Goal: Complete application form: Complete application form

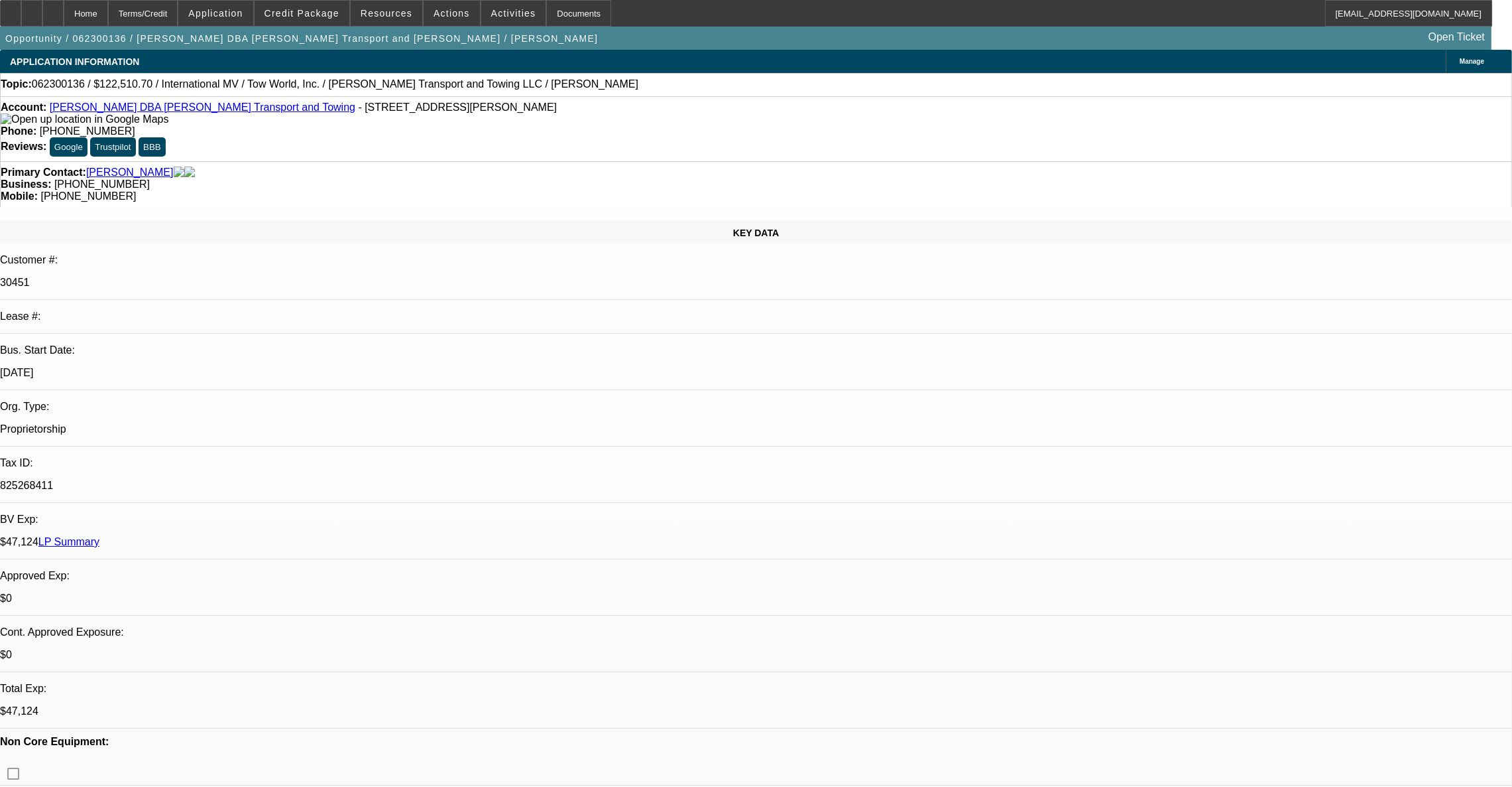
select select "0.1"
select select "0"
select select "2"
select select "0.1"
select select "4"
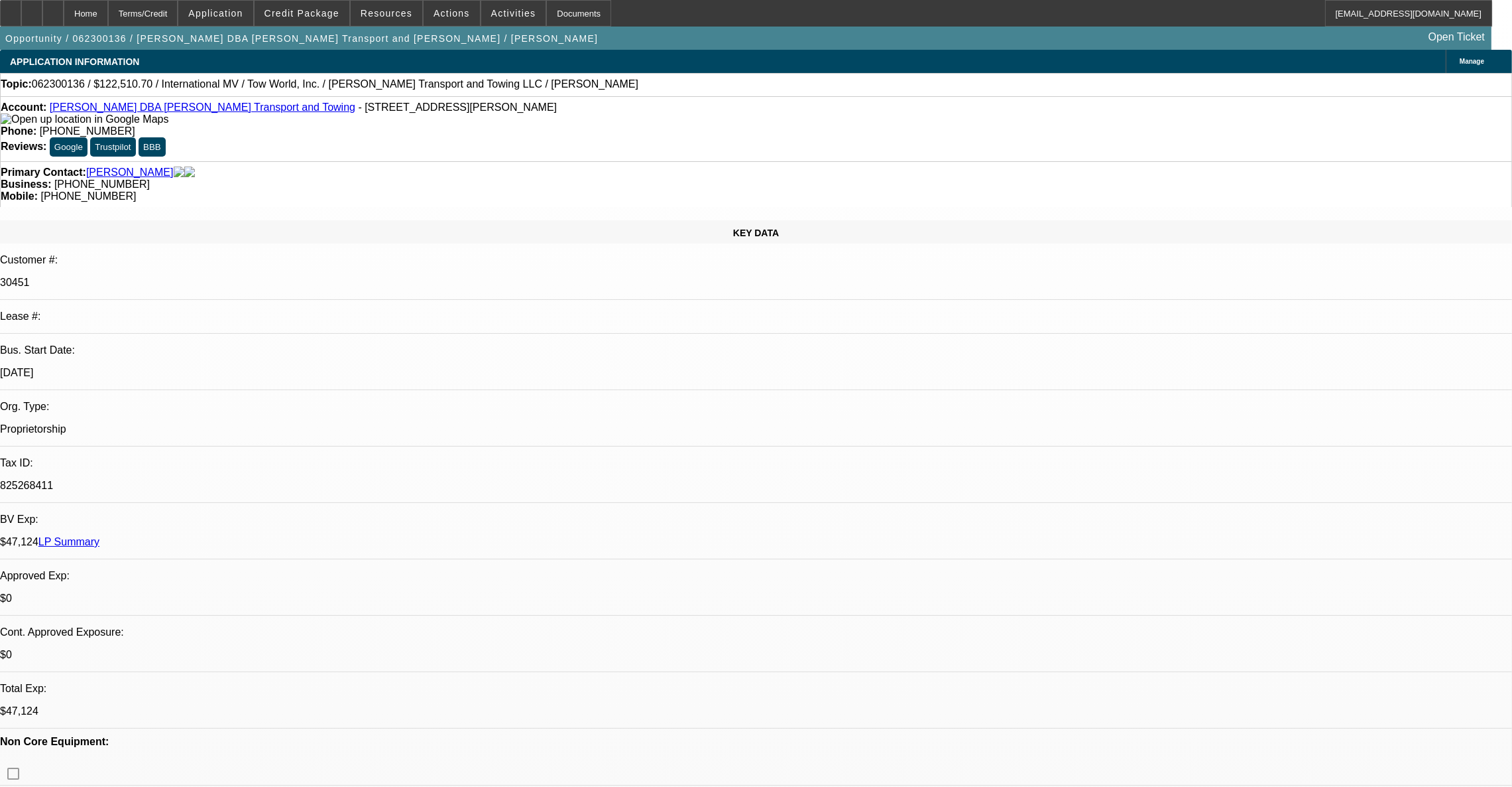
select select "0"
select select "0.1"
select select "4"
select select "0"
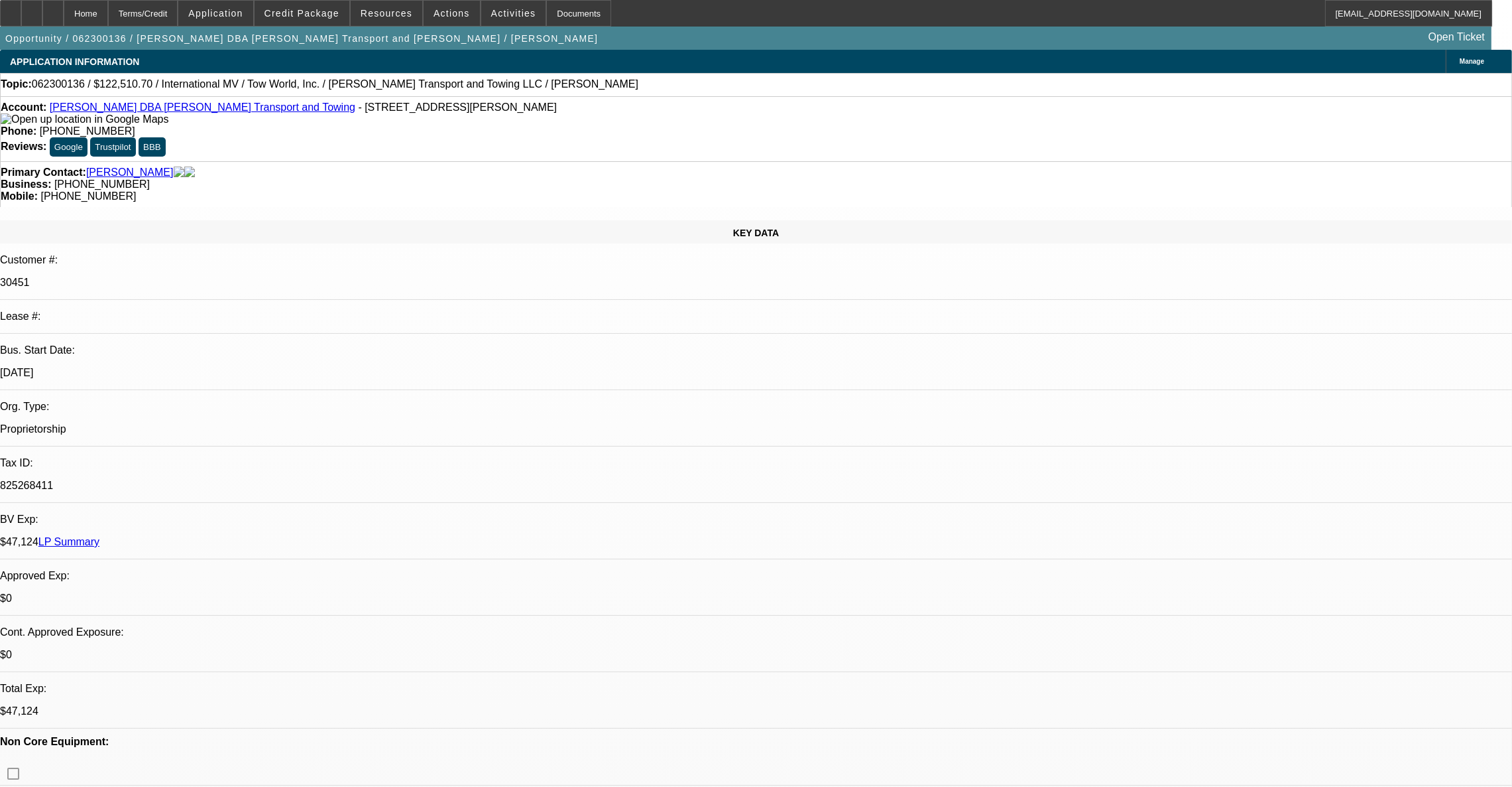
select select "0"
select select "0.1"
select select "4"
select select "0"
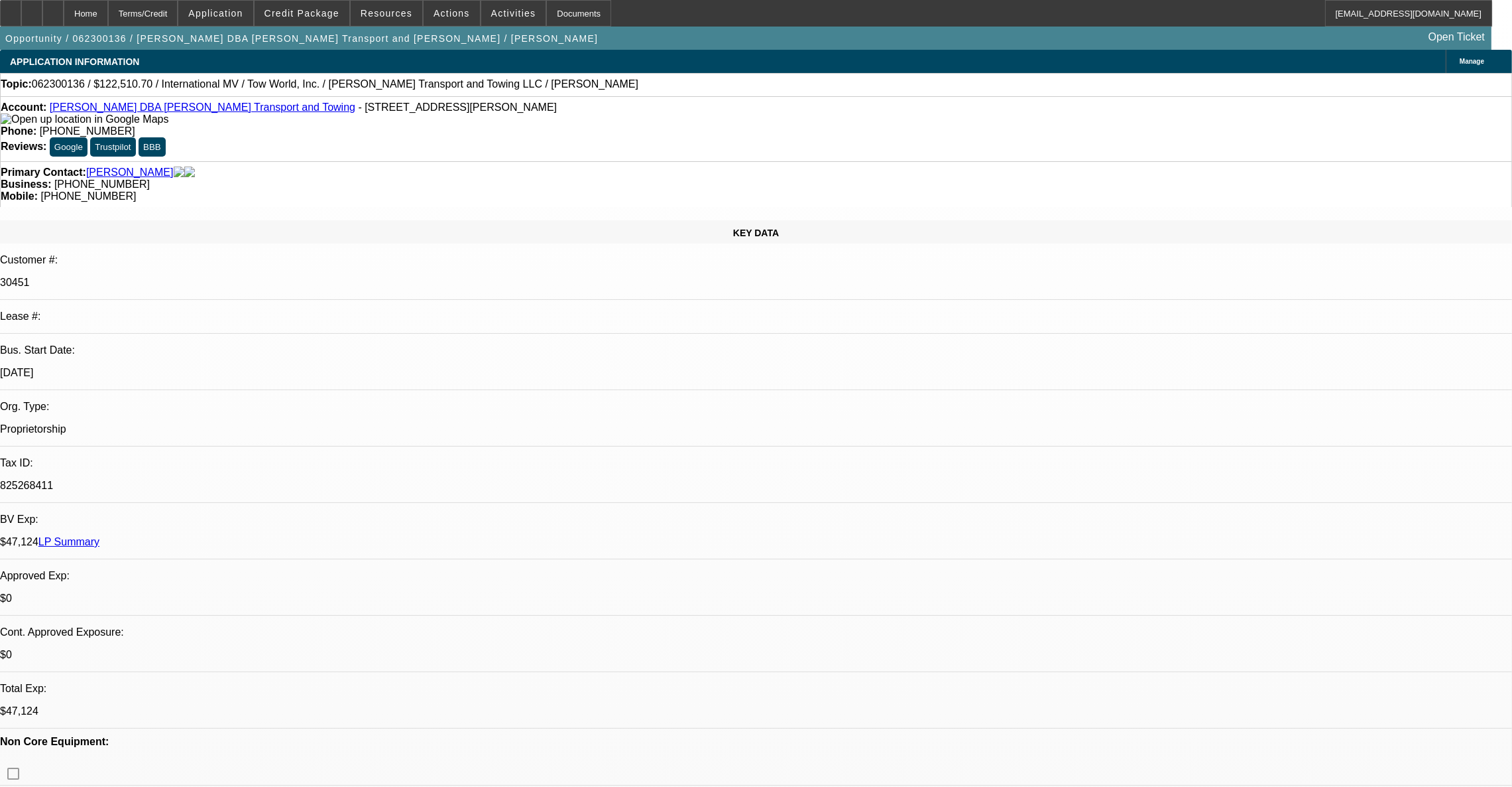
select select "0.1"
select select "4"
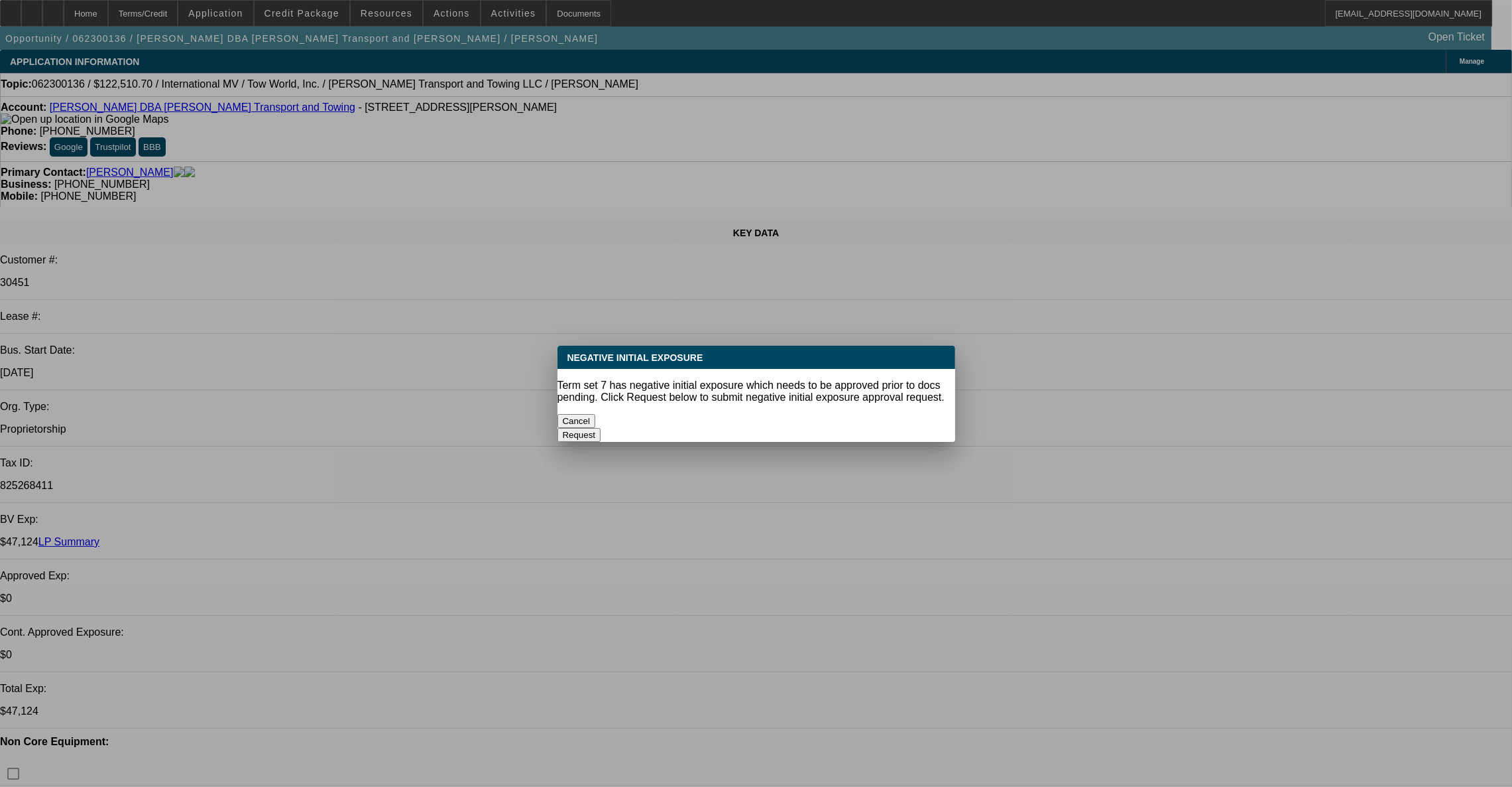
click at [596, 414] on button "Cancel" at bounding box center [577, 421] width 39 height 14
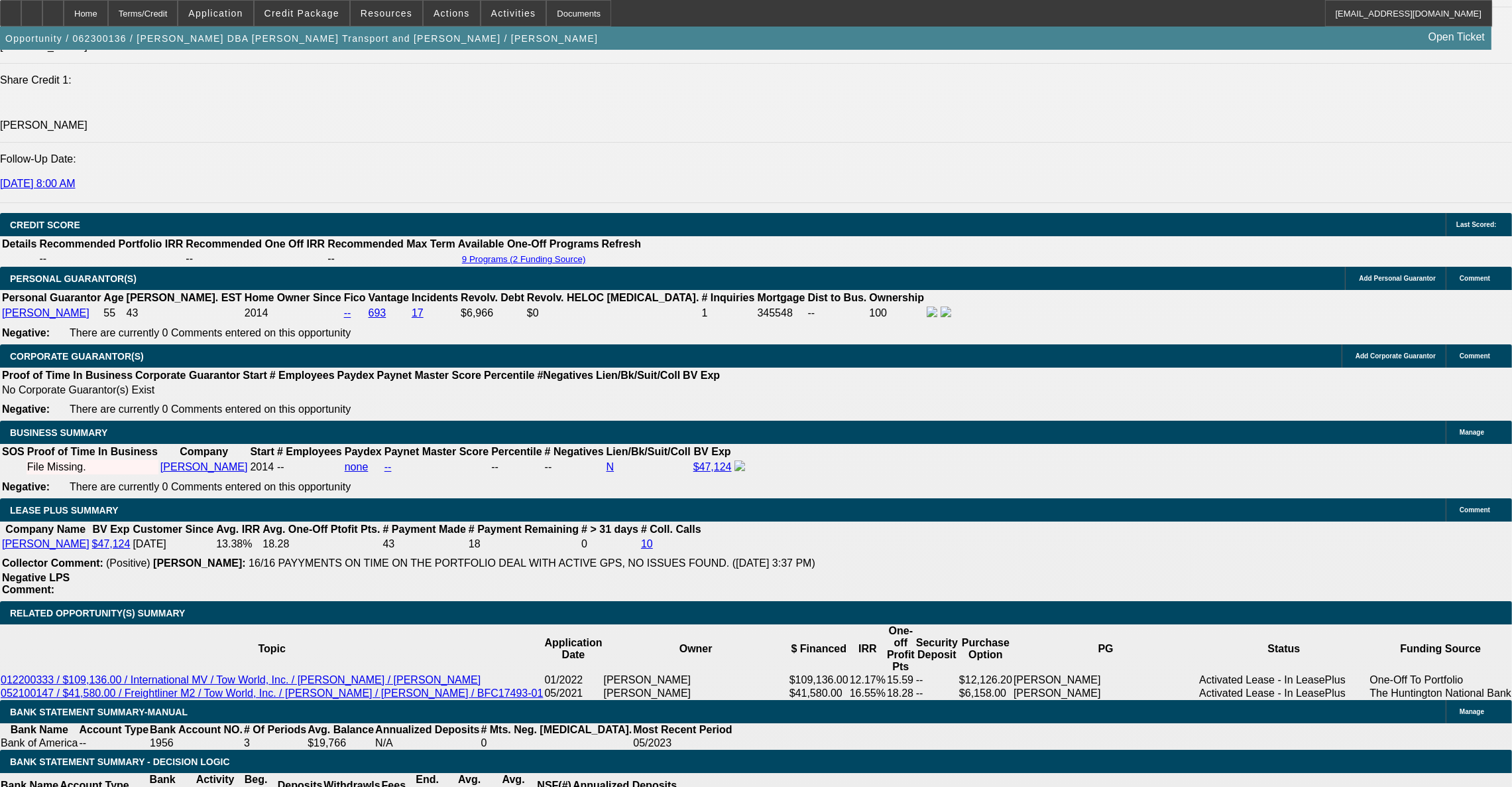
scroll to position [1691, 0]
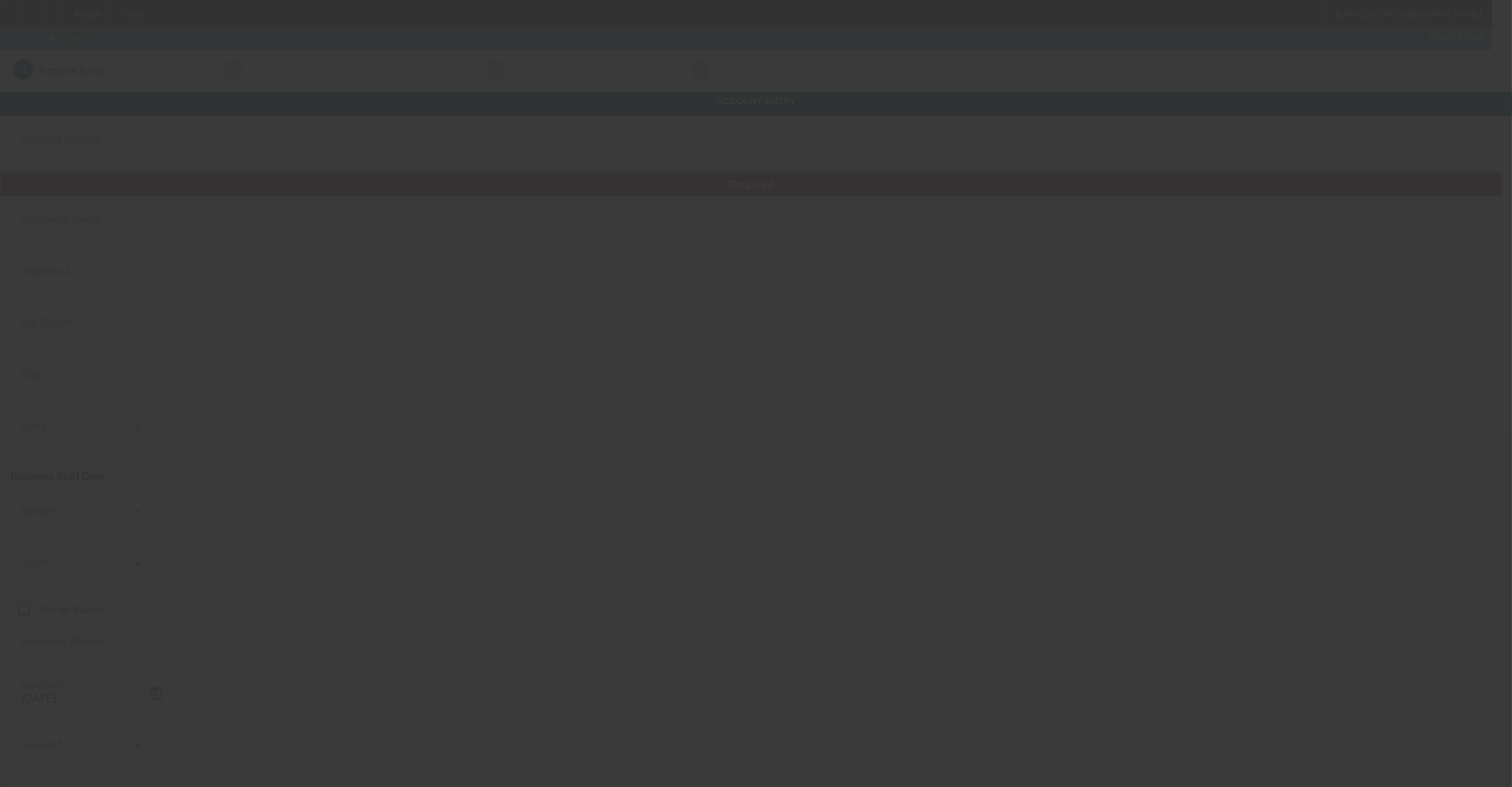
type input "Vintage scrap iron and wrecking llc"
type input "1"
type input "[PHONE_NUMBER]"
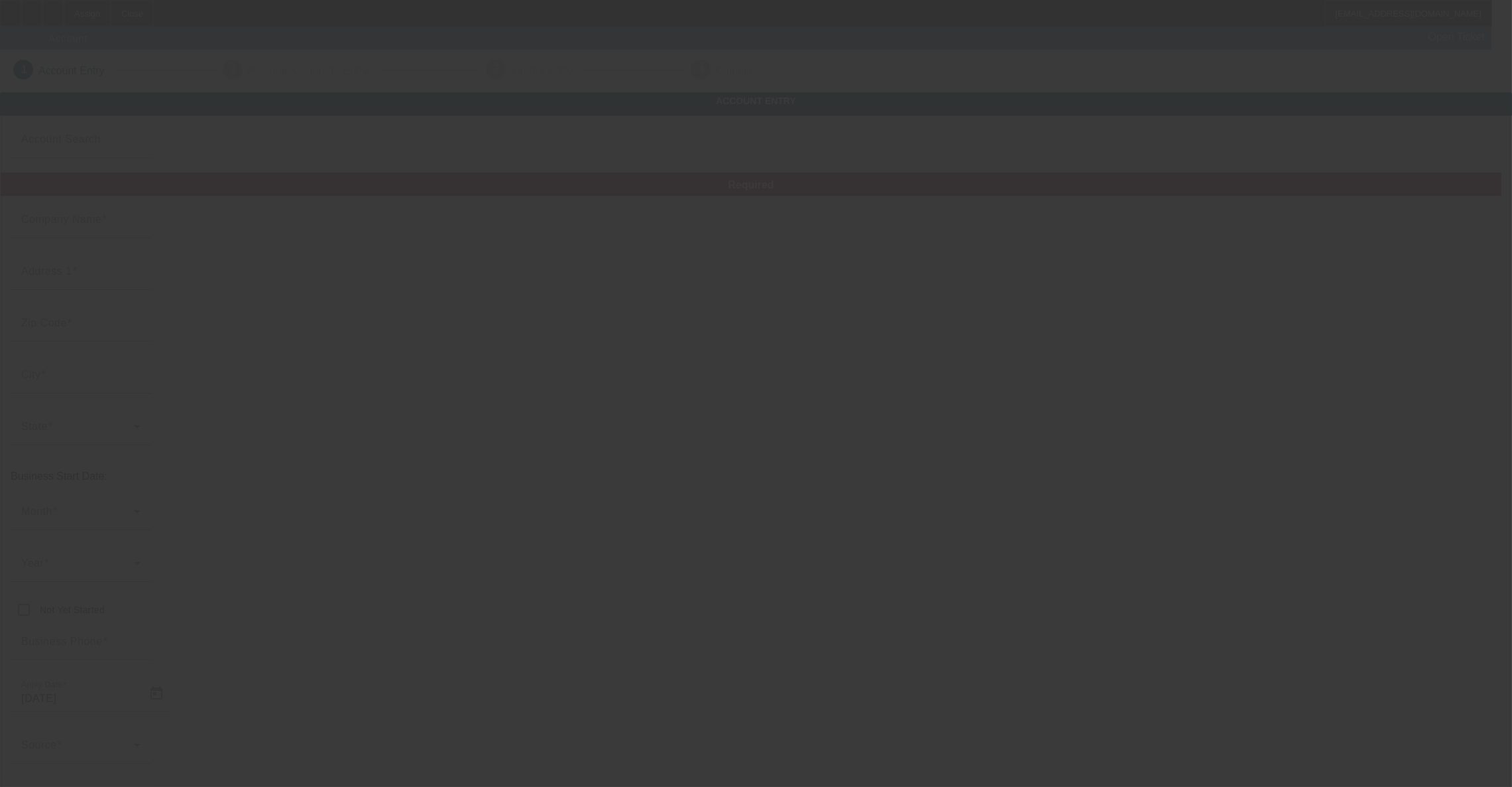
type input "Bestviewfarminc@gmail.com"
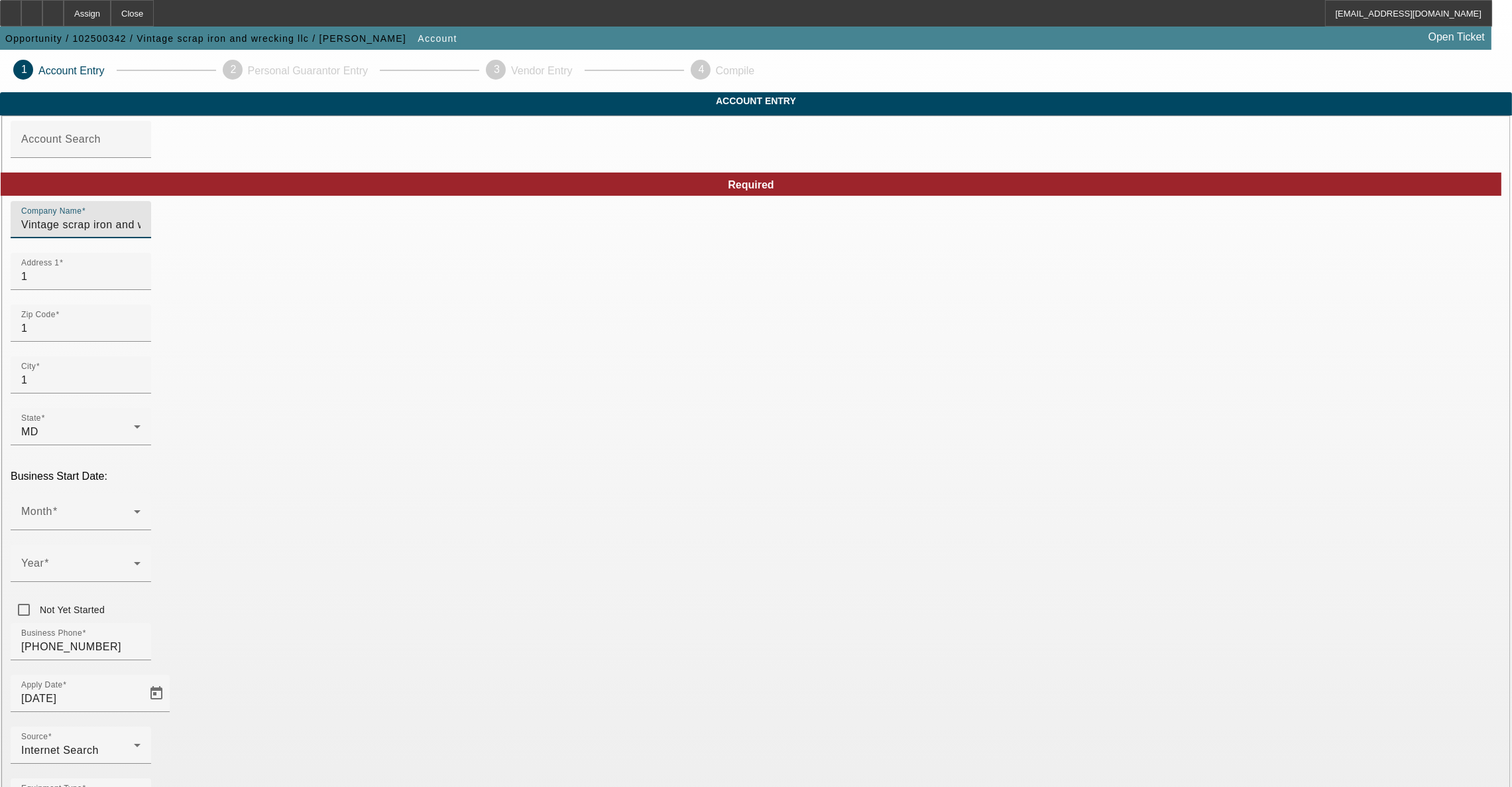
click at [140, 233] on input "Vintage scrap iron and wrecking llc" at bounding box center [80, 225] width 119 height 16
type input "Vintage Scrap Iron and Wrecking llc"
drag, startPoint x: 411, startPoint y: 300, endPoint x: 245, endPoint y: 301, distance: 166.0
type input "[STREET_ADDRESS]"
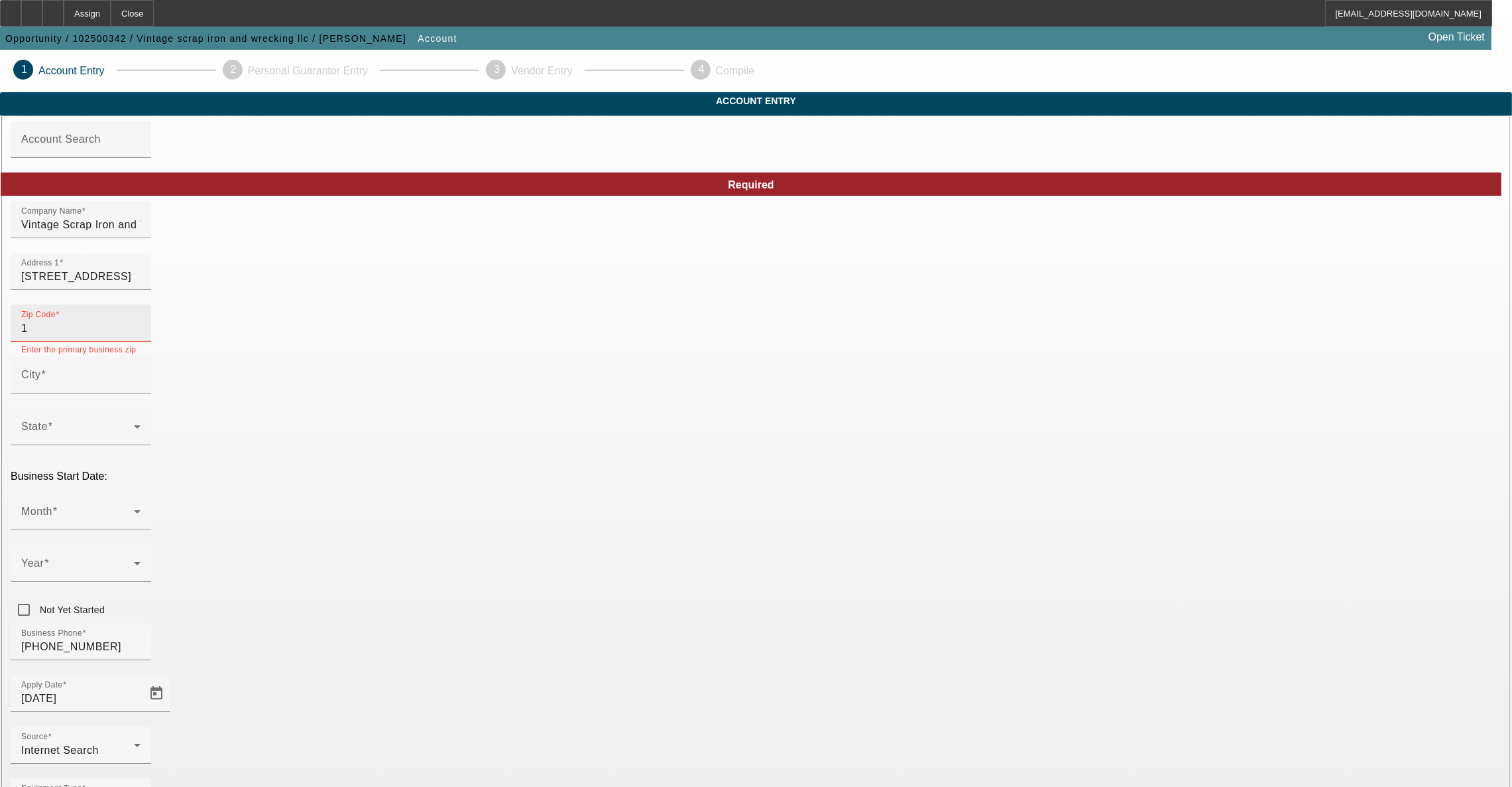
click at [140, 336] on input "1" at bounding box center [80, 329] width 119 height 16
drag, startPoint x: 422, startPoint y: 346, endPoint x: 339, endPoint y: 341, distance: 83.2
type input "21917"
type input "Colora"
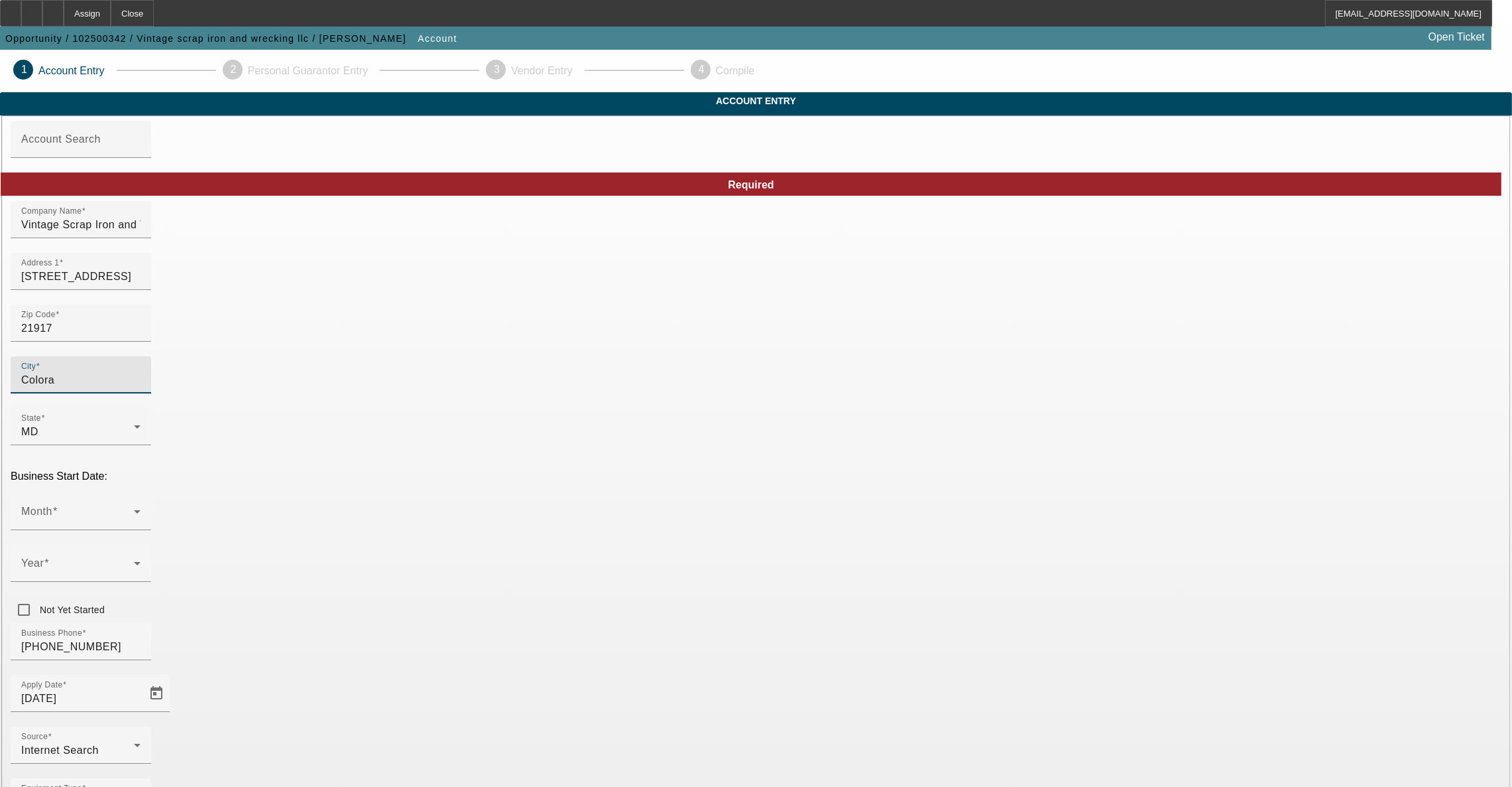
type input "Cecil"
click at [134, 509] on span at bounding box center [77, 517] width 112 height 16
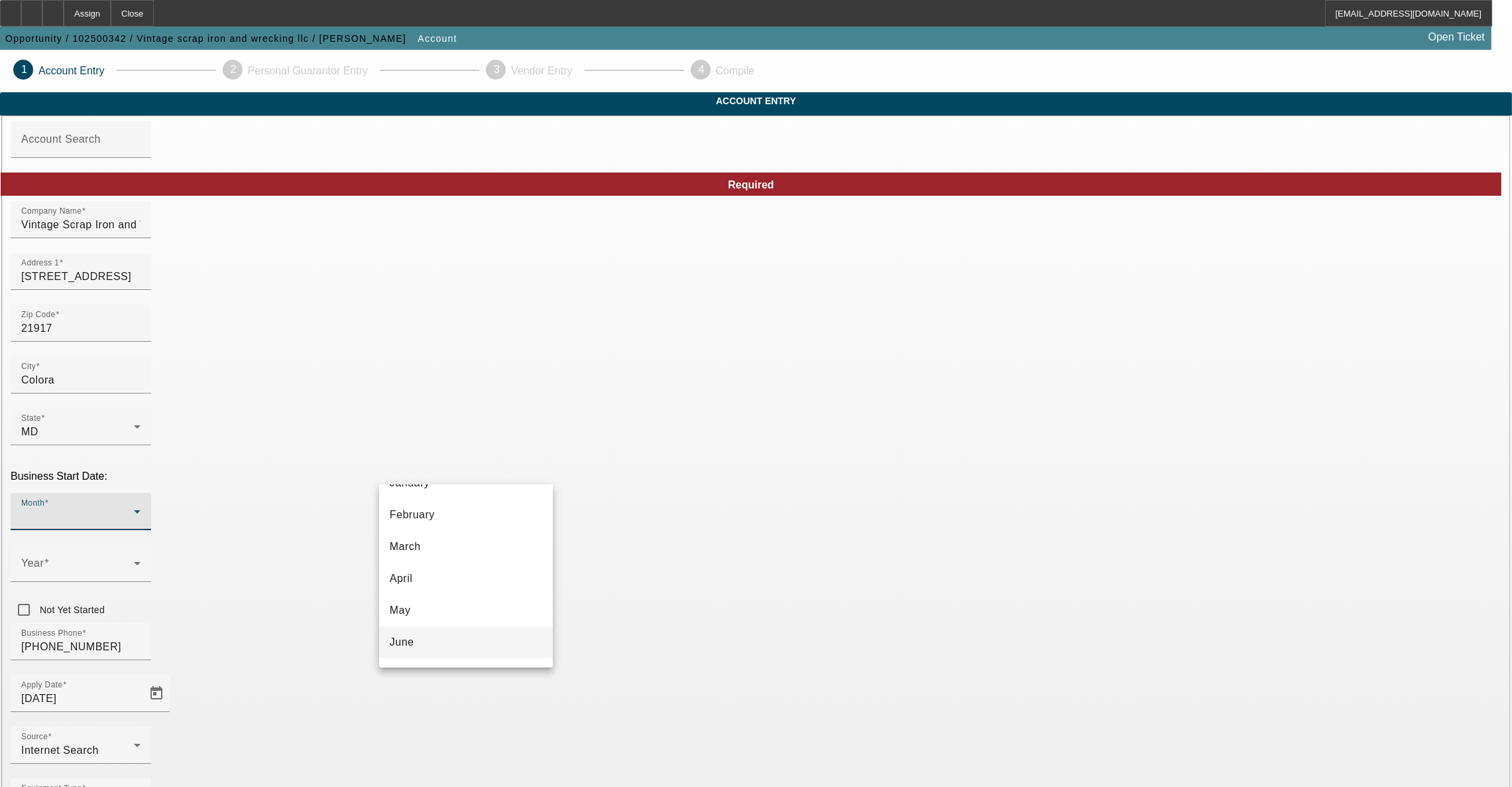
scroll to position [100, 0]
click at [431, 626] on mat-option "July" at bounding box center [465, 629] width 173 height 32
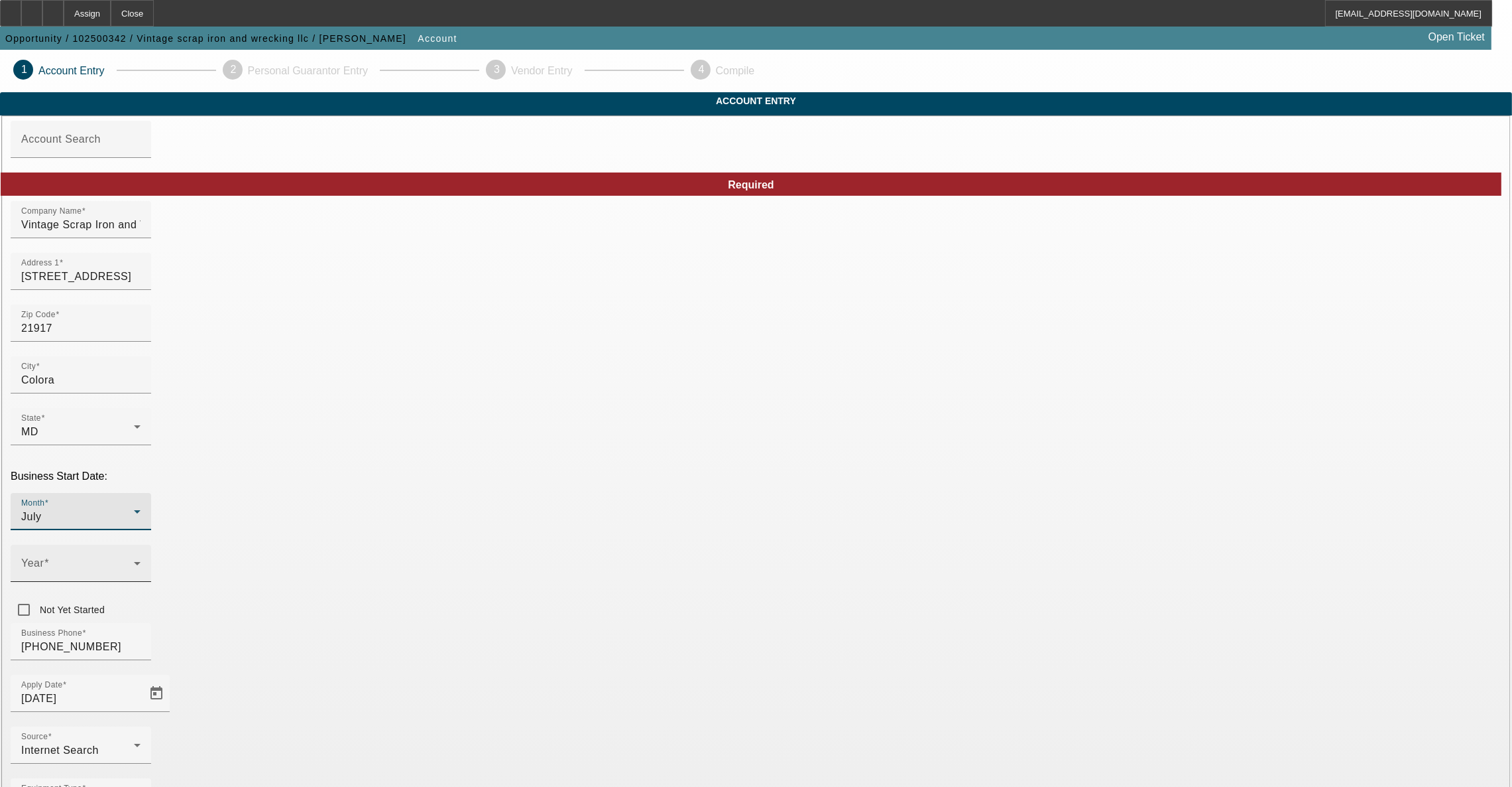
click at [134, 560] on span at bounding box center [77, 568] width 112 height 16
click at [612, 600] on mat-option "2025" at bounding box center [610, 601] width 77 height 32
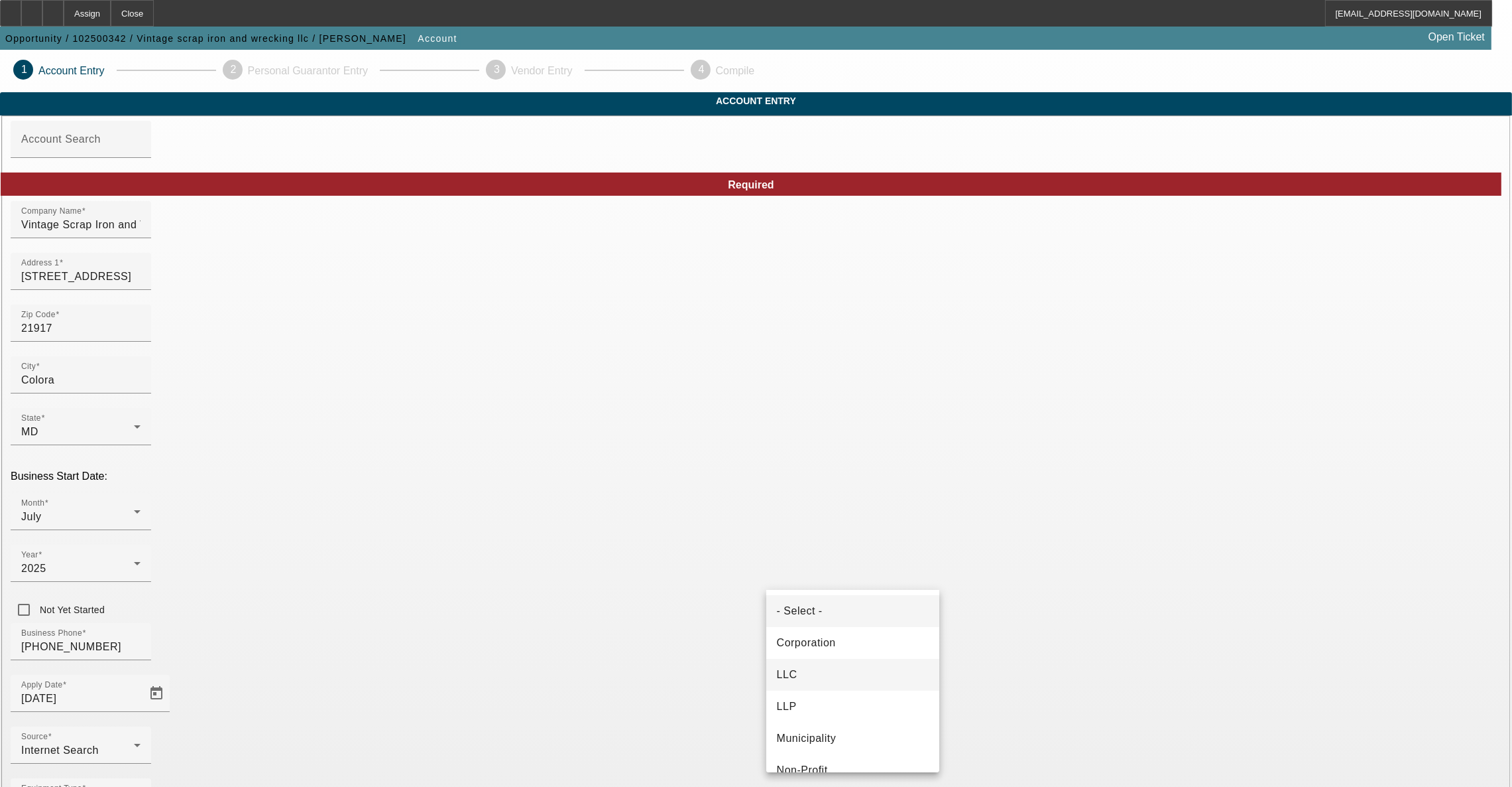
click at [832, 684] on mat-option "LLC" at bounding box center [852, 675] width 173 height 32
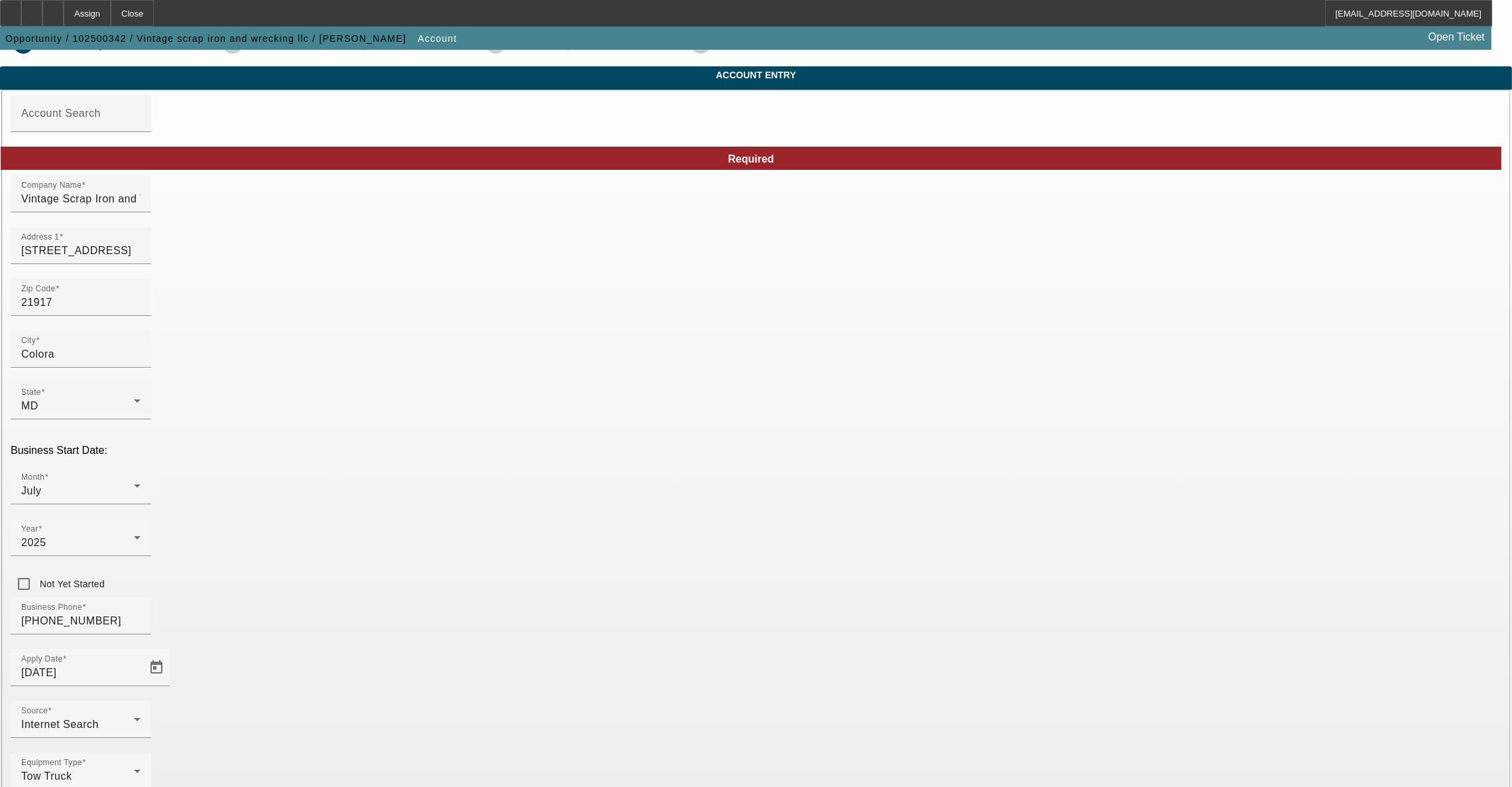
scroll to position [47, 0]
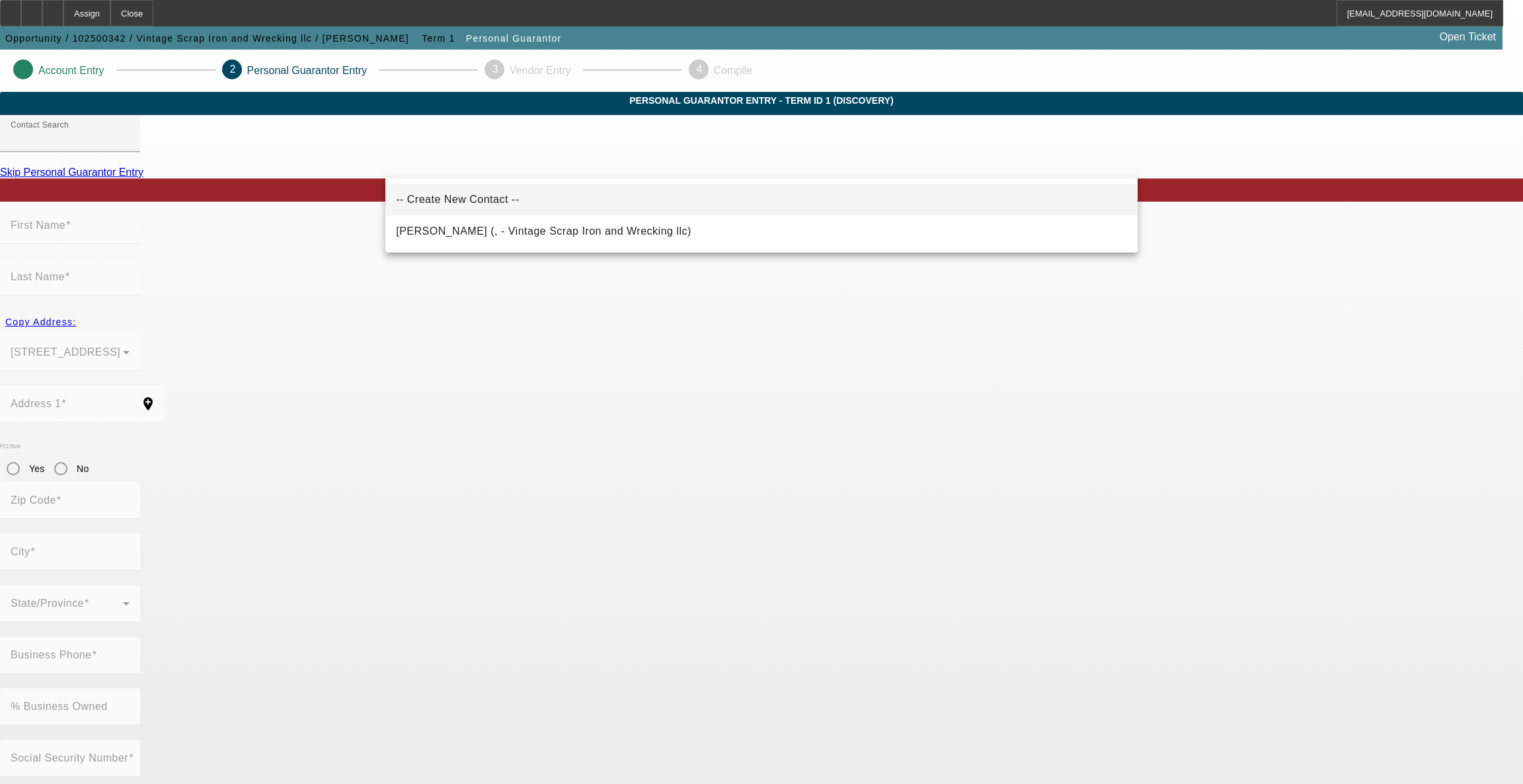
click at [515, 212] on mat-option "-- Create New Contact --" at bounding box center [761, 199] width 752 height 32
type input "-- Create New Contact --"
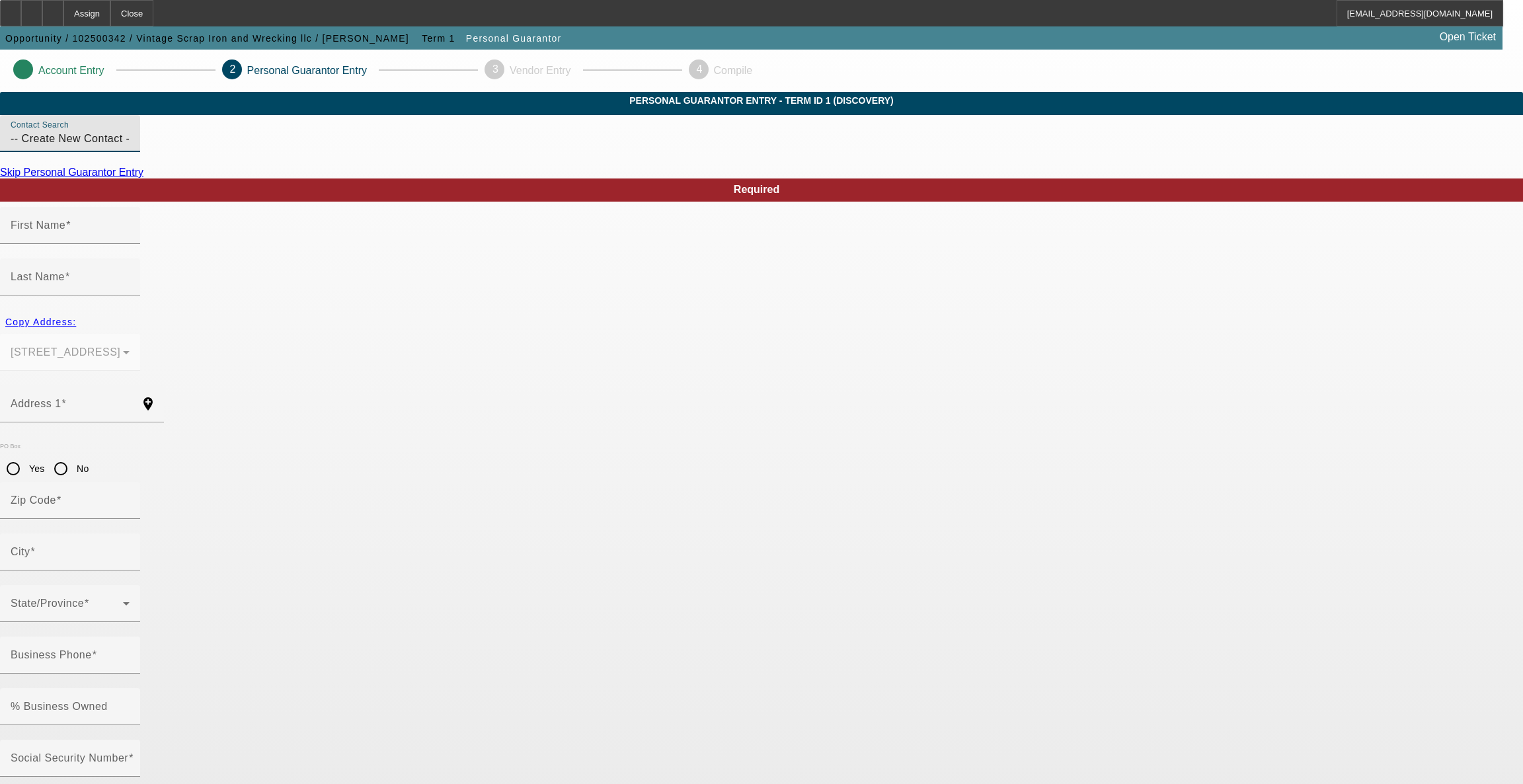
drag, startPoint x: 550, startPoint y: 158, endPoint x: 35, endPoint y: 117, distance: 516.6
click at [35, 116] on app-personal-guarantor-manage "Account Entry 2 Personal Guarantor Entry 3 Vendor Entry 4 Compile Personal Guar…" at bounding box center [761, 724] width 1523 height 1351
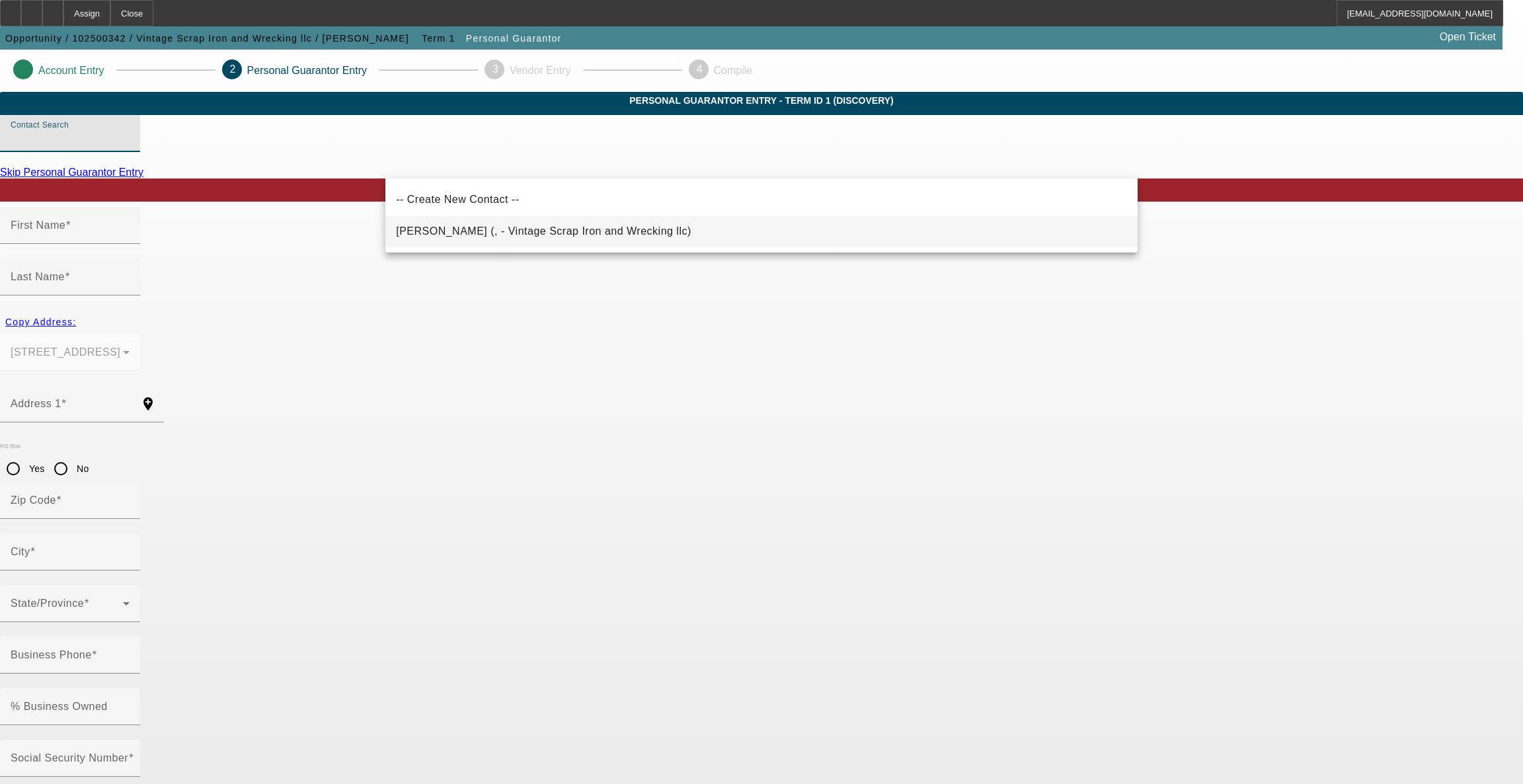
click at [556, 234] on span "Howell, John (, - Vintage Scrap Iron and Wrecking llc)" at bounding box center [544, 231] width 296 height 12
type input "Howell, John (, - Vintage Scrap Iron and Wrecking llc)"
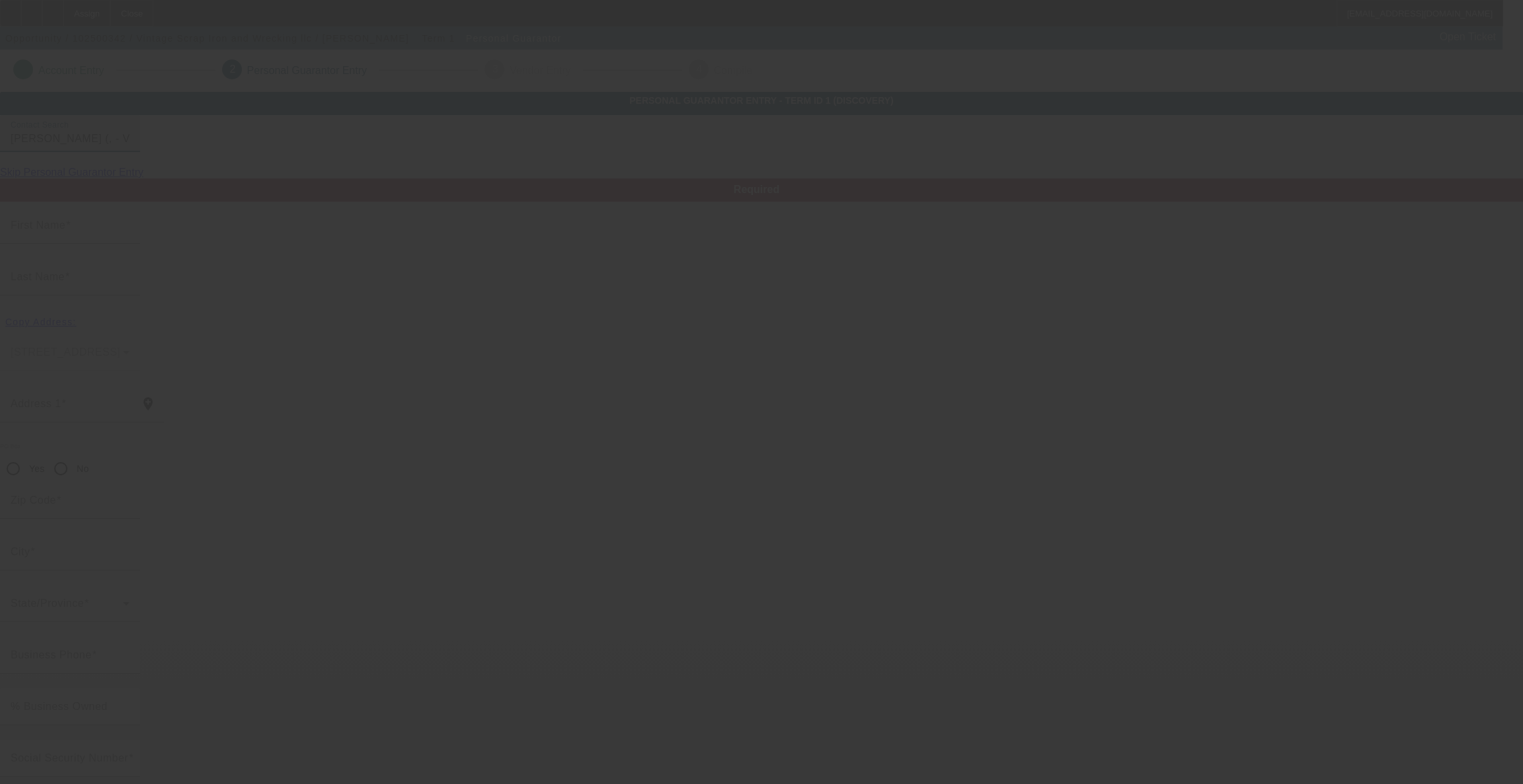
type input "John"
type input "Howell"
radio input "true"
type input "[PHONE_NUMBER]"
type input "[EMAIL_ADDRESS][DOMAIN_NAME]"
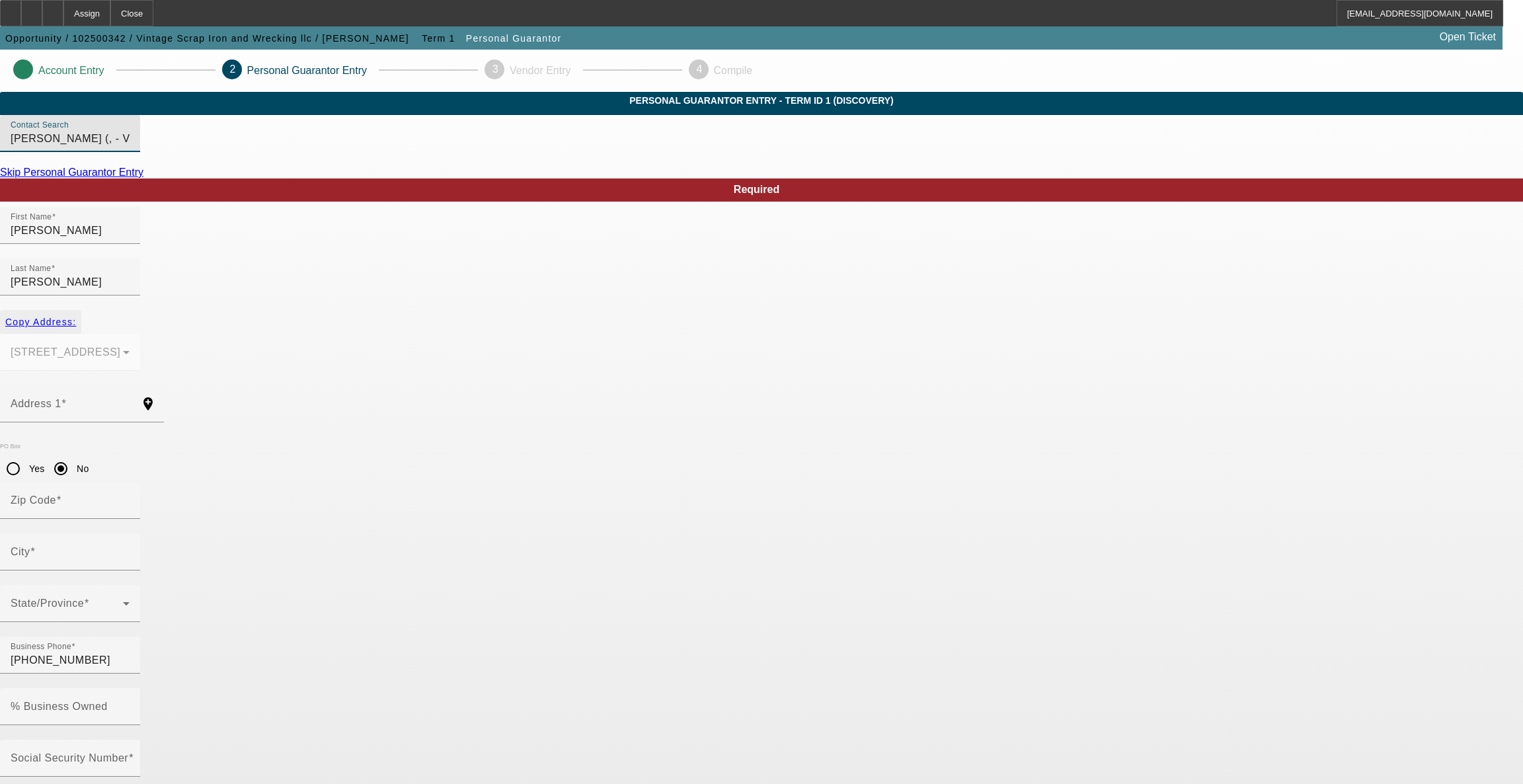
click at [76, 317] on span "Copy Address:" at bounding box center [40, 322] width 71 height 11
type input "[STREET_ADDRESS]"
radio input "false"
type input "21917"
type input "Colora"
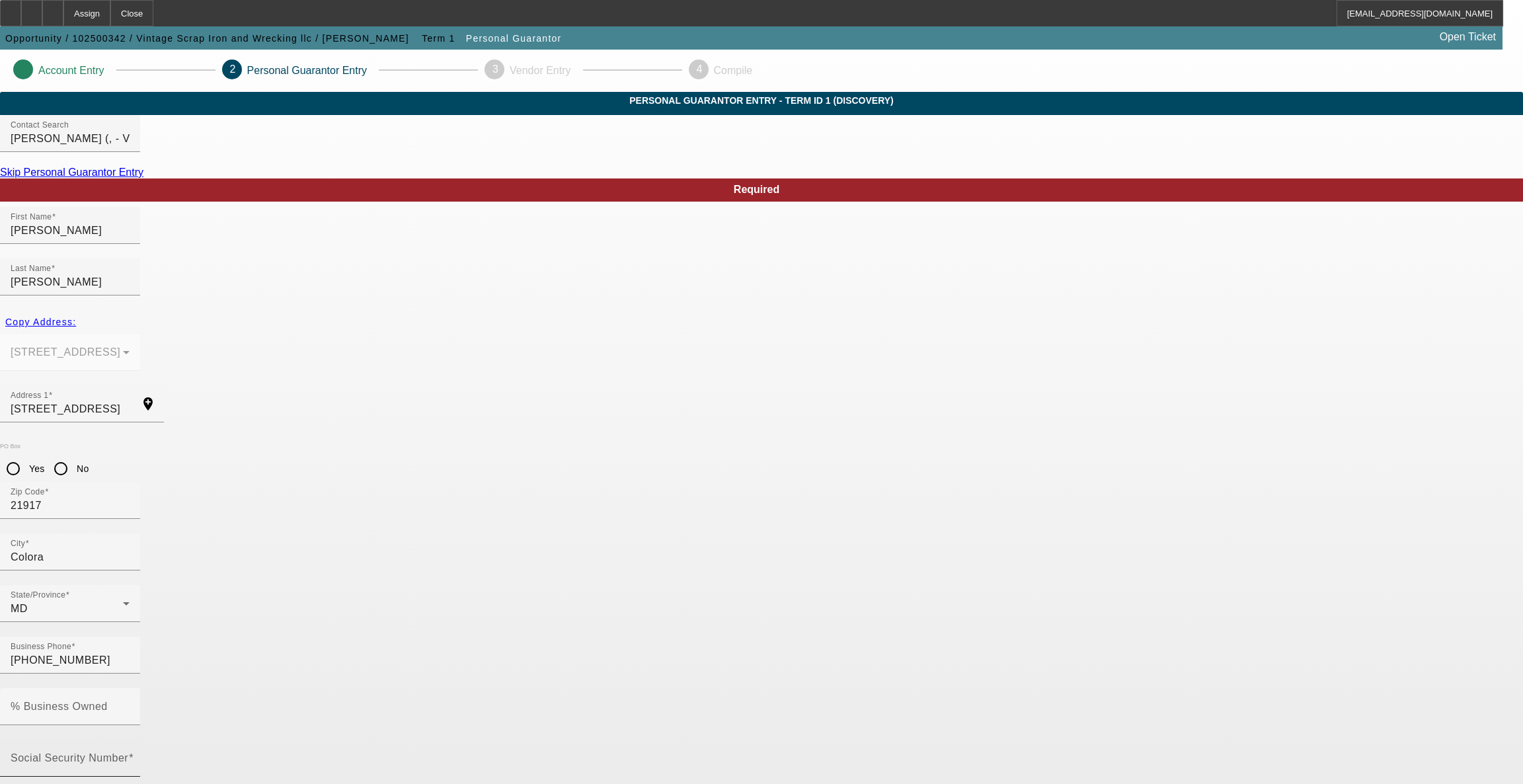
click at [129, 740] on div "Social Security Number" at bounding box center [70, 758] width 119 height 37
type input "213-27-9083"
click at [108, 700] on mat-label "% Business Owned" at bounding box center [59, 706] width 98 height 12
click at [129, 704] on input "% Business Owned" at bounding box center [70, 712] width 119 height 15
type input "100"
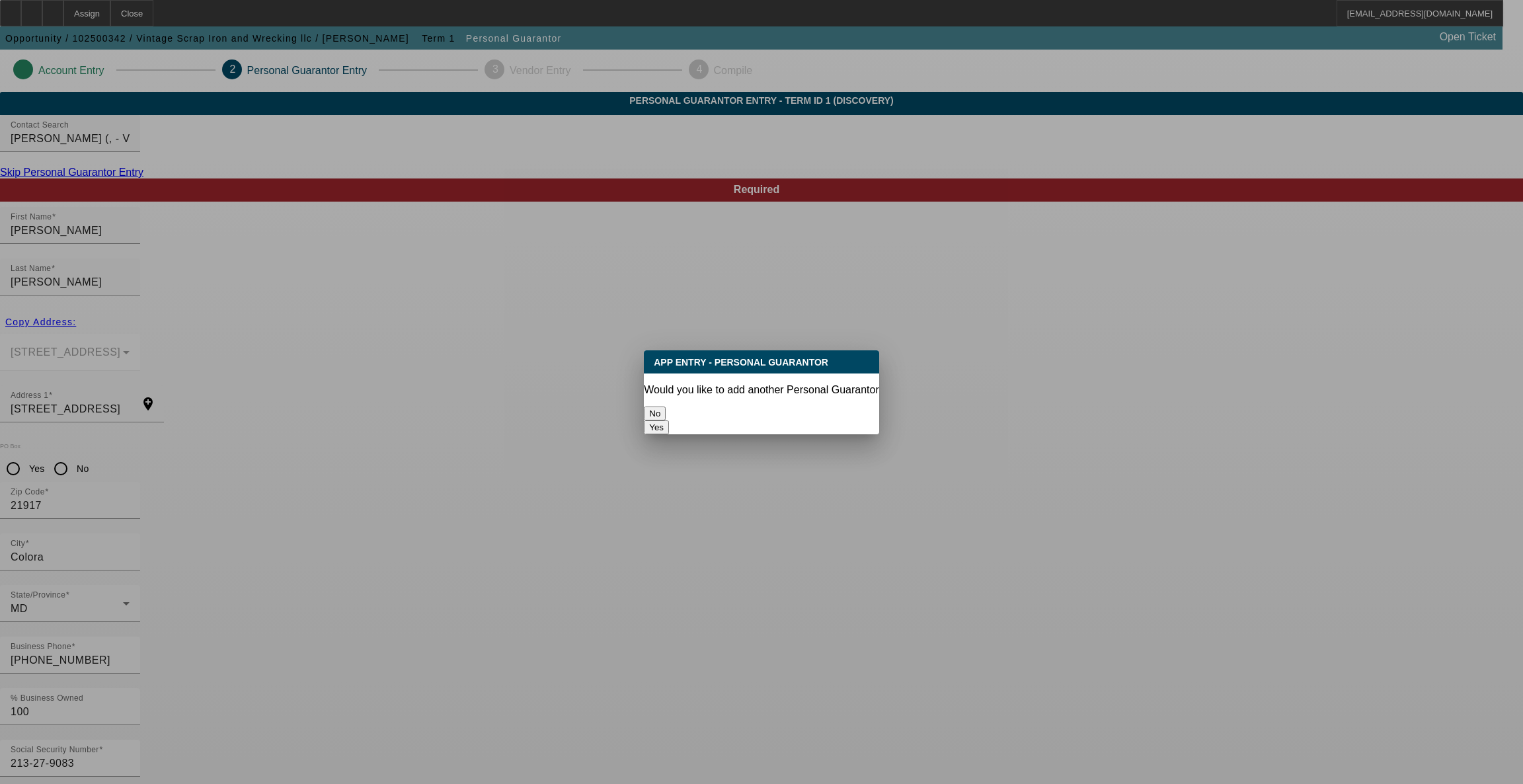
click at [665, 406] on button "No" at bounding box center [655, 413] width 22 height 14
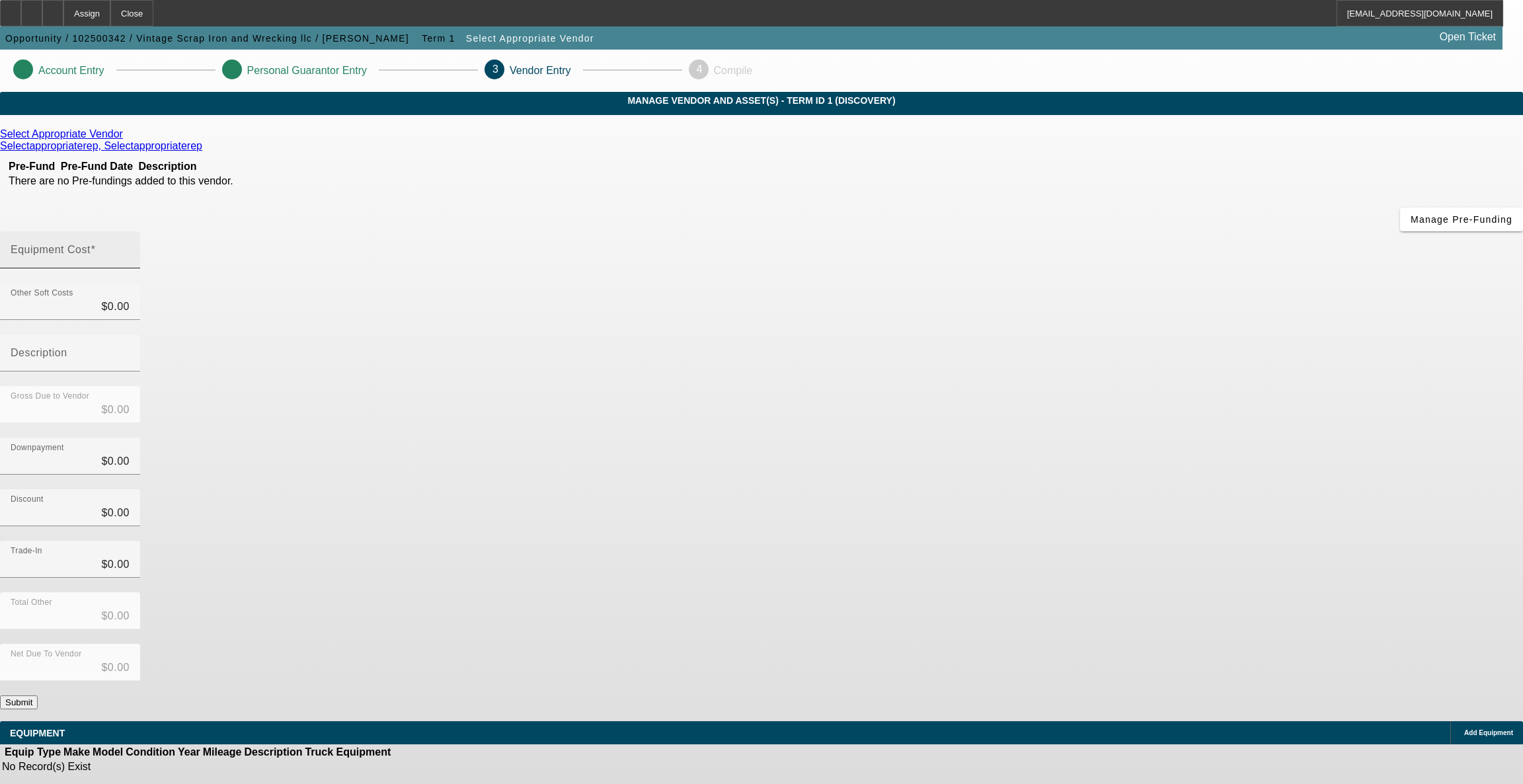
click at [91, 244] on mat-label "Equipment Cost" at bounding box center [50, 250] width 80 height 12
click at [129, 247] on input "Equipment Cost" at bounding box center [70, 255] width 119 height 15
type input "1"
type input "$1.00"
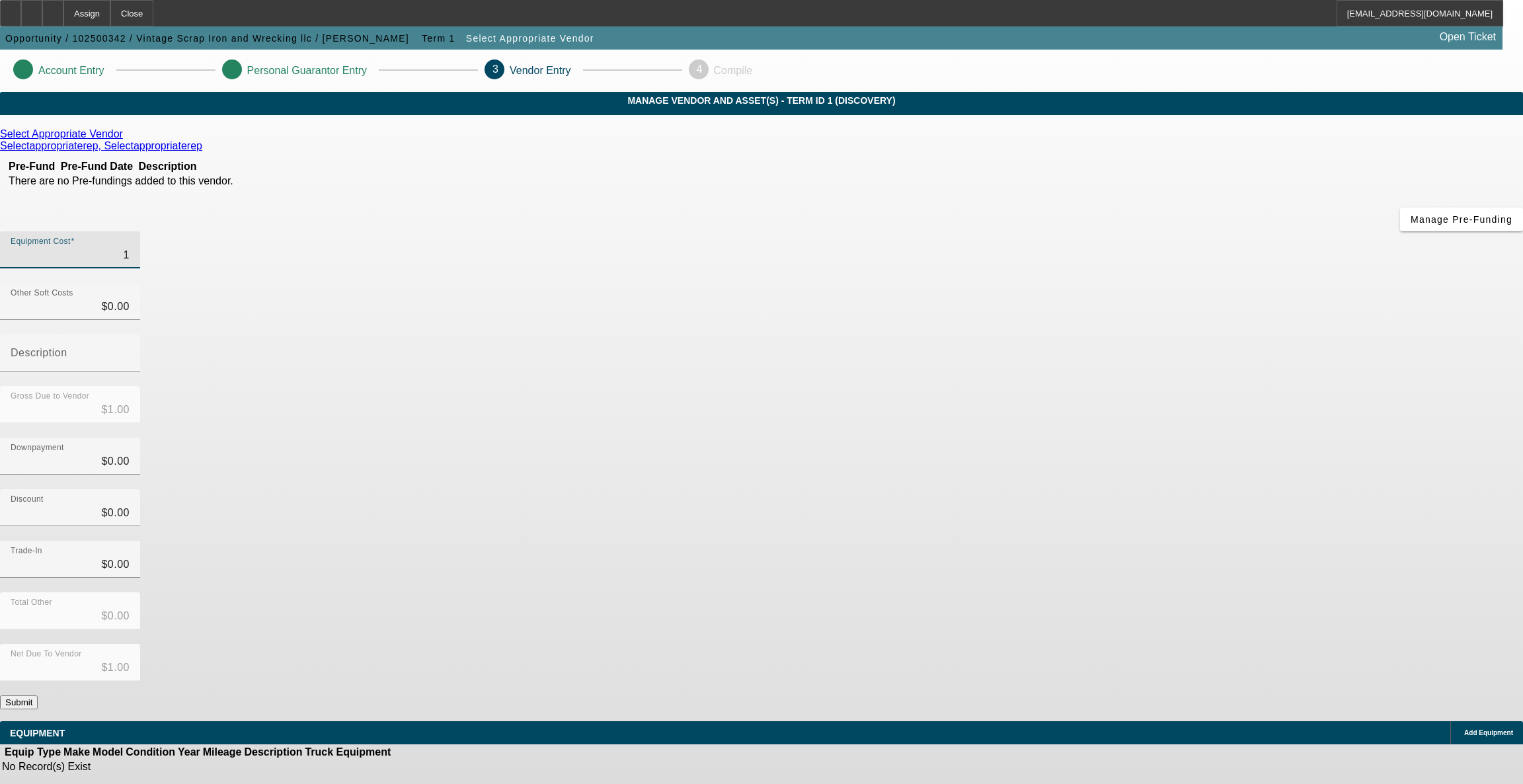
type input "10"
type input "$10.00"
type input "100"
type input "$100.00"
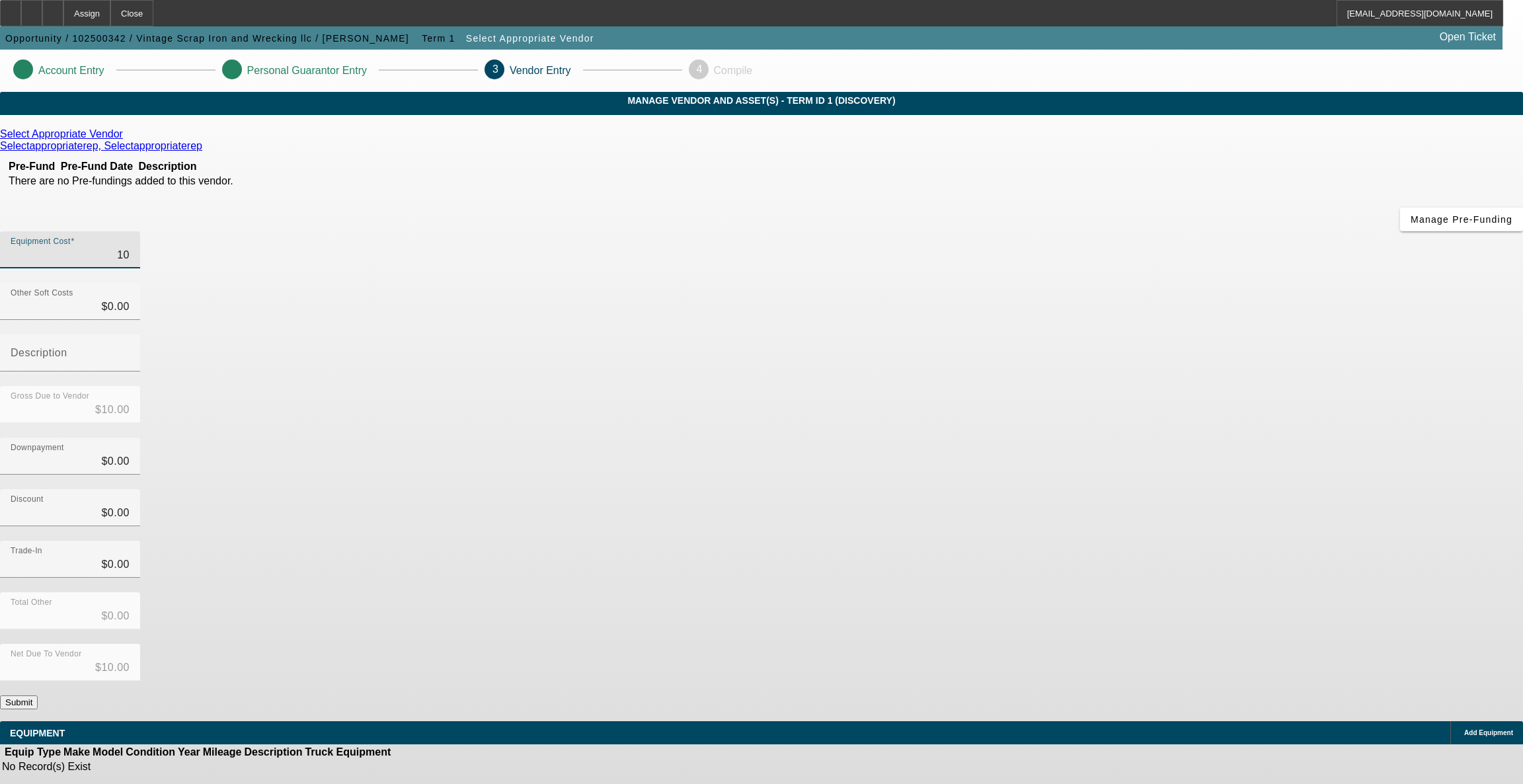
type input "$100.00"
type input "1000"
type input "$1,000.00"
type input "10000"
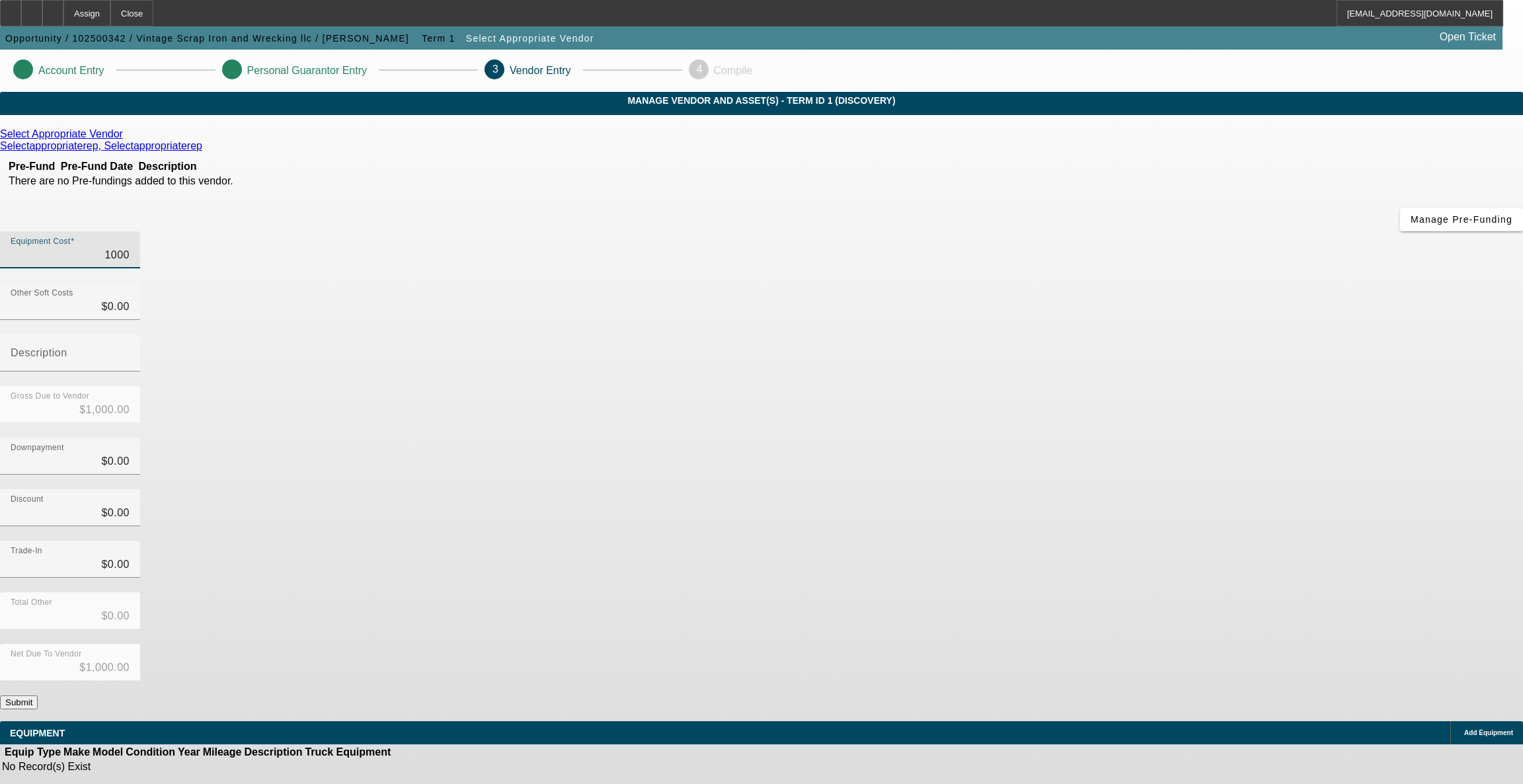
type input "$10,000.00"
click at [1006, 437] on div "Downpayment $0.00" at bounding box center [761, 462] width 1523 height 51
click at [129, 247] on input "10000" at bounding box center [70, 255] width 119 height 15
type input "100000"
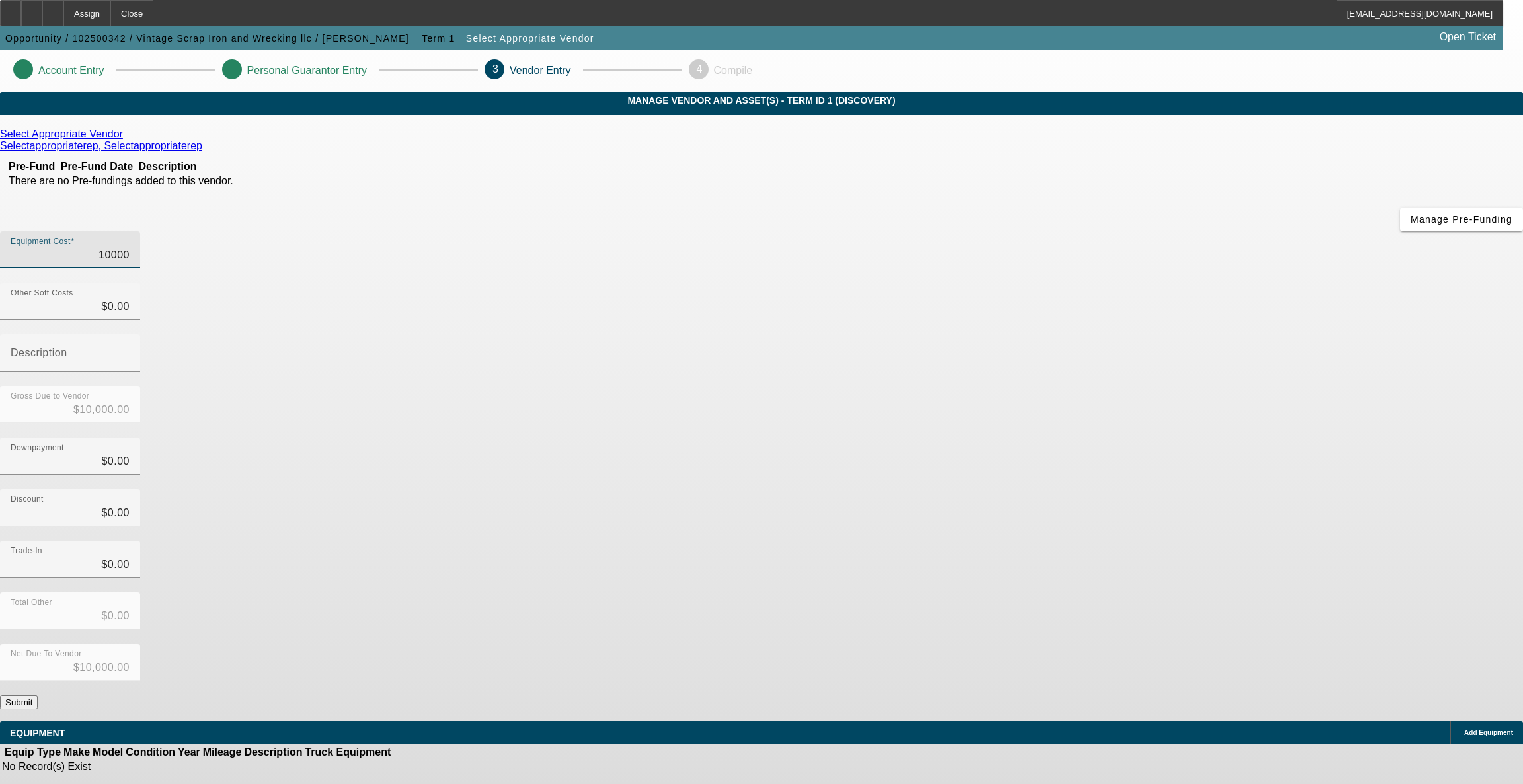
type input "$100,000.00"
click at [1014, 386] on div "Gross Due to Vendor $100,000.00" at bounding box center [761, 411] width 1523 height 51
click at [38, 695] on button "Submit" at bounding box center [18, 702] width 38 height 14
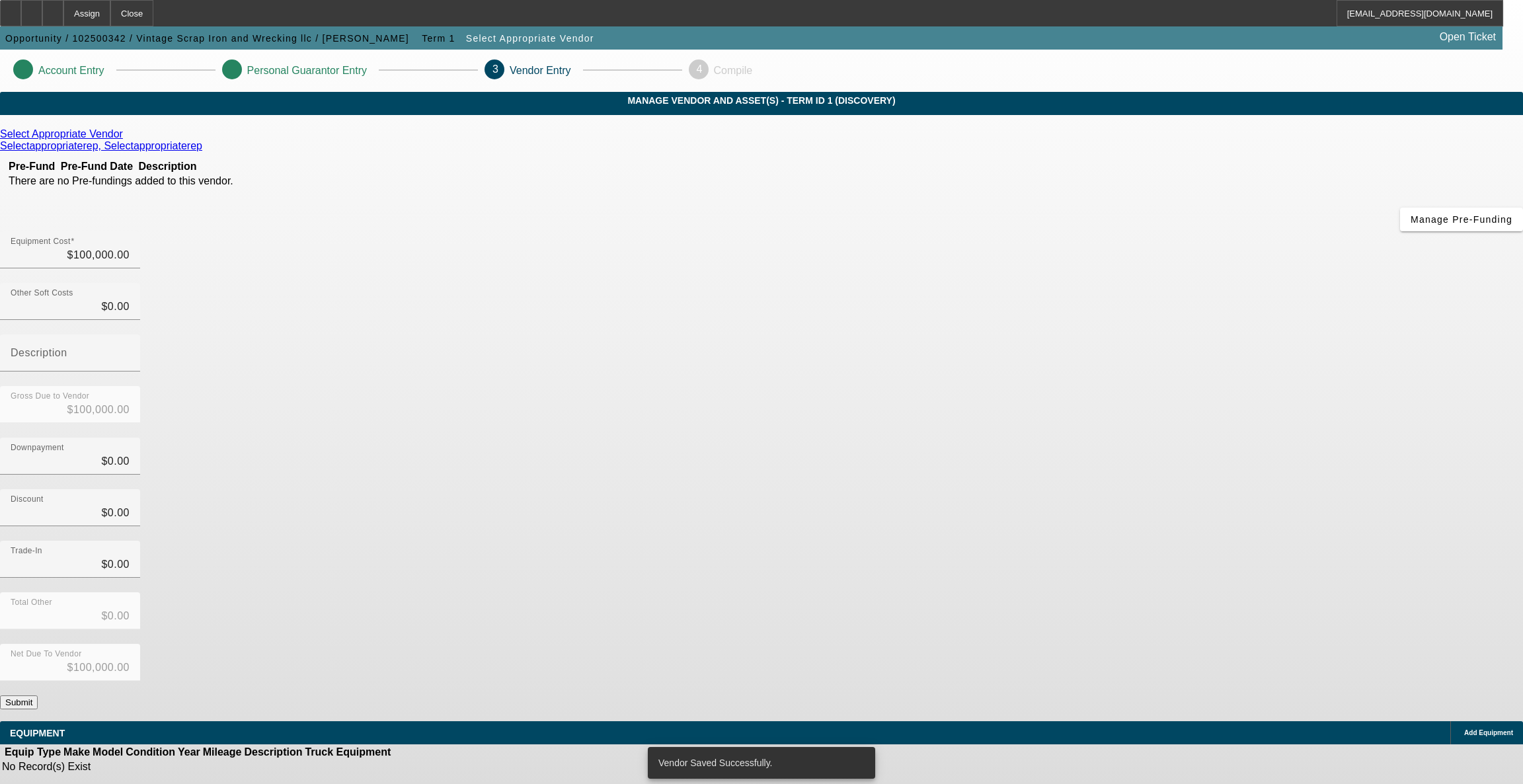
click at [1025, 559] on body "Assign Close SHines@beaconfunding.com Opportunity / 102500342 / Vintage Scrap I…" at bounding box center [761, 394] width 1523 height 788
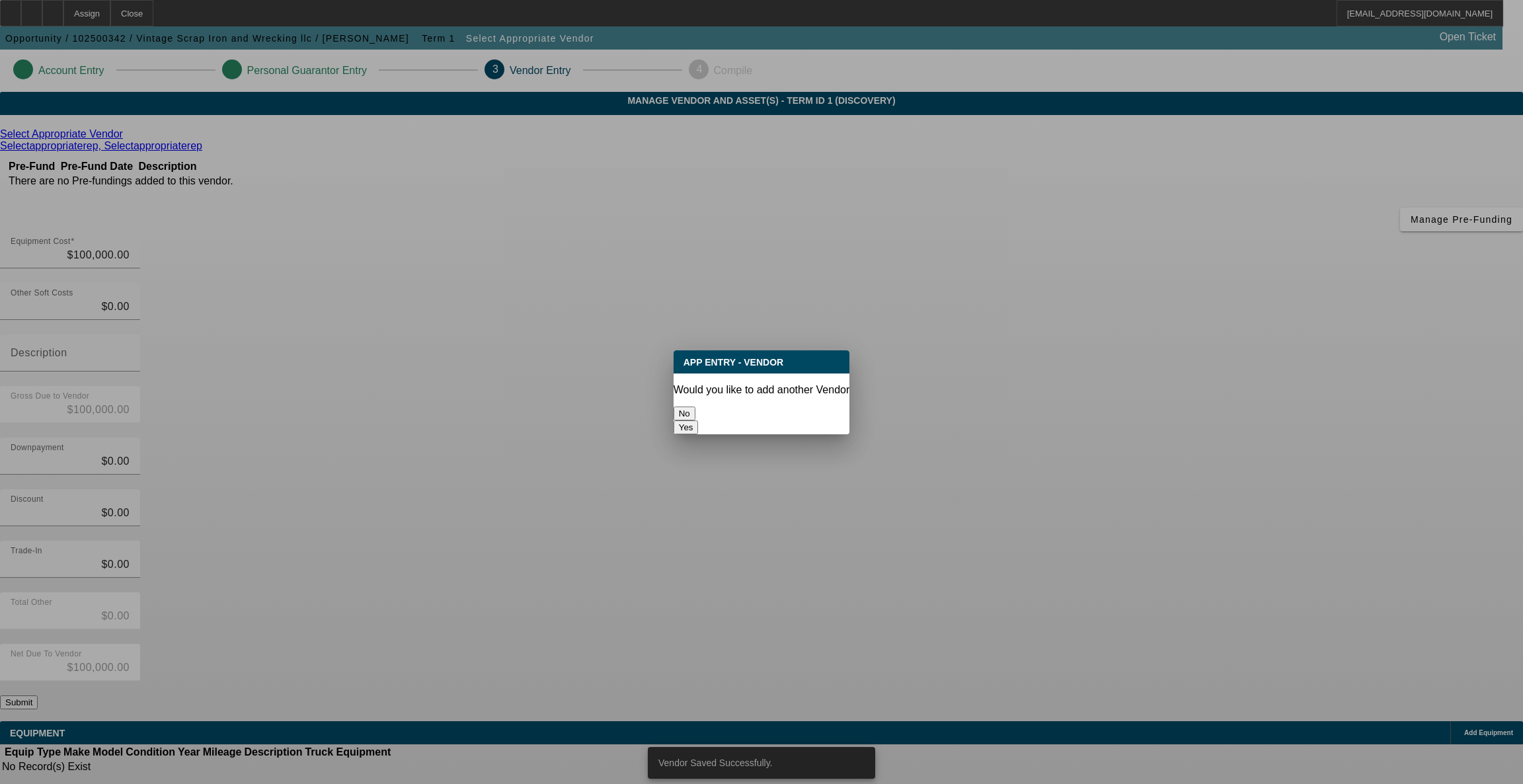
click at [695, 406] on button "No" at bounding box center [684, 413] width 22 height 14
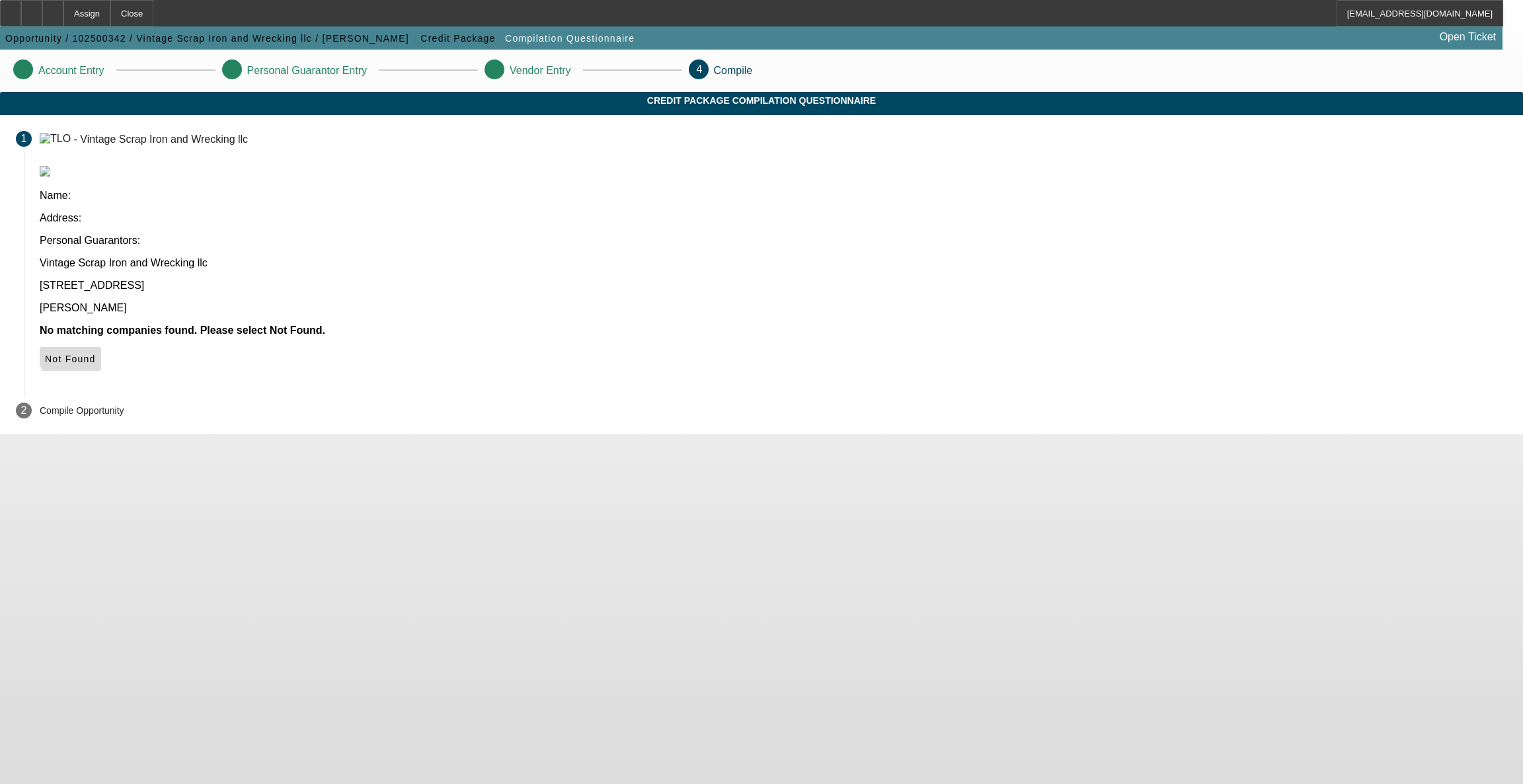
click at [96, 353] on span "Not Found" at bounding box center [71, 358] width 51 height 11
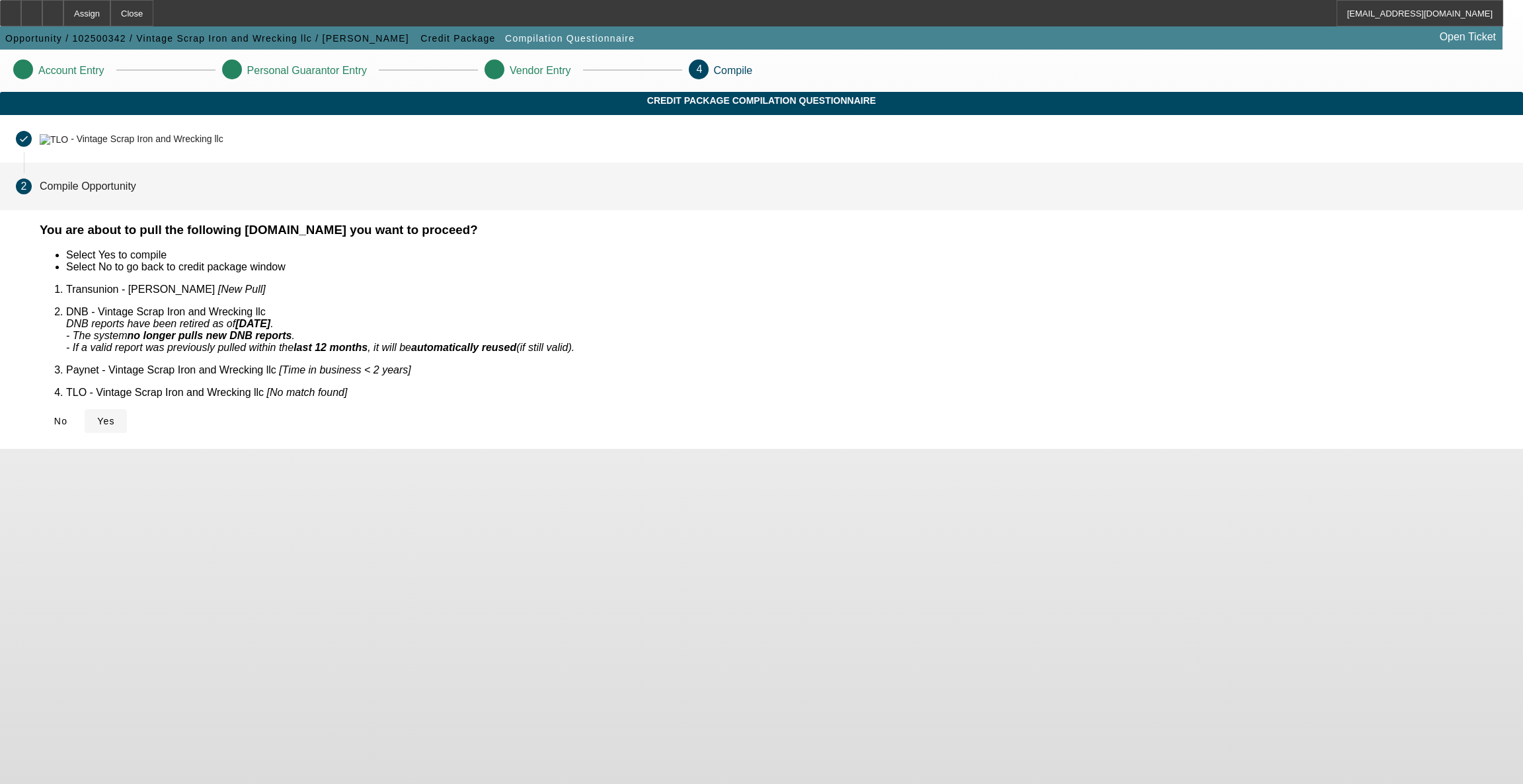
click at [127, 408] on span at bounding box center [106, 420] width 42 height 32
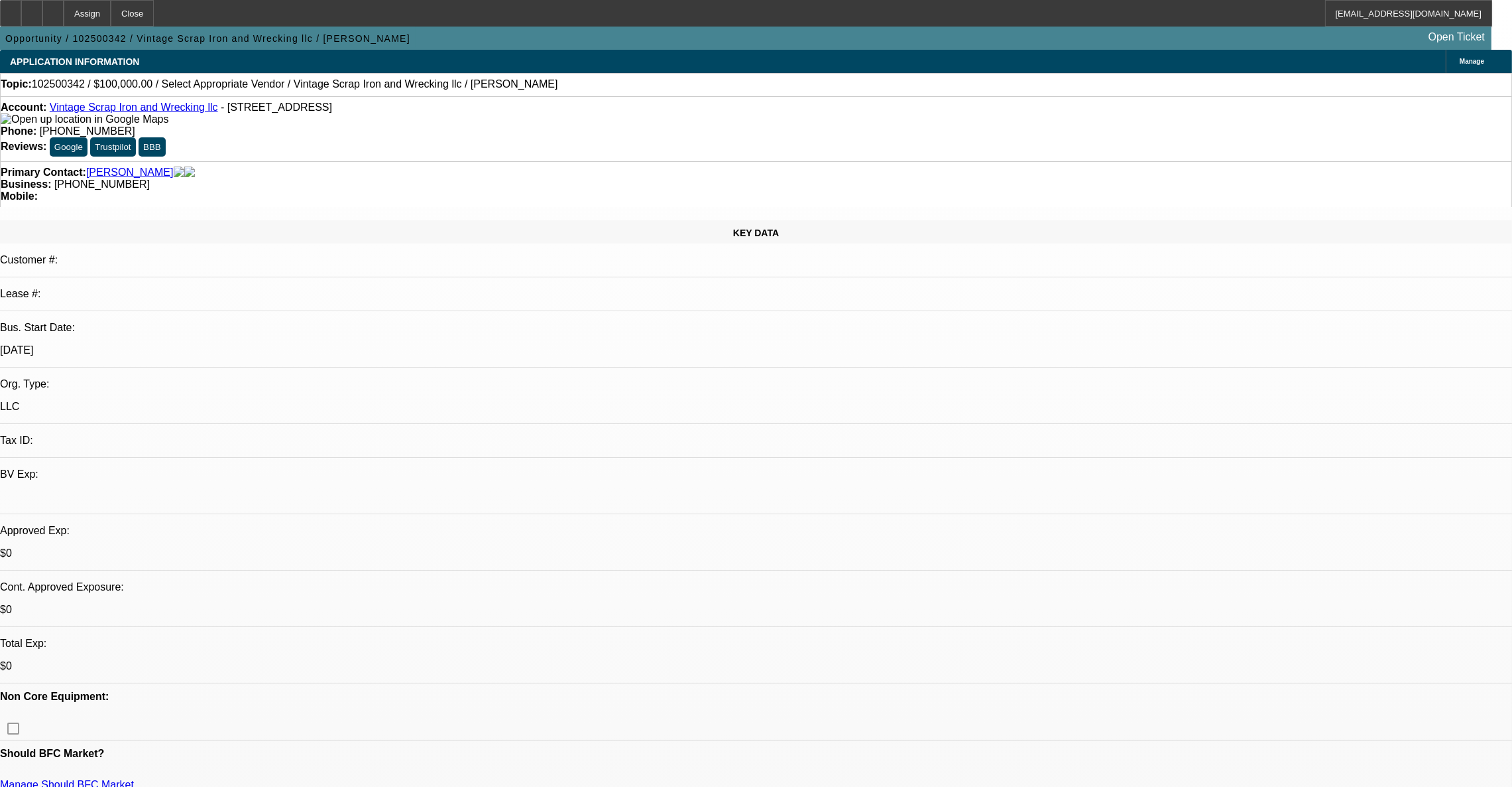
select select "0"
select select "2"
select select "0.1"
select select "4"
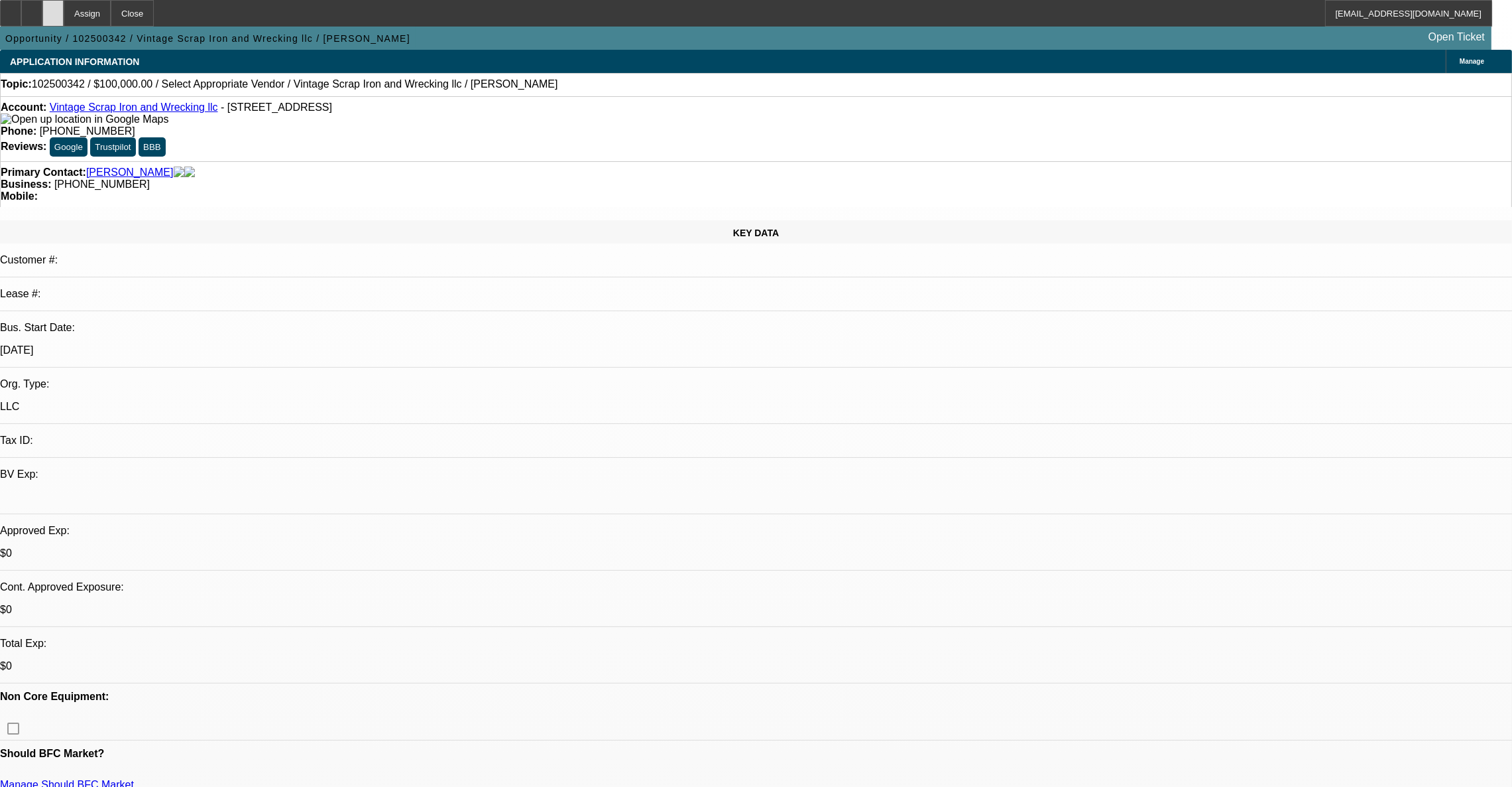
click at [64, 12] on div at bounding box center [53, 13] width 21 height 26
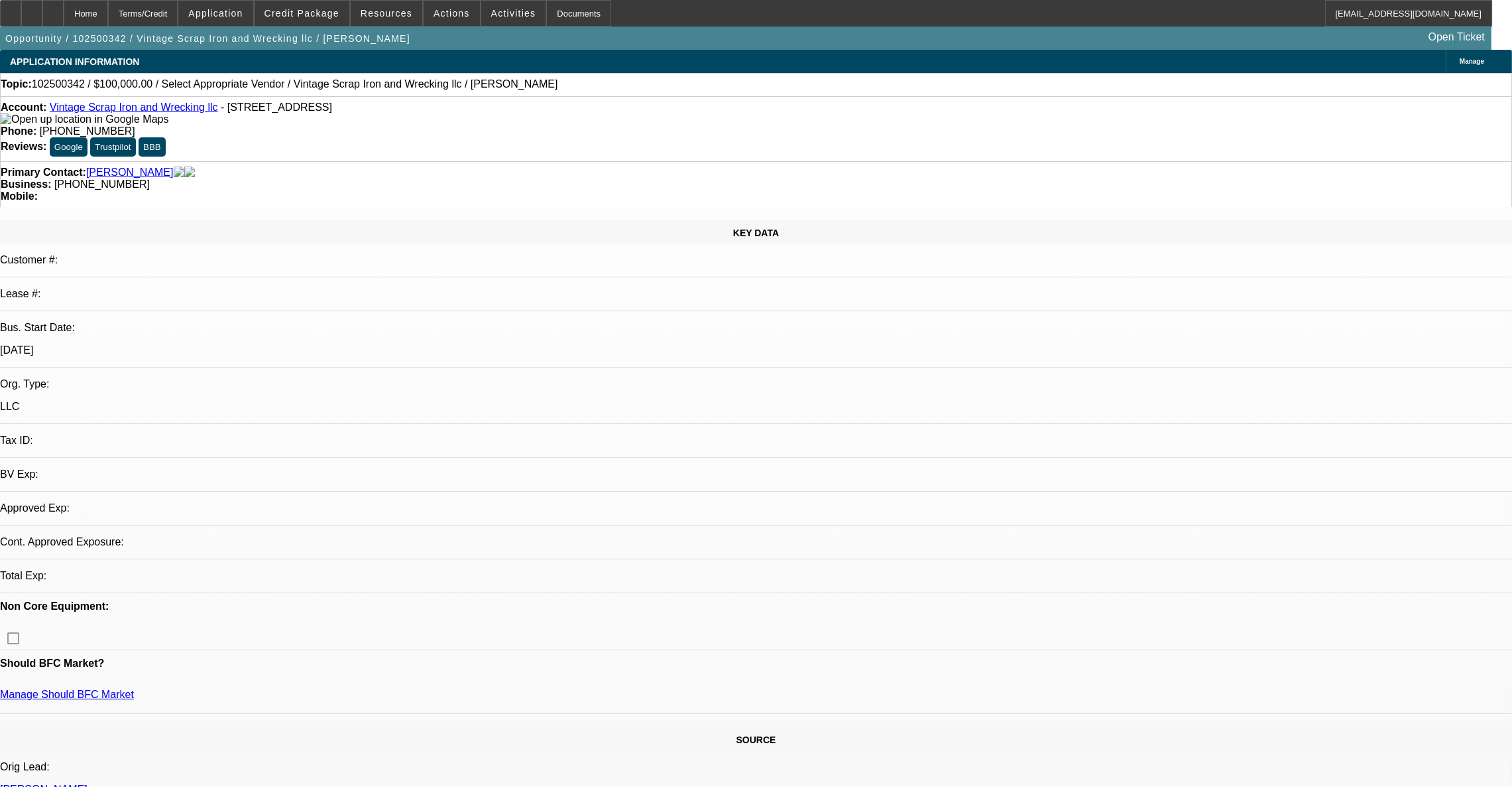
select select "0"
select select "2"
select select "0.1"
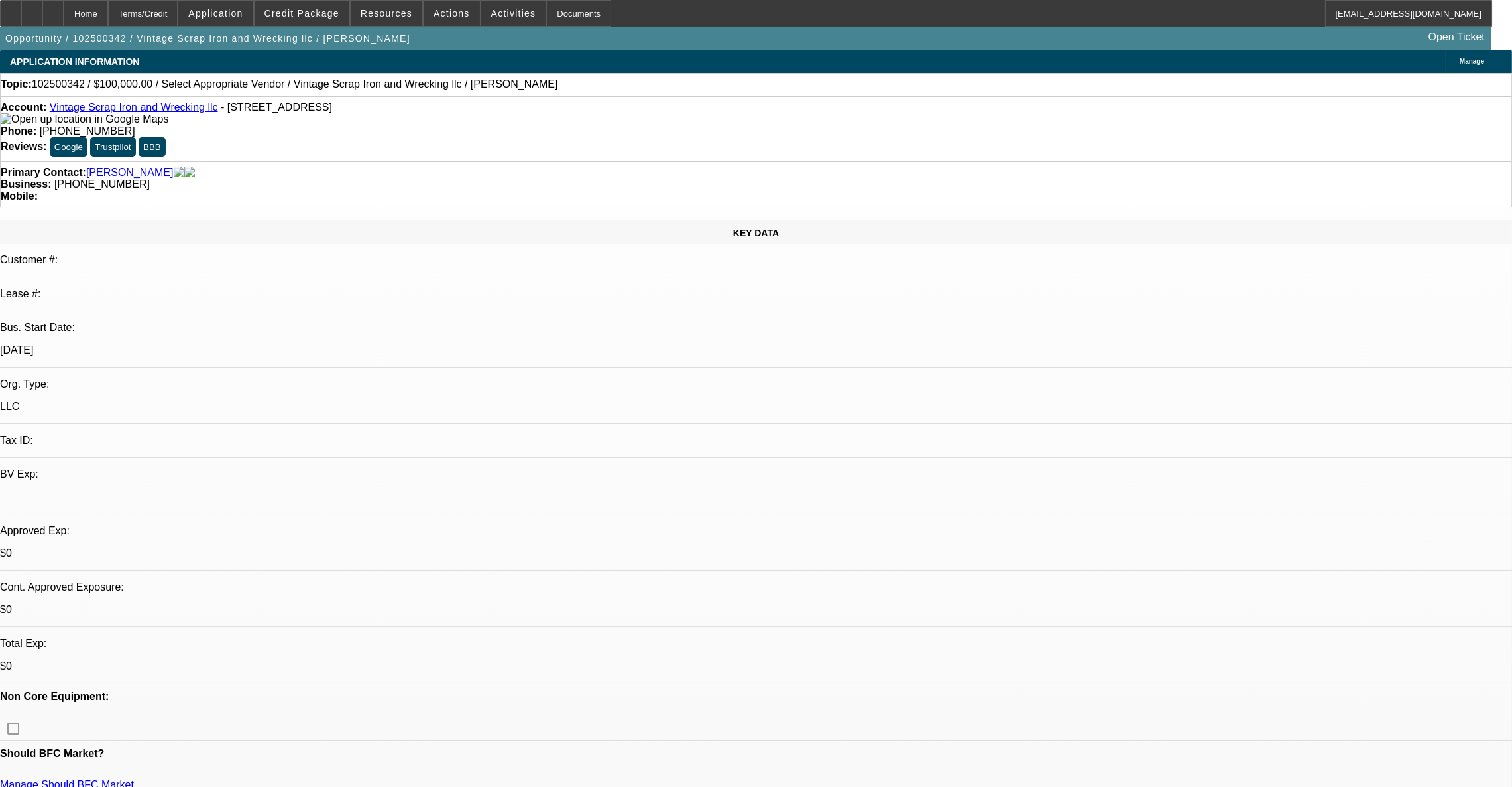
select select "1"
select select "2"
select select "4"
click at [43, 22] on div at bounding box center [32, 13] width 21 height 26
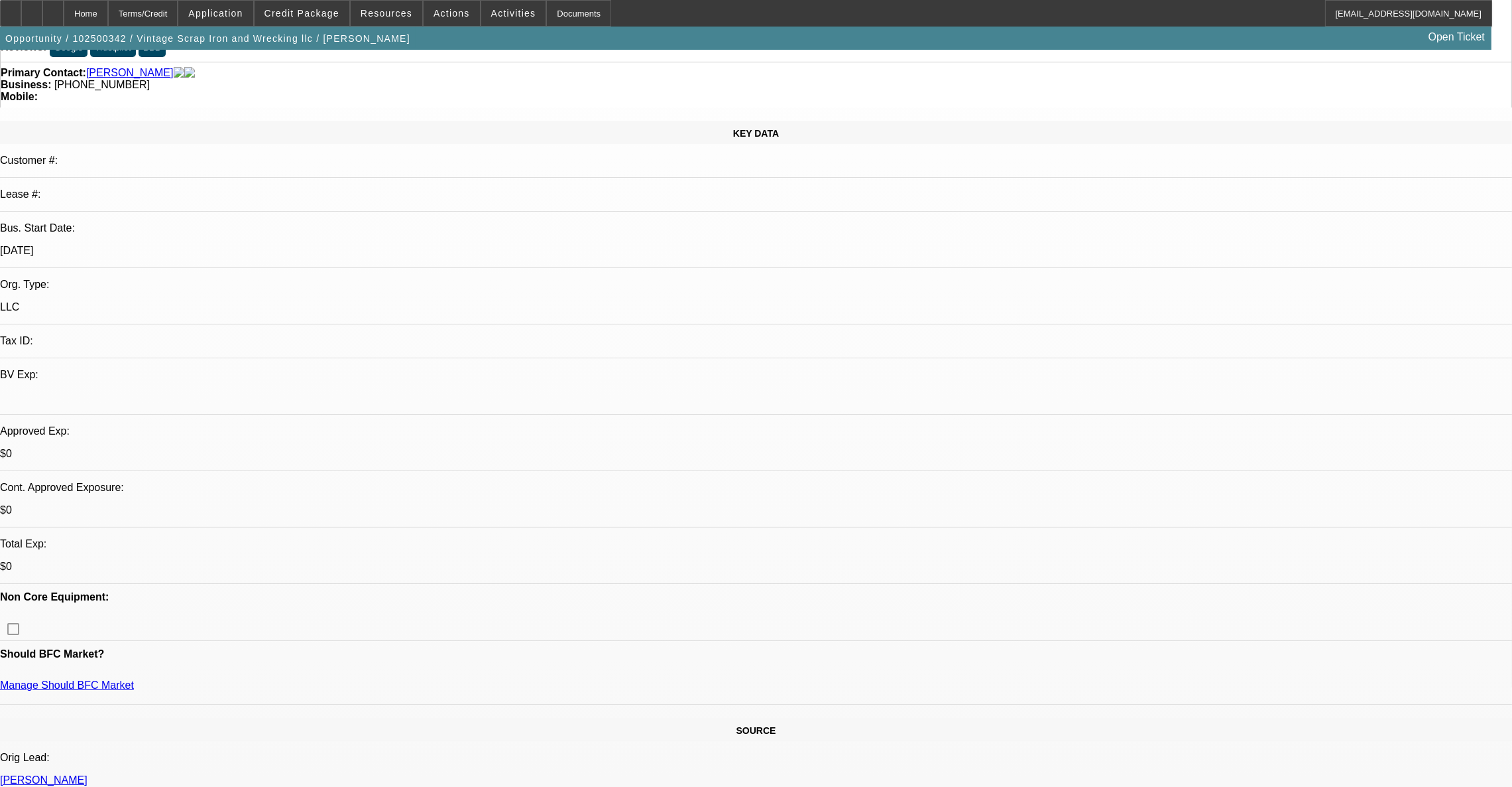
scroll to position [199, 0]
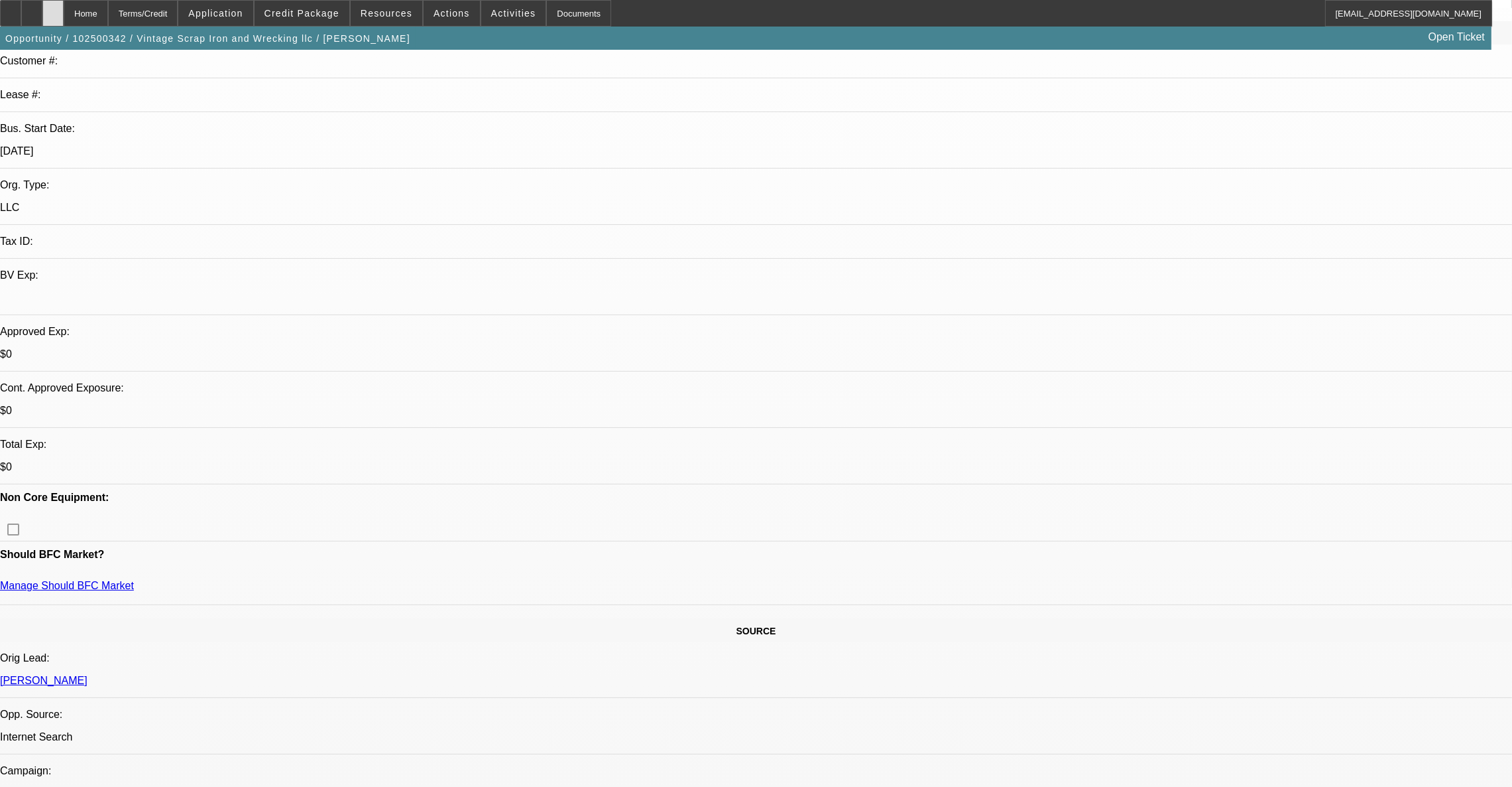
click at [53, 9] on icon at bounding box center [53, 9] width 0 height 0
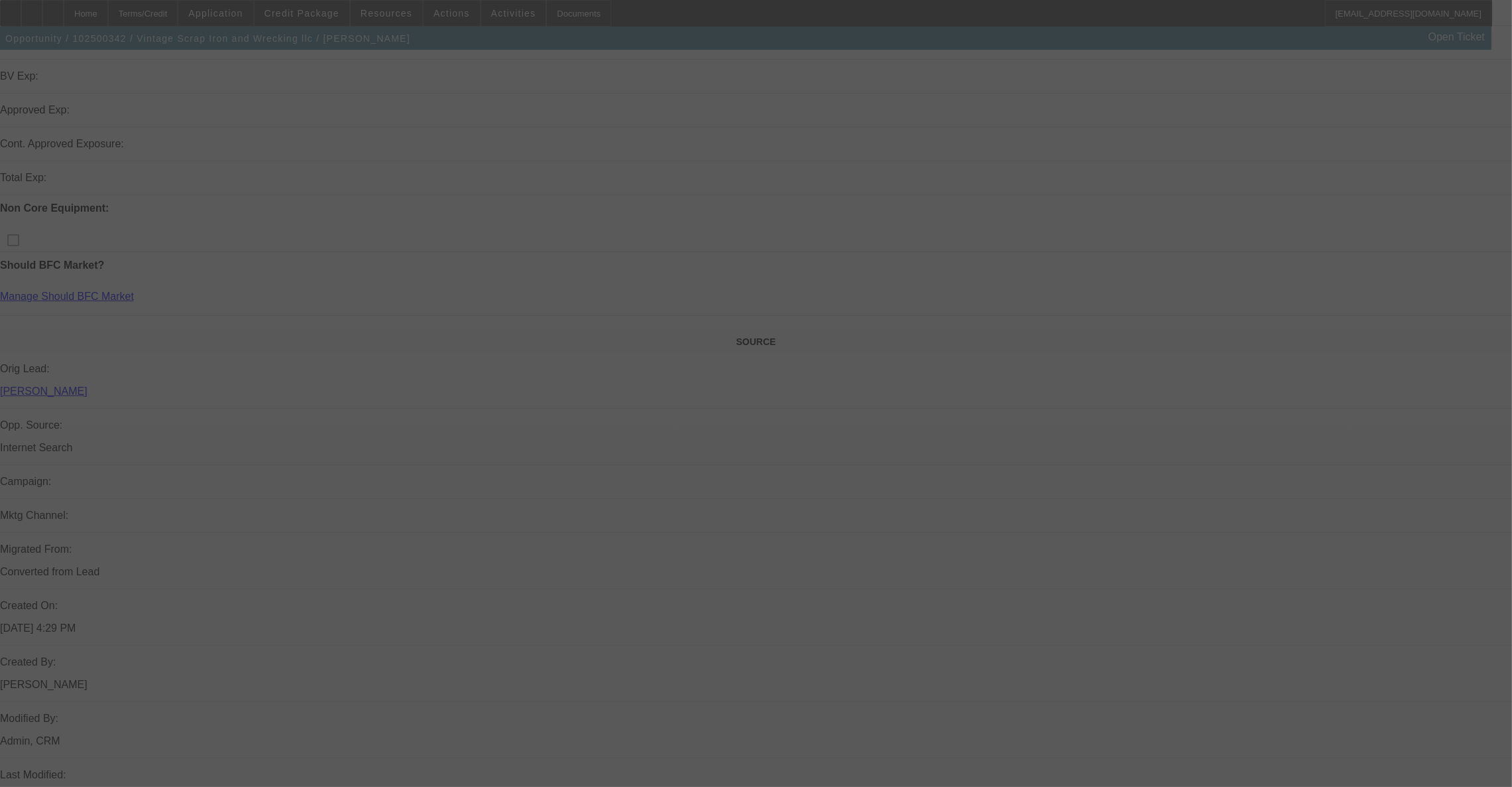
scroll to position [778, 0]
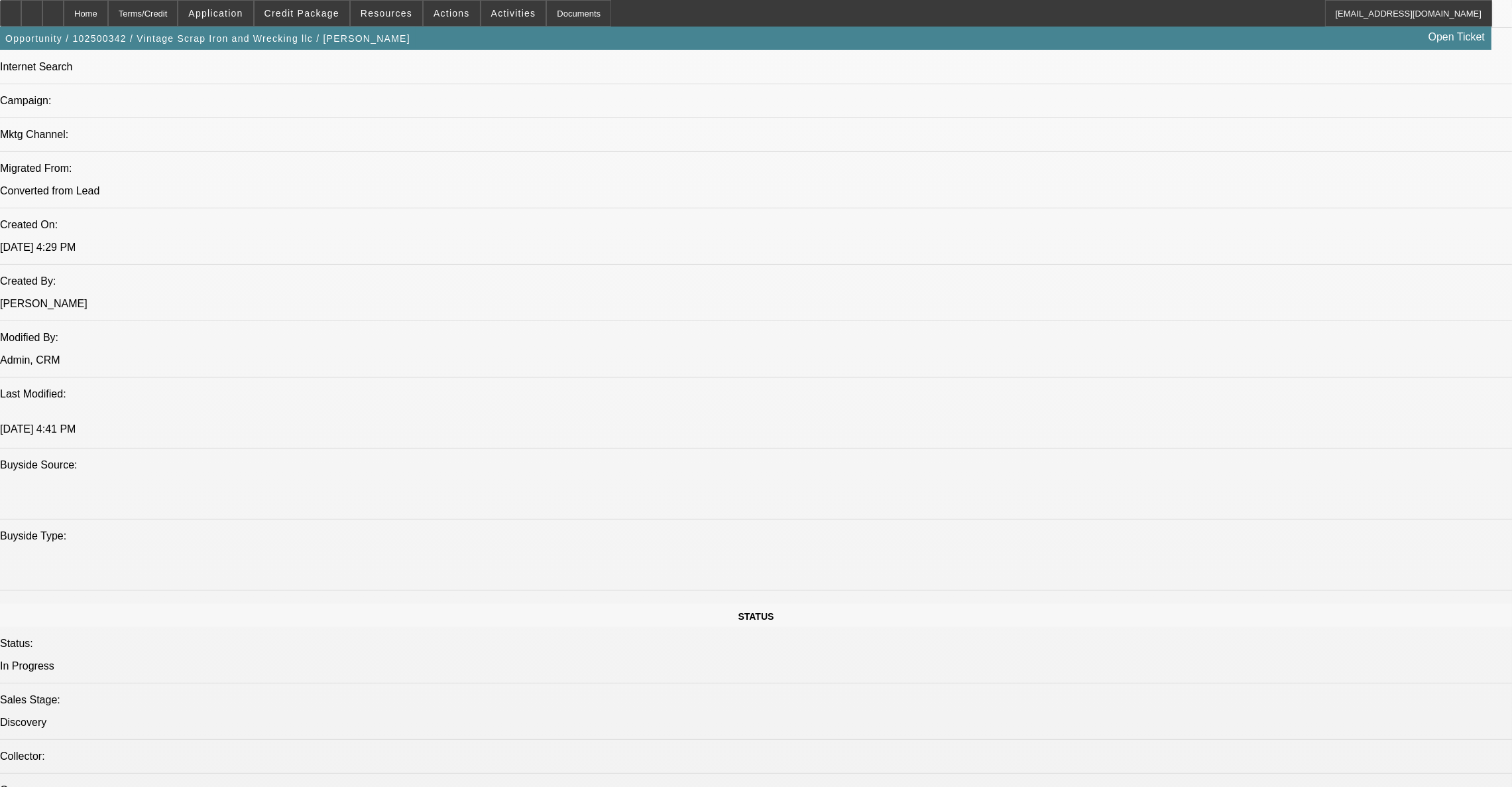
select select "0"
select select "2"
select select "0.1"
select select "4"
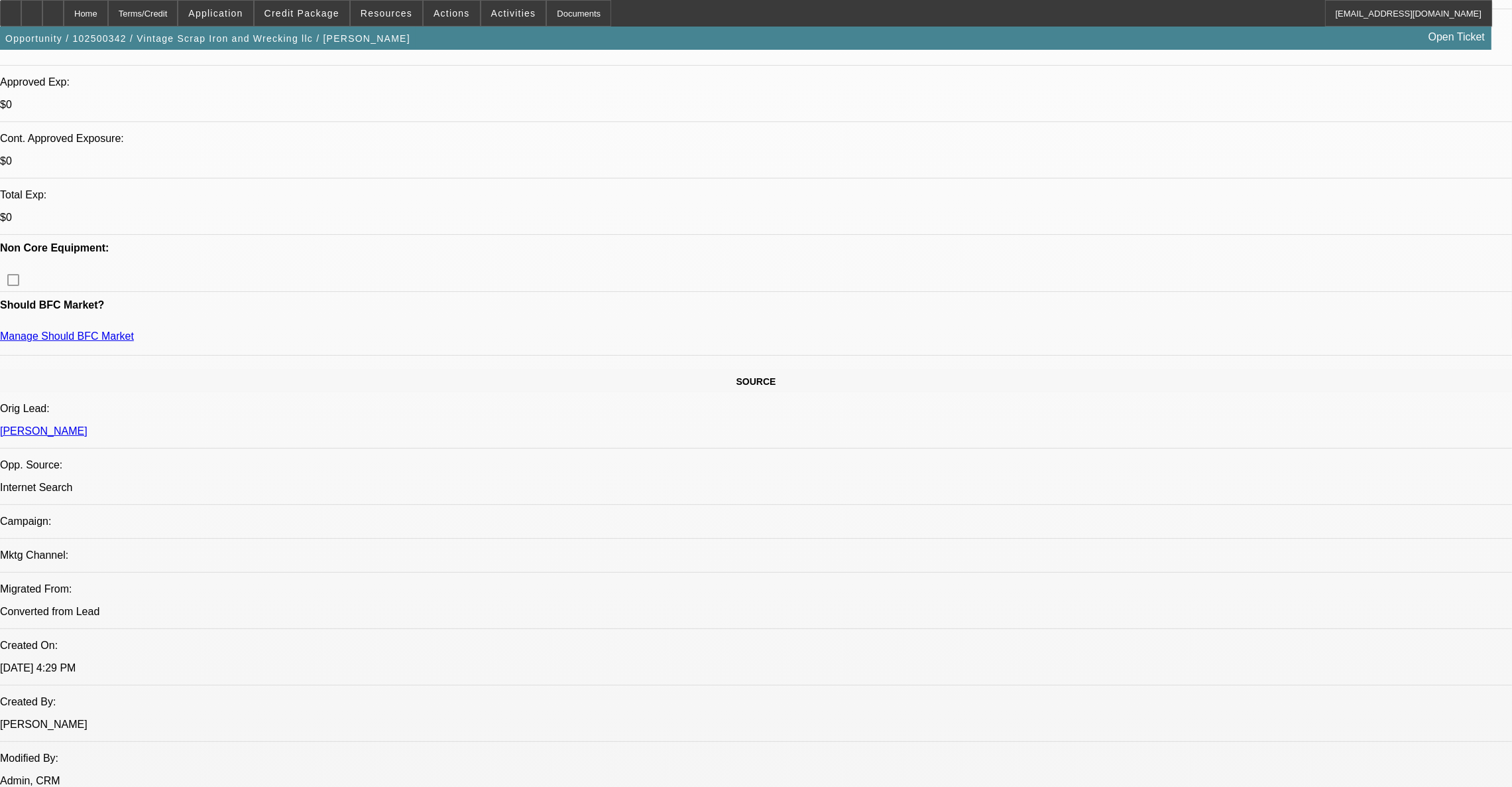
scroll to position [436, 0]
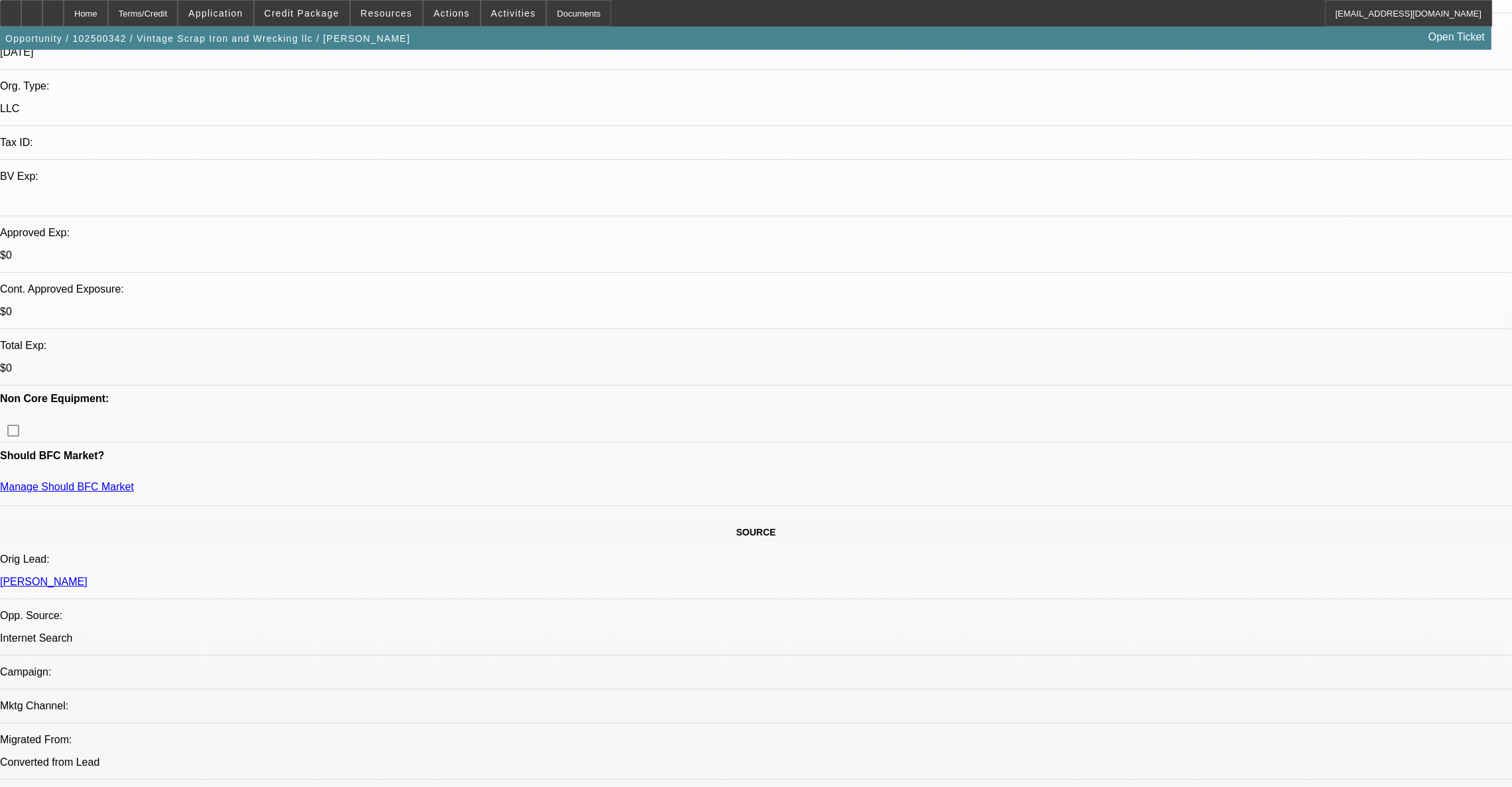
scroll to position [199, 0]
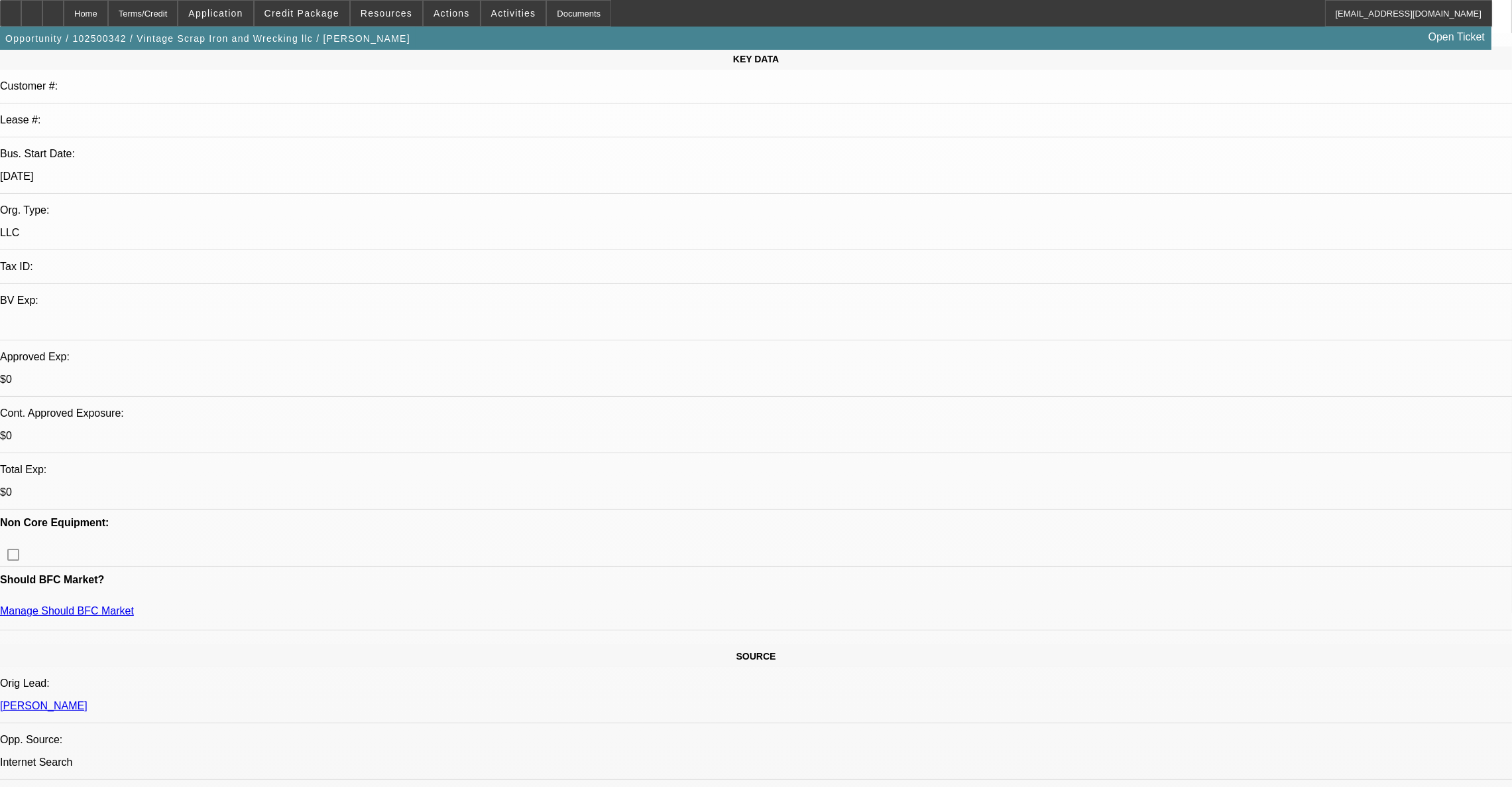
scroll to position [0, 0]
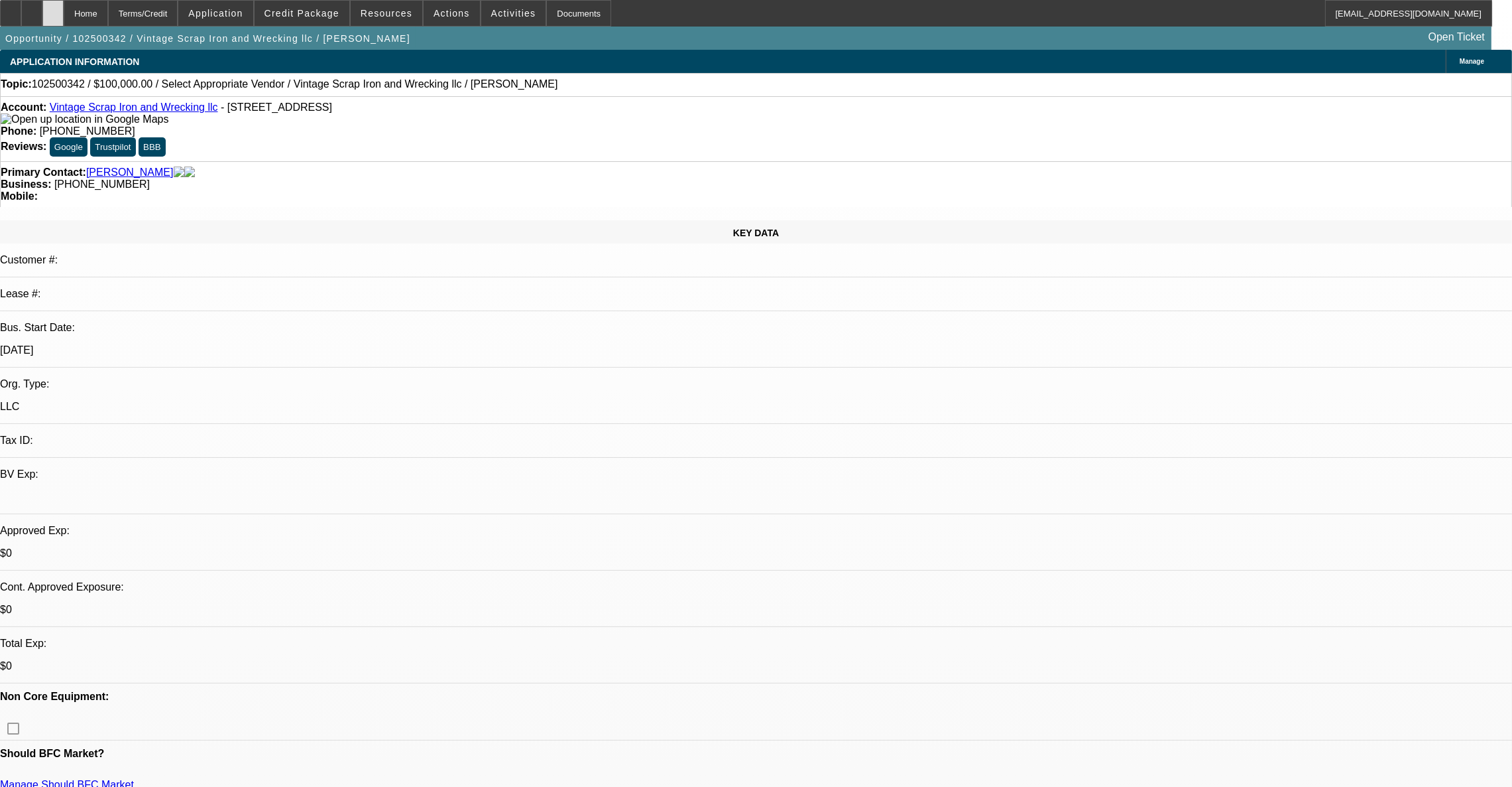
click at [53, 9] on icon at bounding box center [53, 9] width 0 height 0
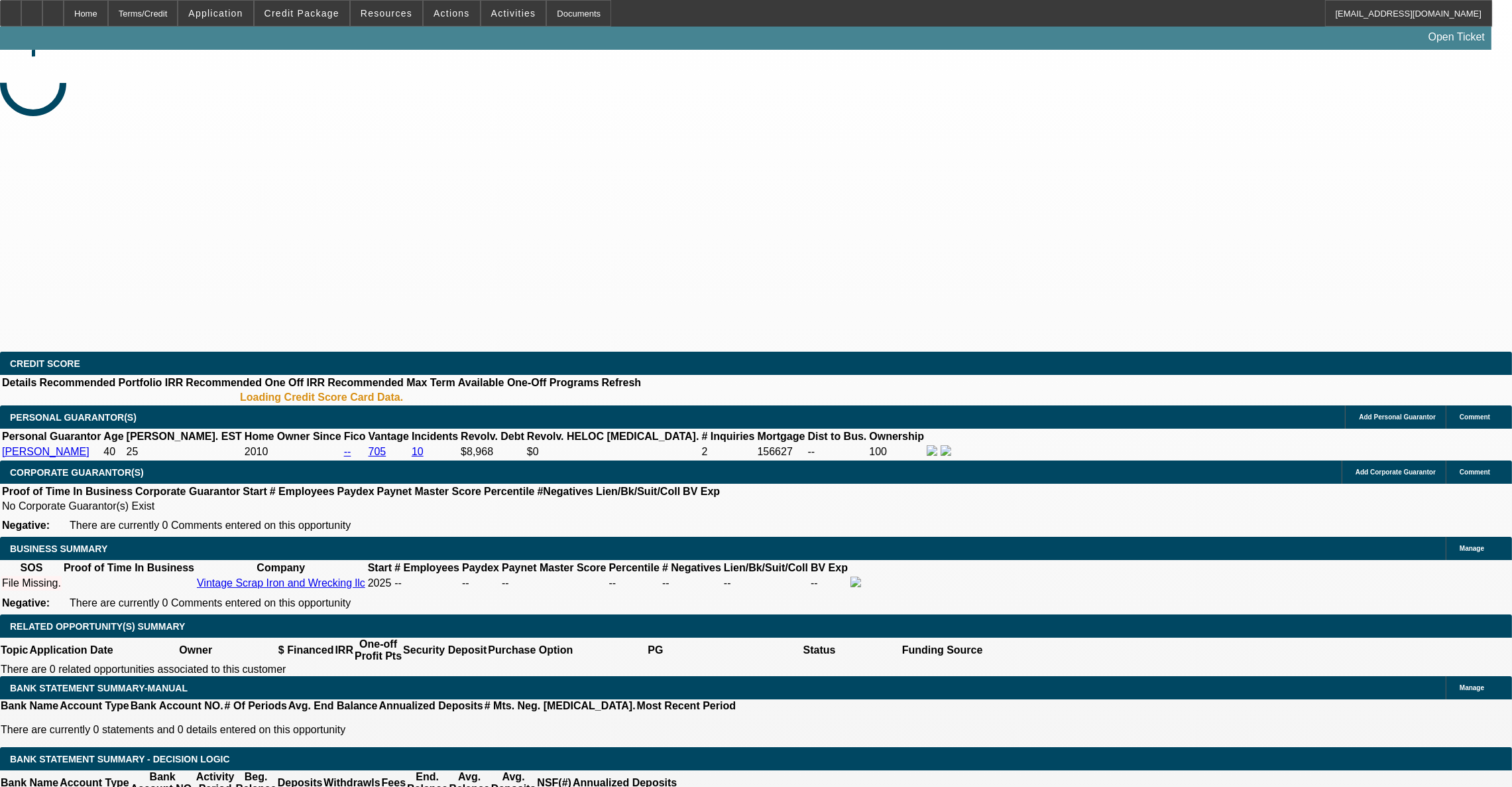
select select "0"
select select "2"
select select "0.1"
select select "4"
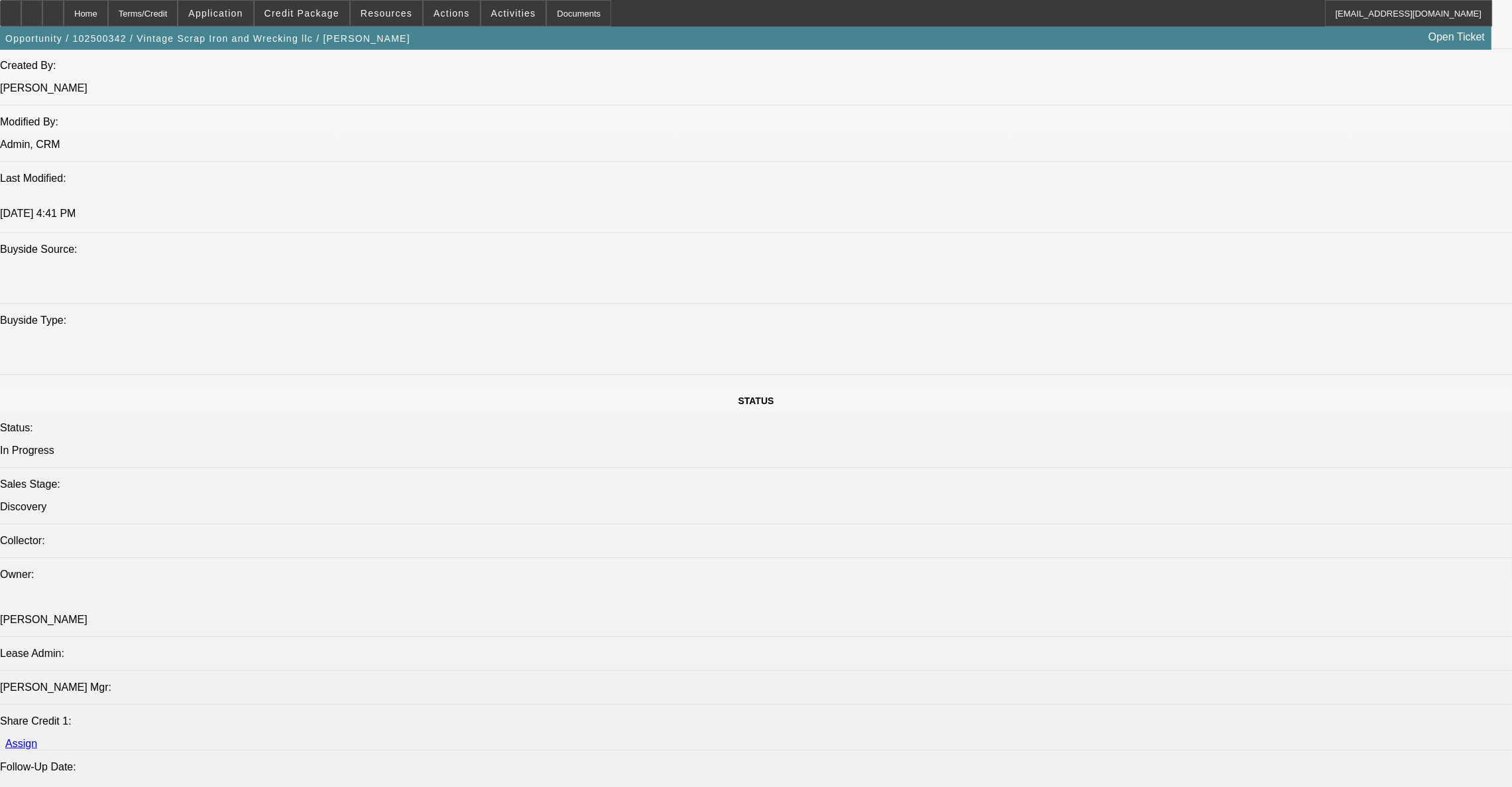
scroll to position [1077, 0]
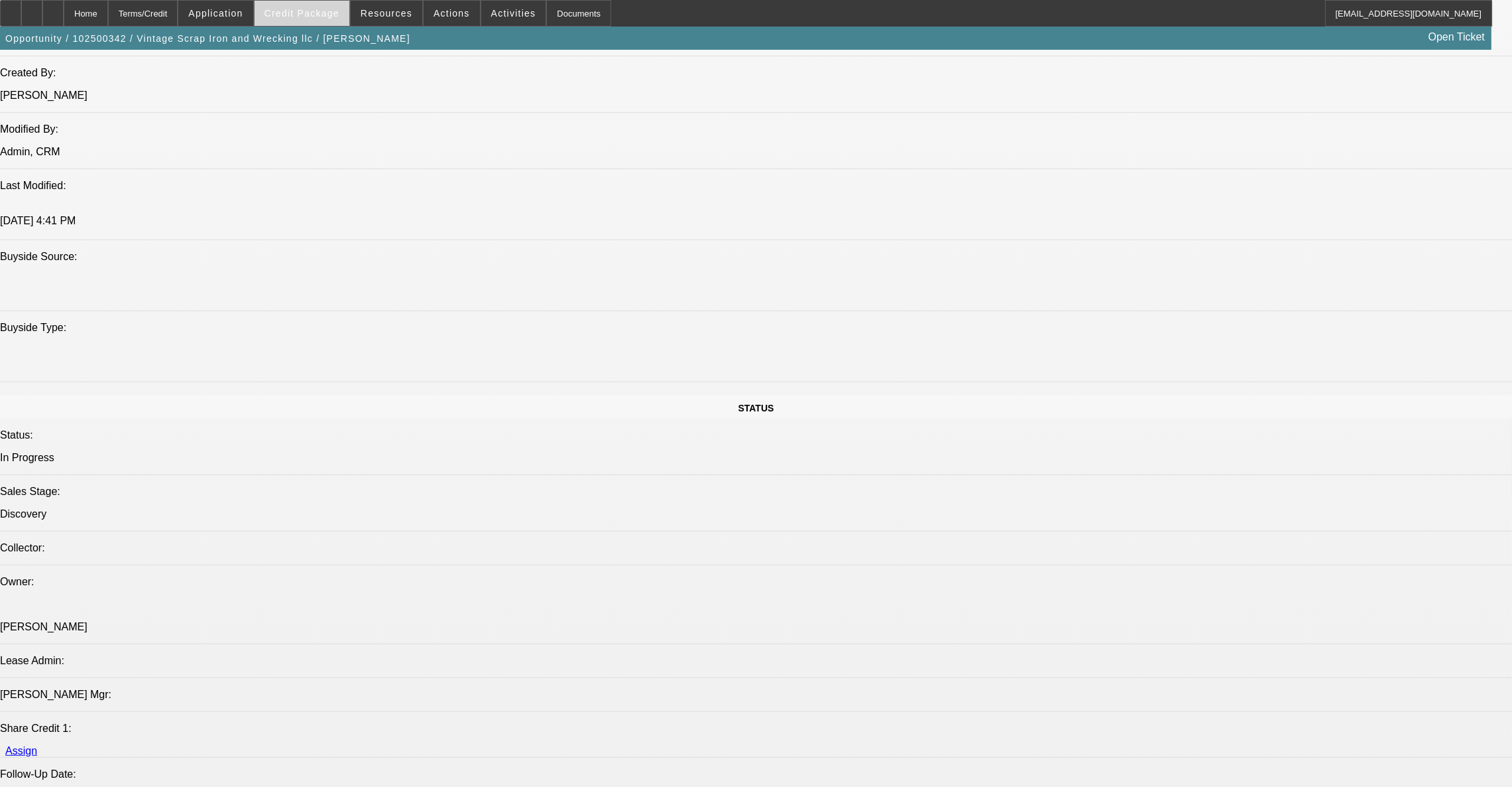
click at [333, 20] on span at bounding box center [302, 13] width 95 height 32
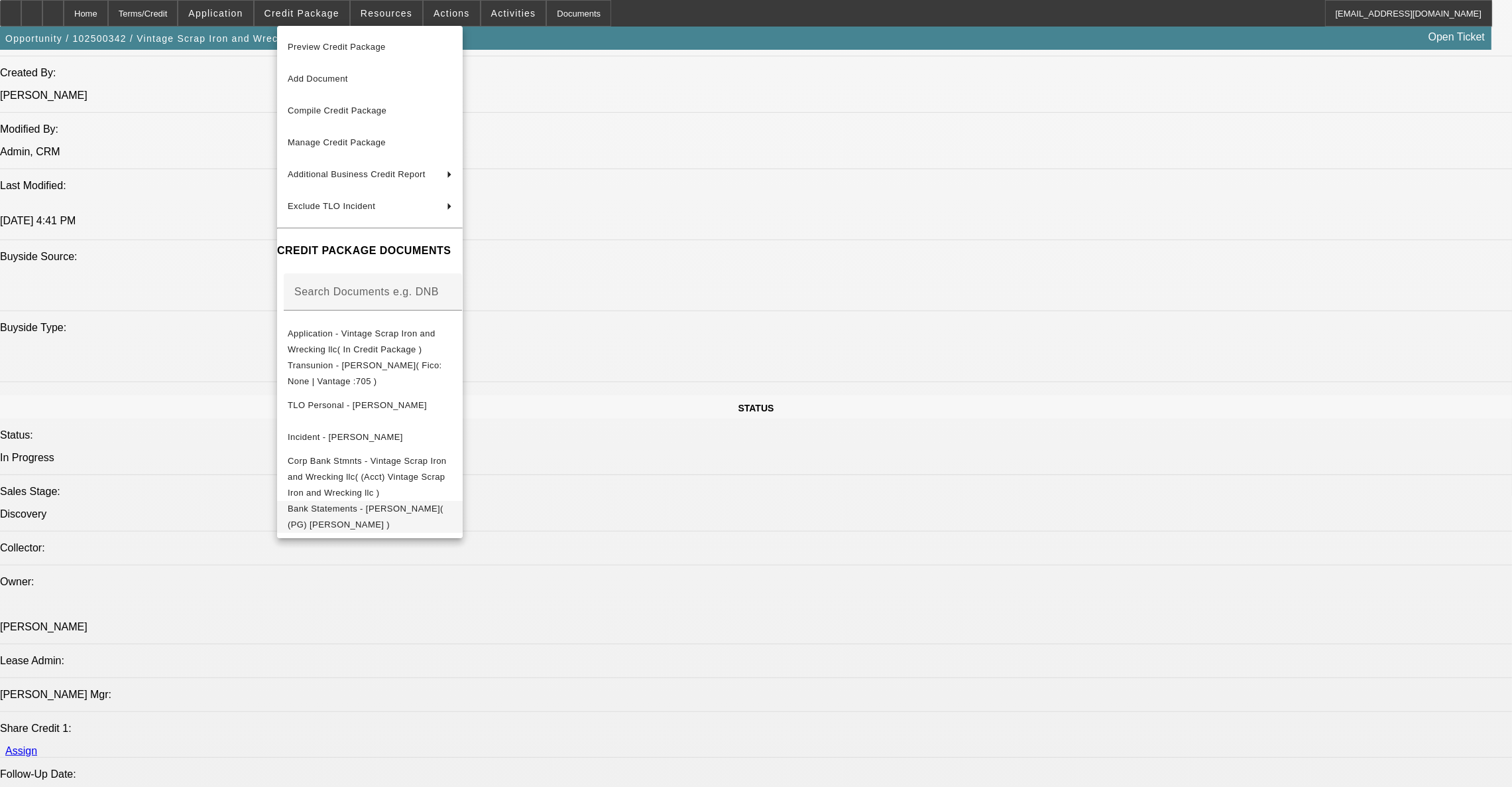
click at [396, 505] on span "Bank Statements - [PERSON_NAME]( (PG) [PERSON_NAME] )" at bounding box center [365, 516] width 156 height 26
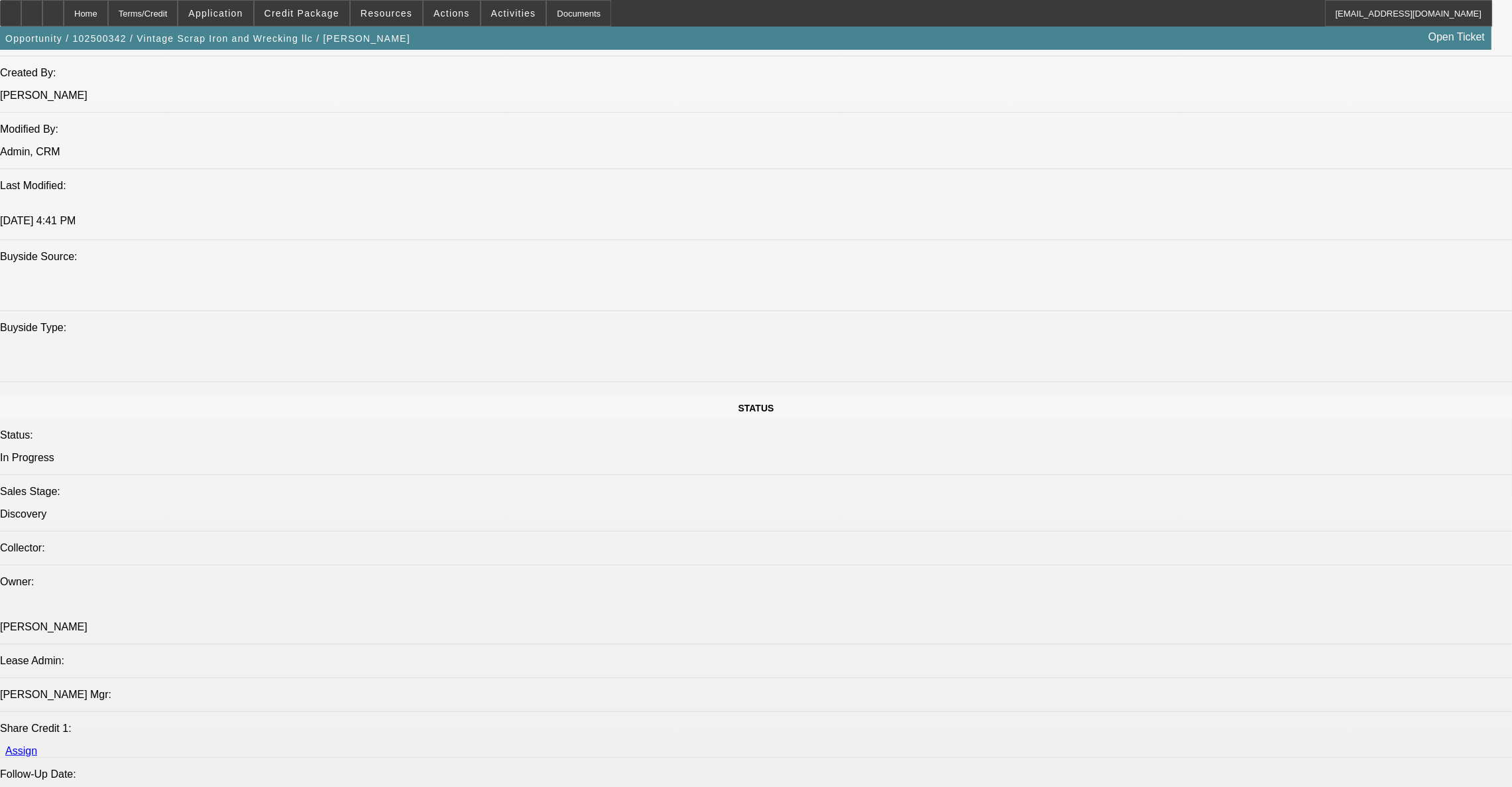
scroll to position [1136, 0]
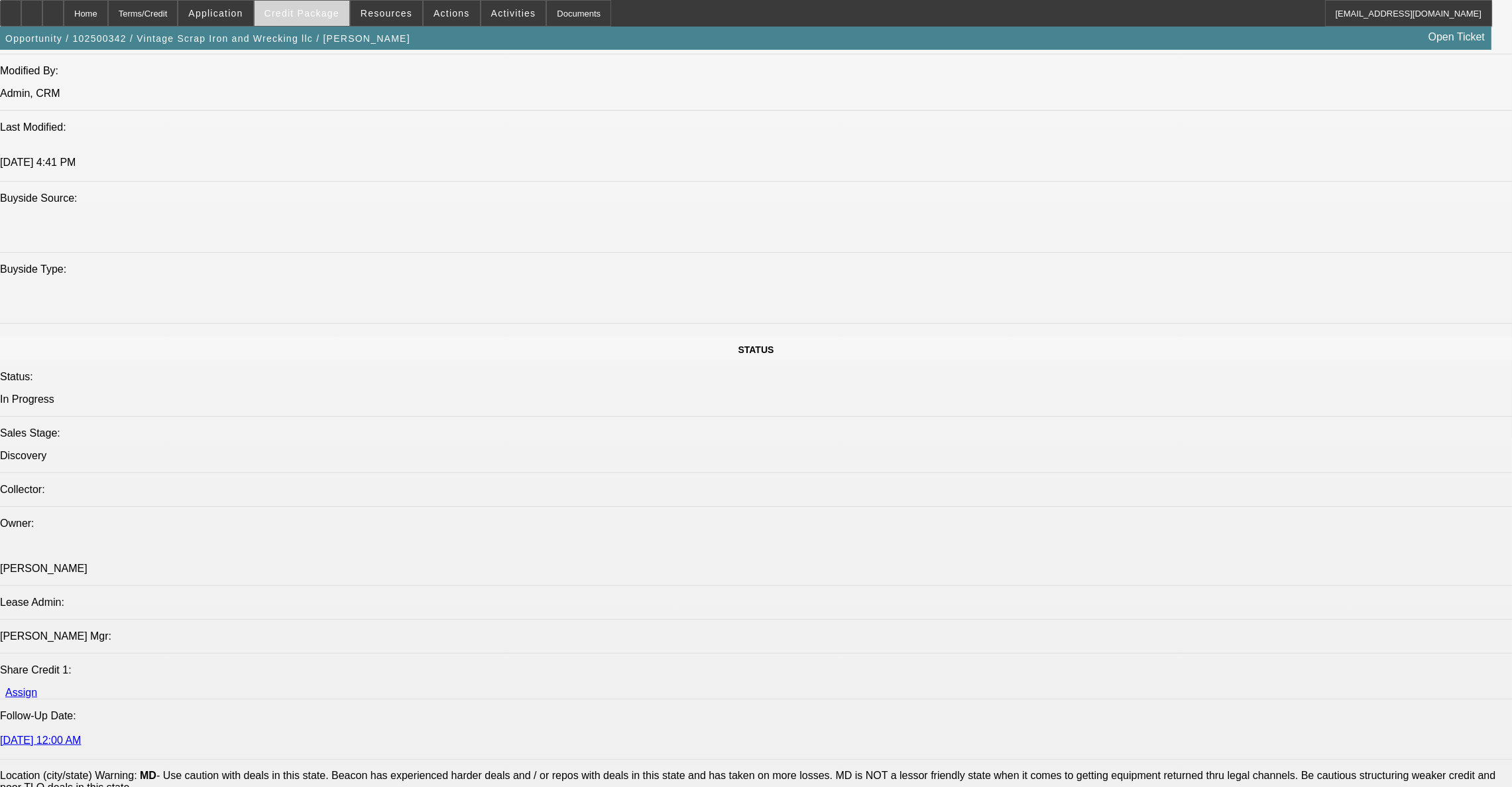
click at [318, 17] on span at bounding box center [302, 13] width 95 height 32
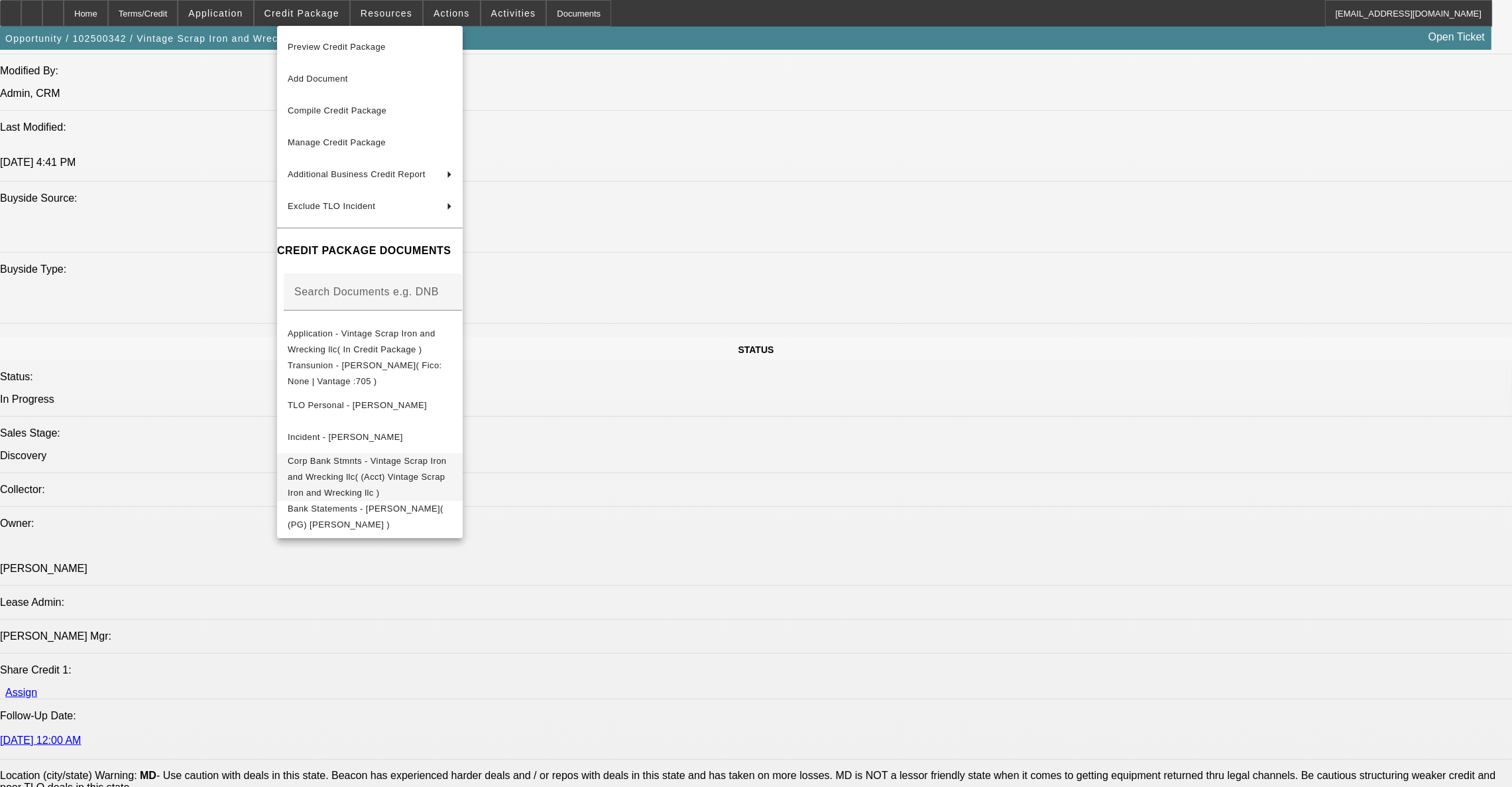
click at [354, 456] on span "Corp Bank Stmnts - Vintage Scrap Iron and Wrecking llc( (Acct) Vintage Scrap Ir…" at bounding box center [367, 475] width 159 height 42
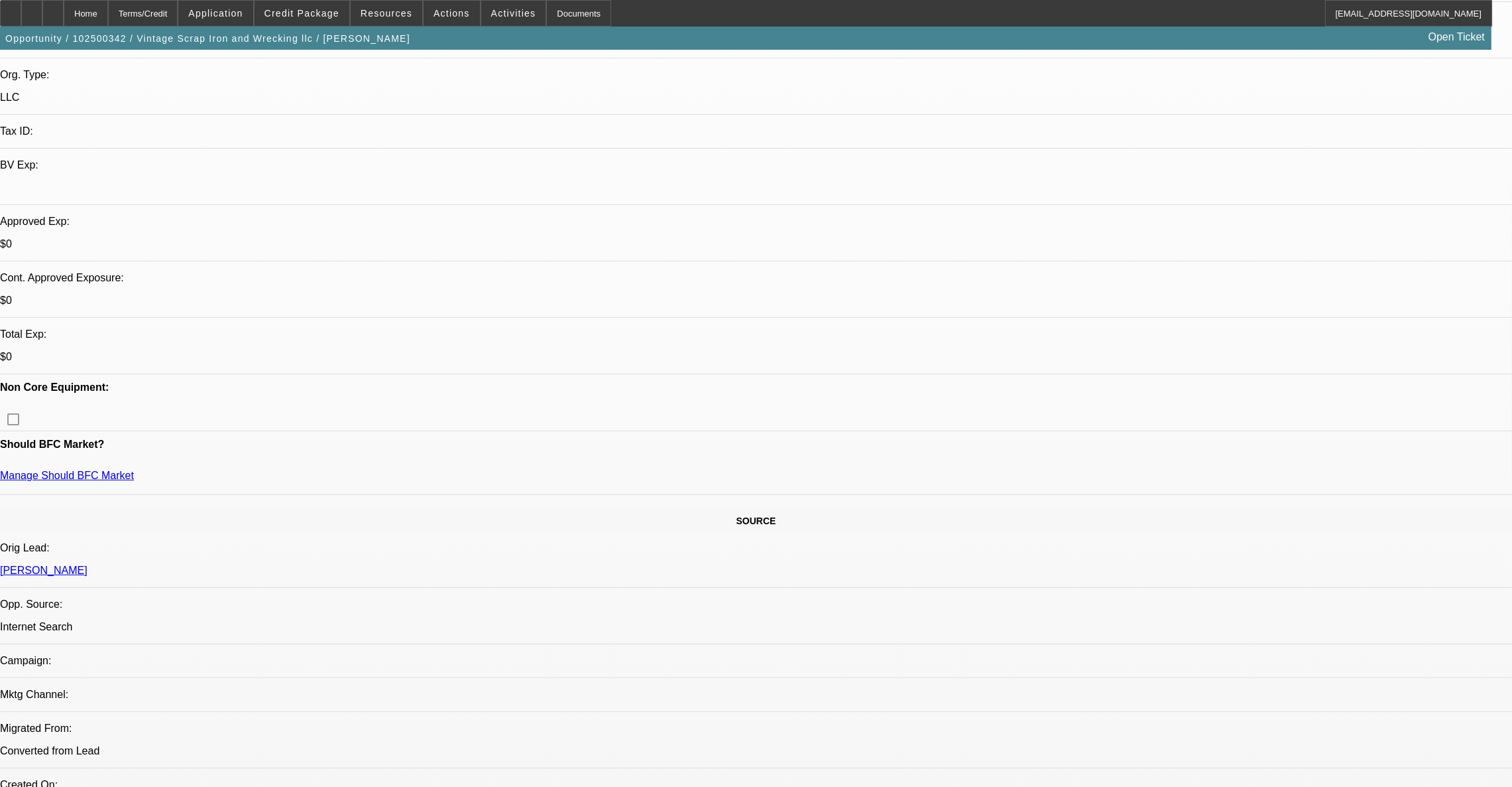
scroll to position [0, 0]
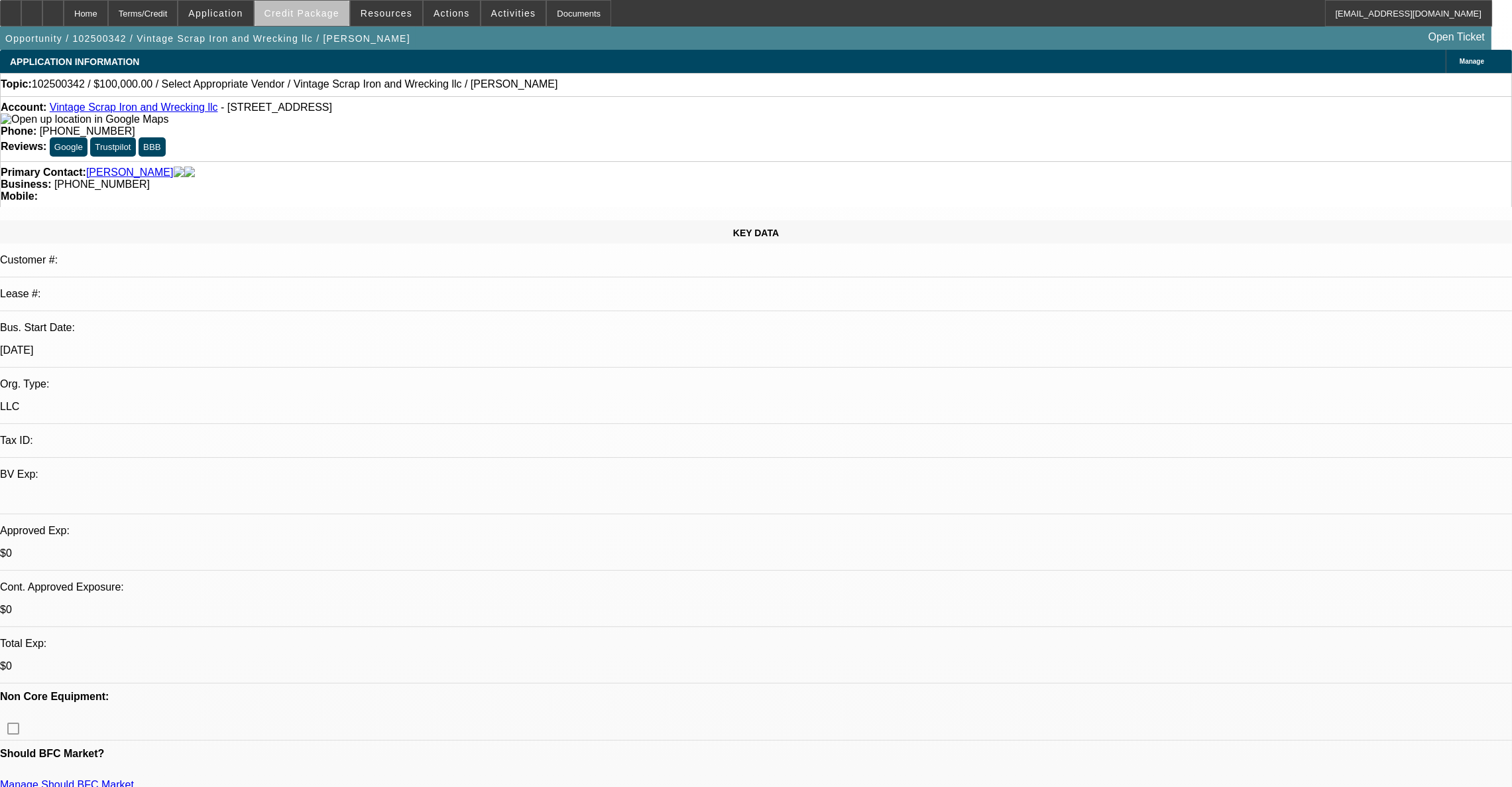
click at [331, 18] on span at bounding box center [302, 13] width 95 height 32
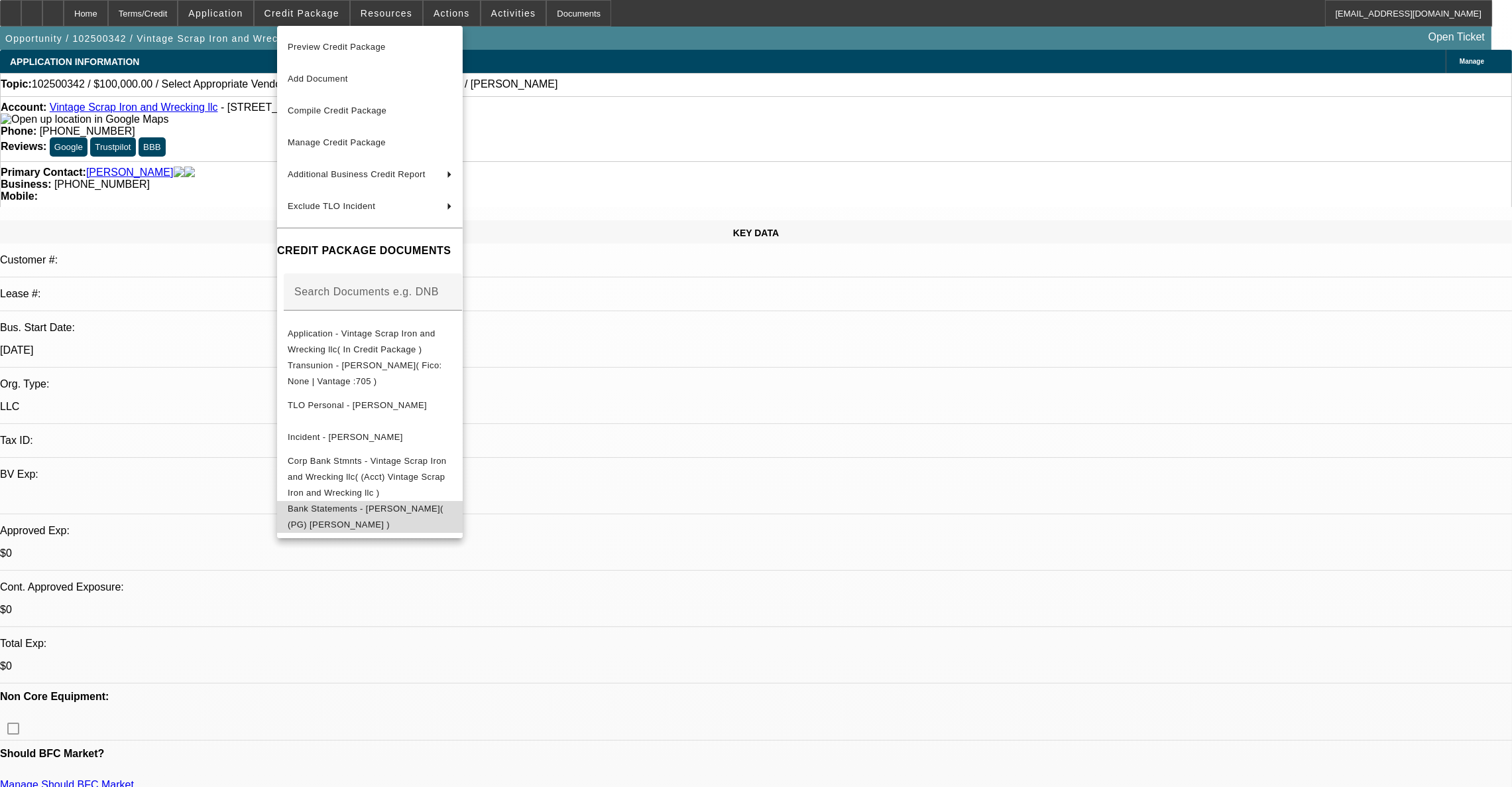
click at [454, 500] on button "Bank Statements - [PERSON_NAME]( (PG) [PERSON_NAME] )" at bounding box center [370, 516] width 186 height 32
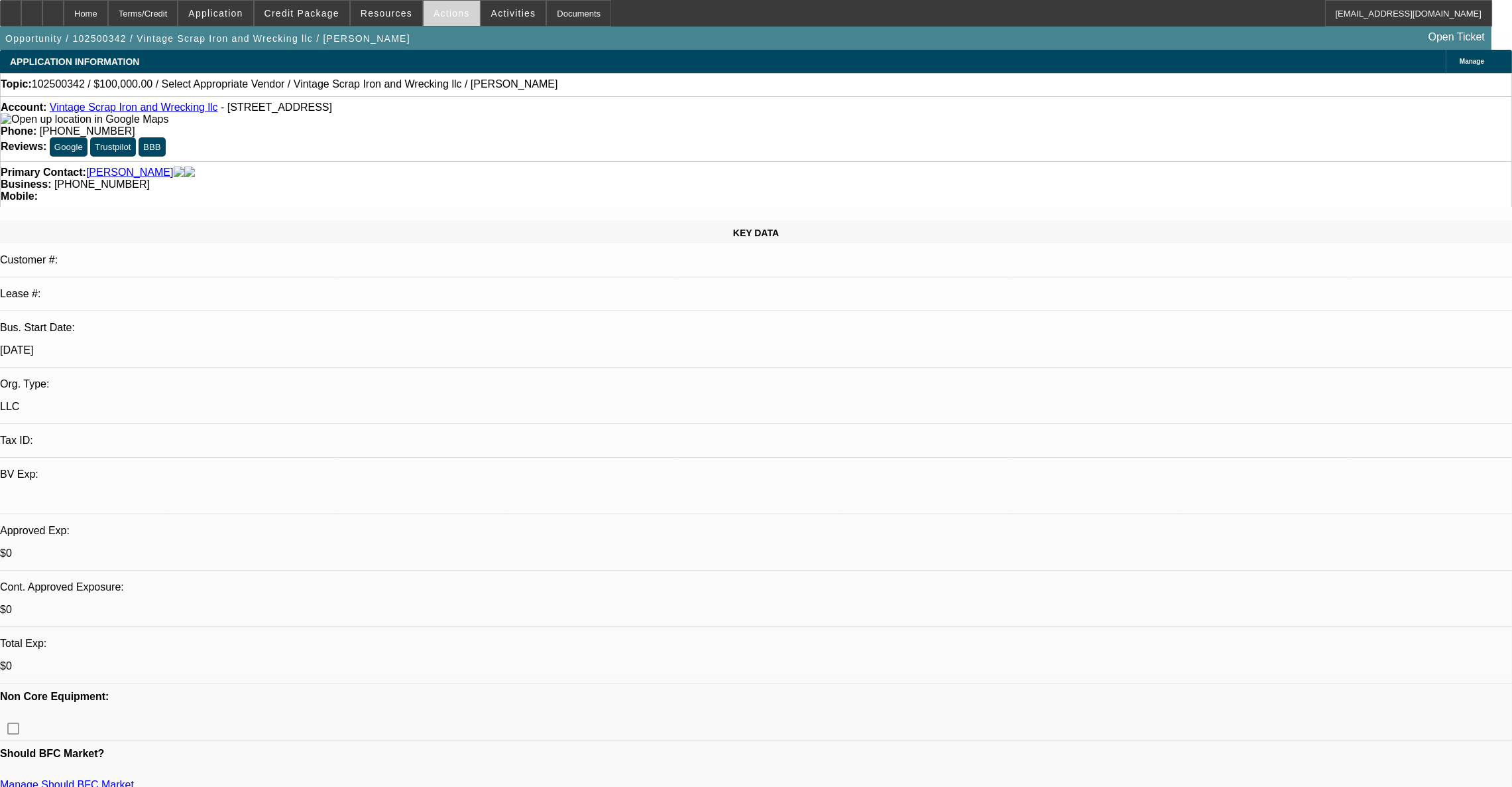
click at [434, 14] on span "Actions" at bounding box center [452, 13] width 37 height 11
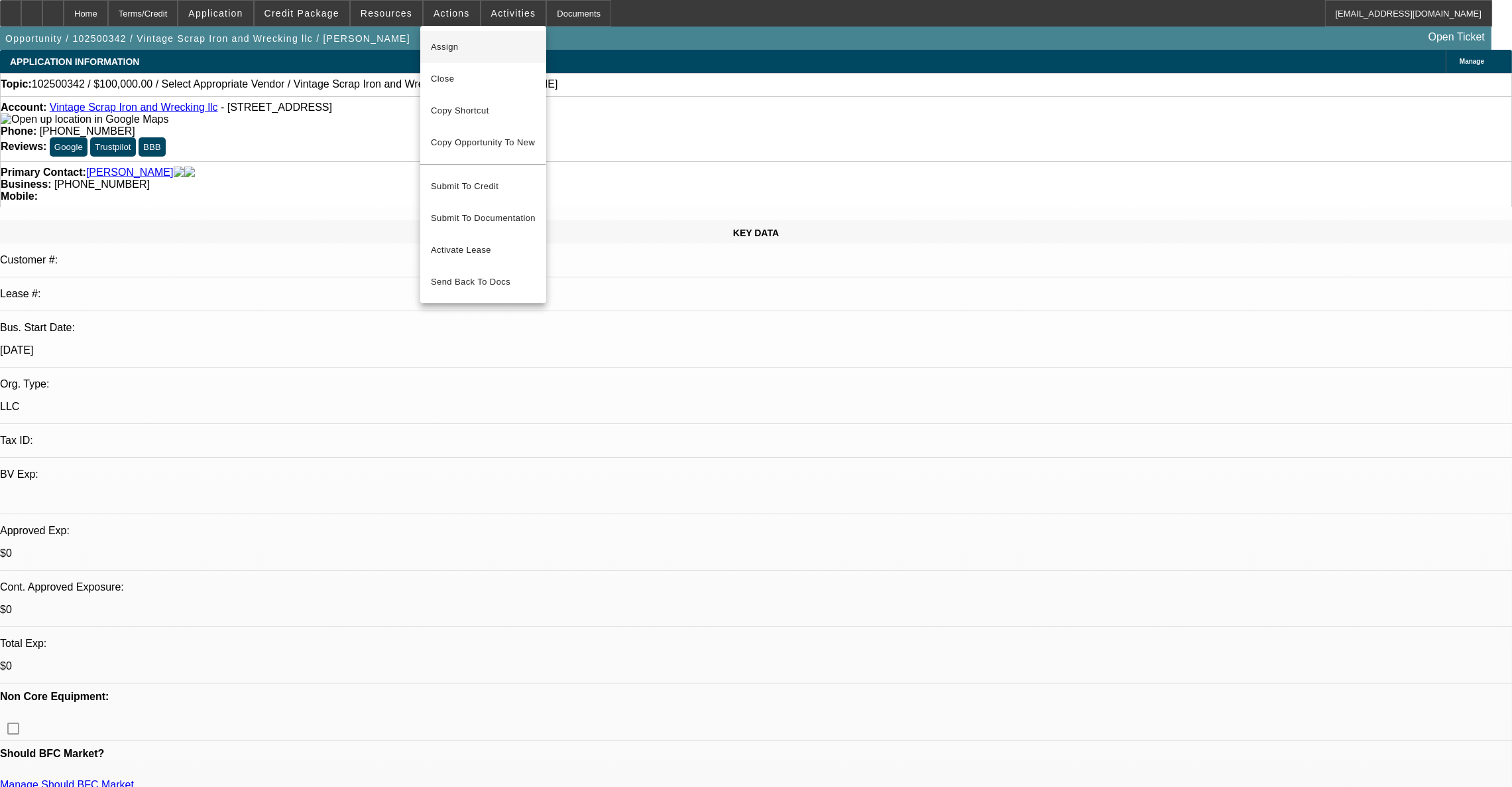
click at [435, 42] on span "Assign" at bounding box center [483, 47] width 105 height 16
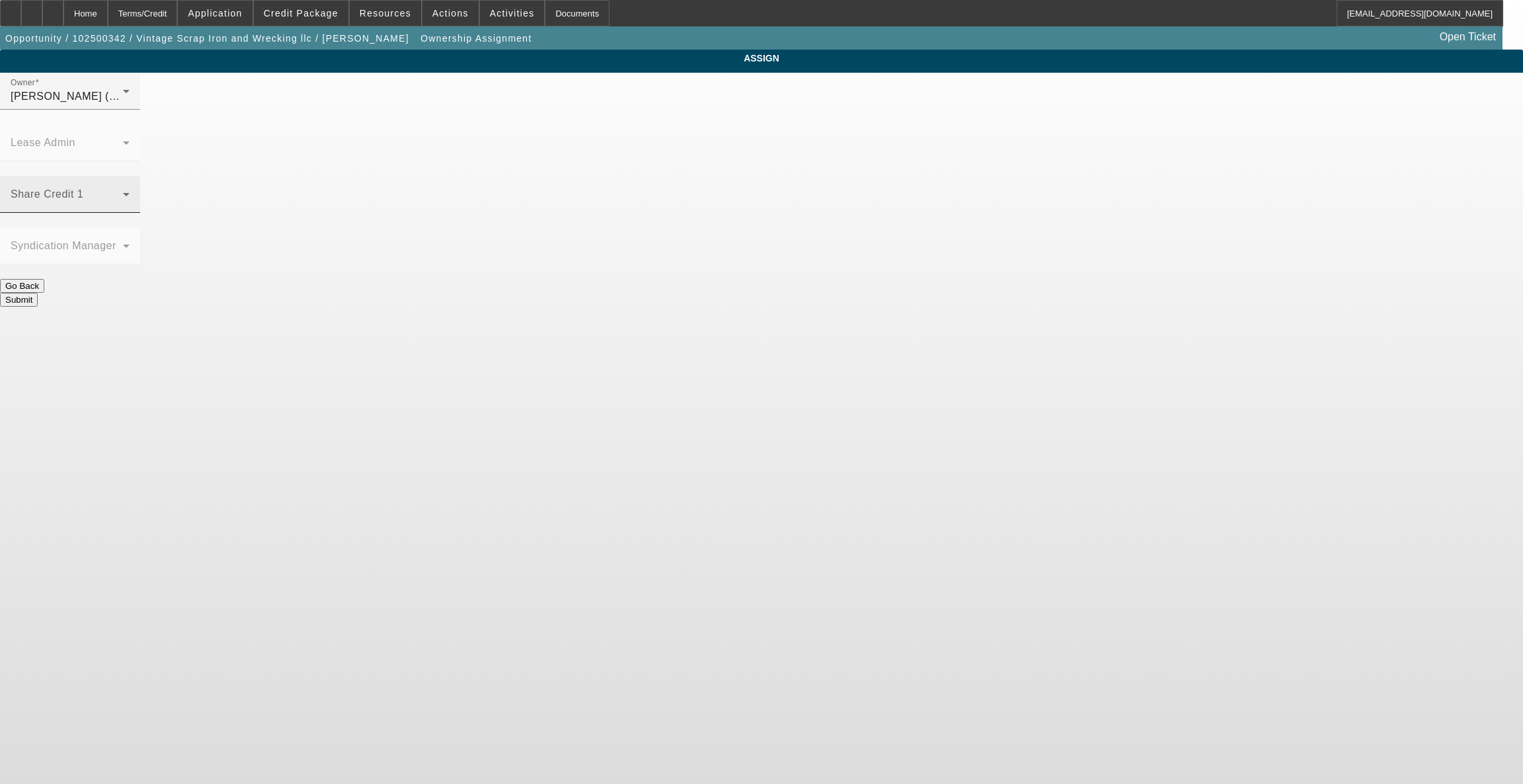
click at [134, 186] on icon at bounding box center [126, 194] width 15 height 15
click at [628, 284] on span "[PERSON_NAME] (Lvl 3)" at bounding box center [652, 275] width 127 height 15
click at [129, 101] on div "Owner [PERSON_NAME] (Lvl 3)" at bounding box center [70, 91] width 119 height 37
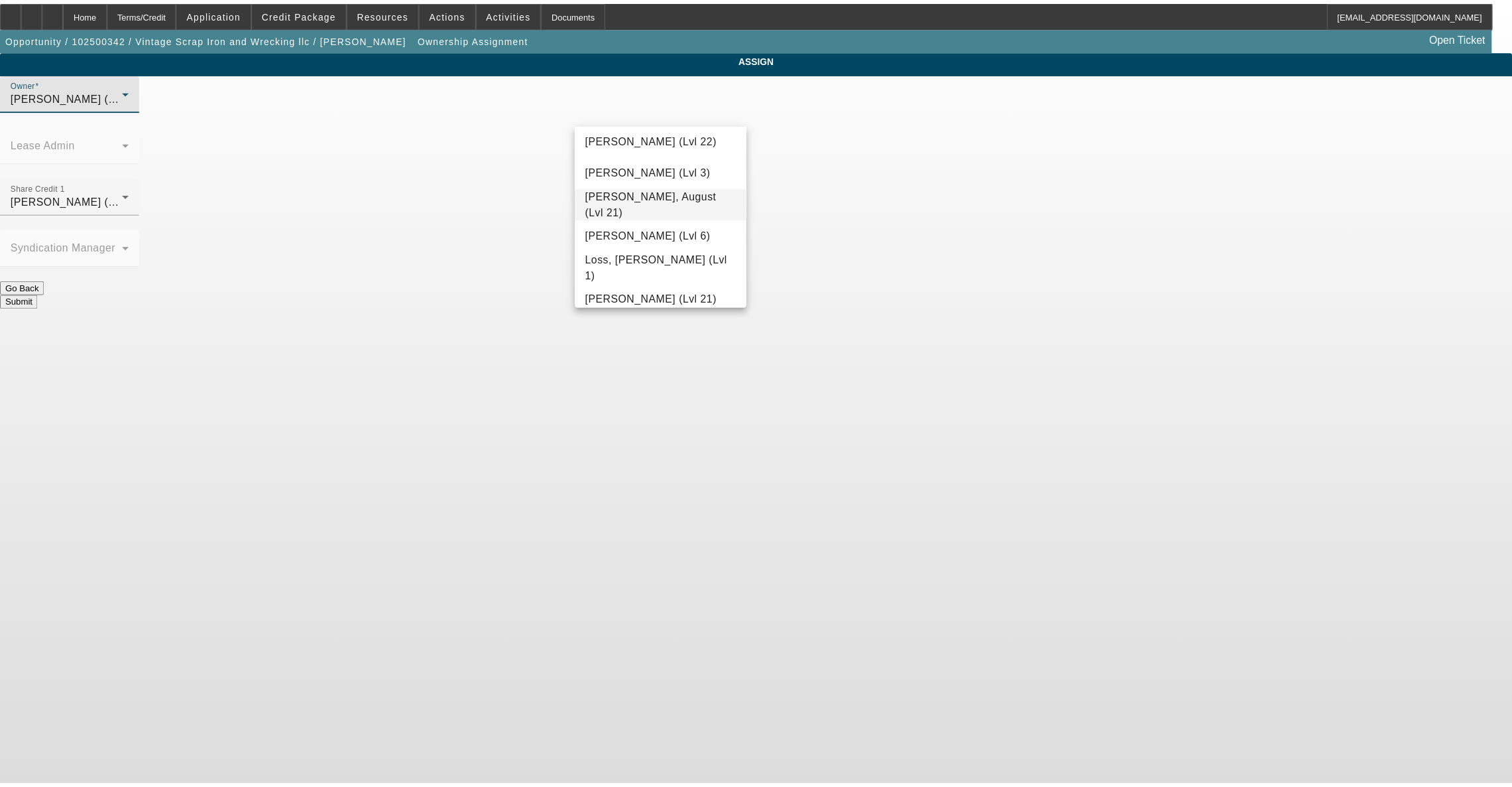
scroll to position [973, 0]
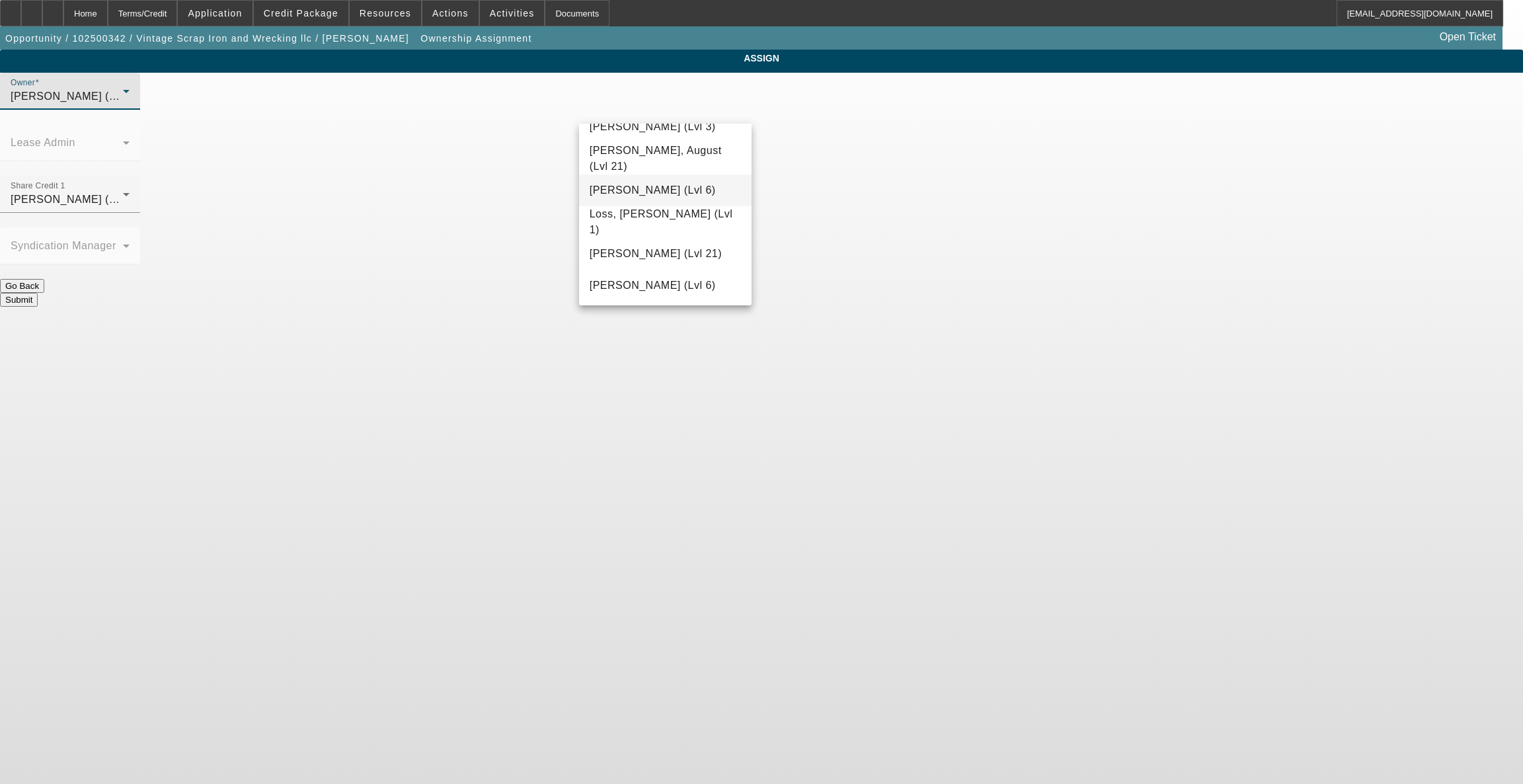
click at [645, 207] on mat-option "[PERSON_NAME] (Lvl 6)" at bounding box center [664, 190] width 173 height 32
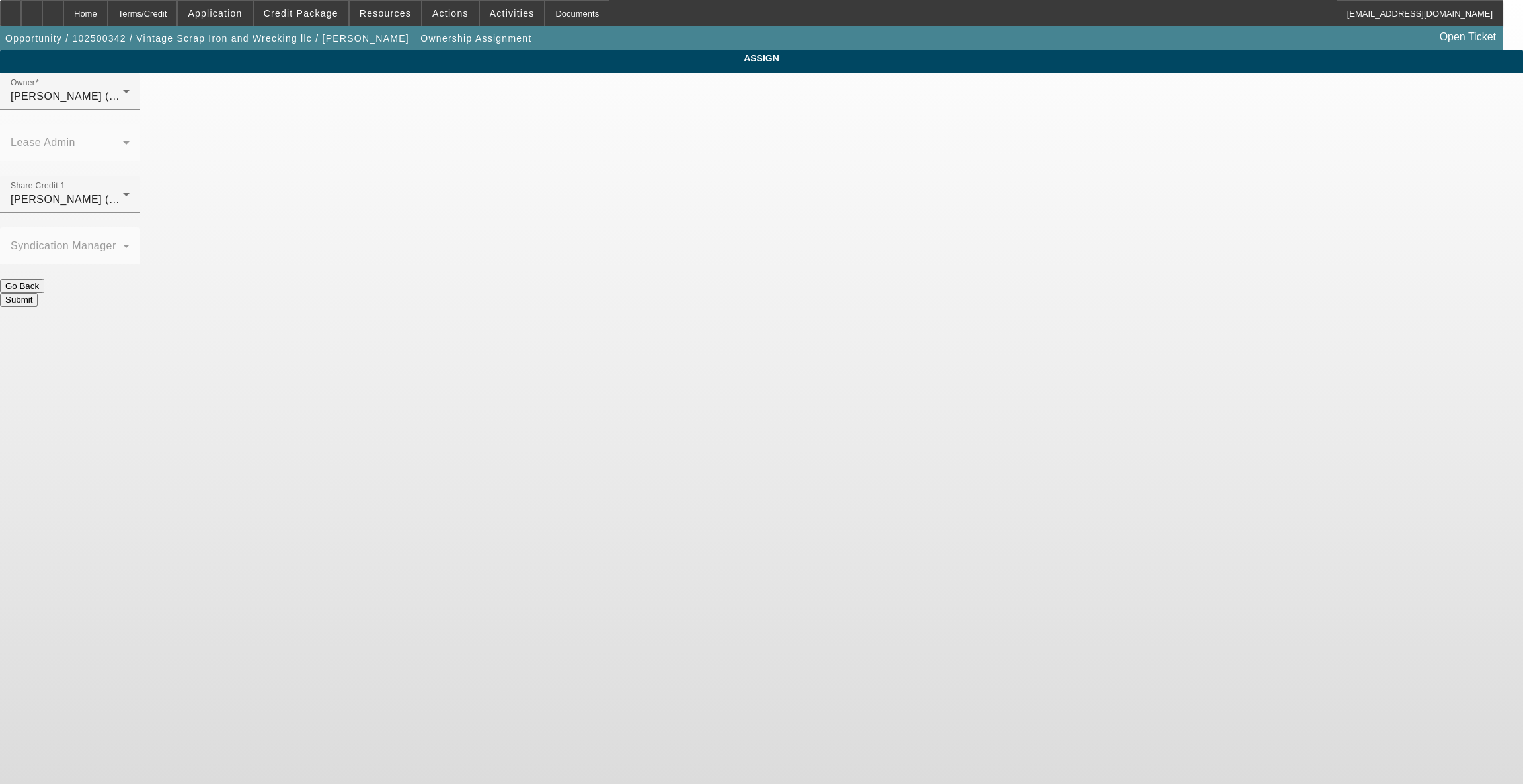
click at [38, 293] on button "Submit" at bounding box center [18, 299] width 38 height 14
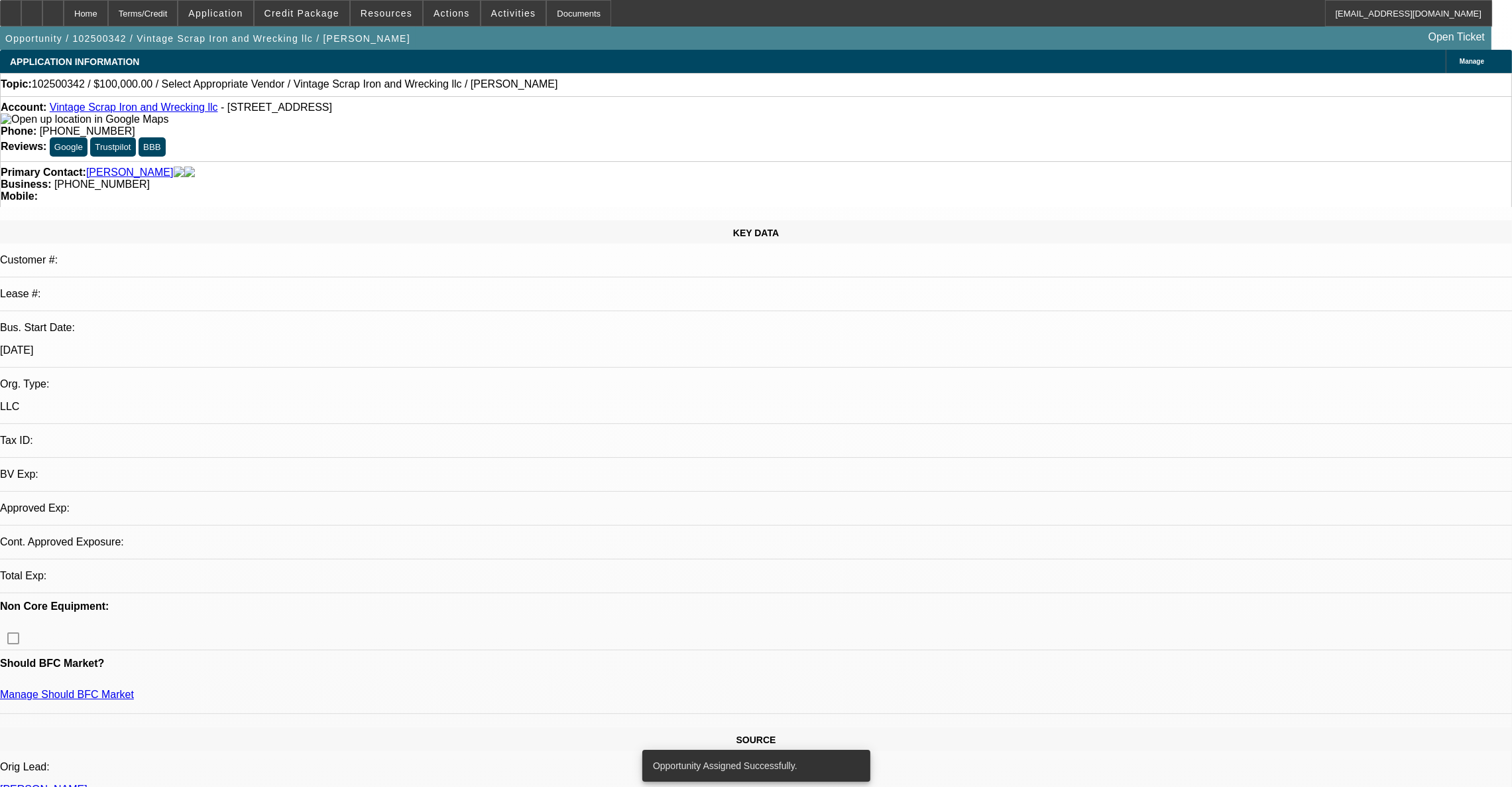
select select "0"
select select "2"
select select "0.1"
select select "4"
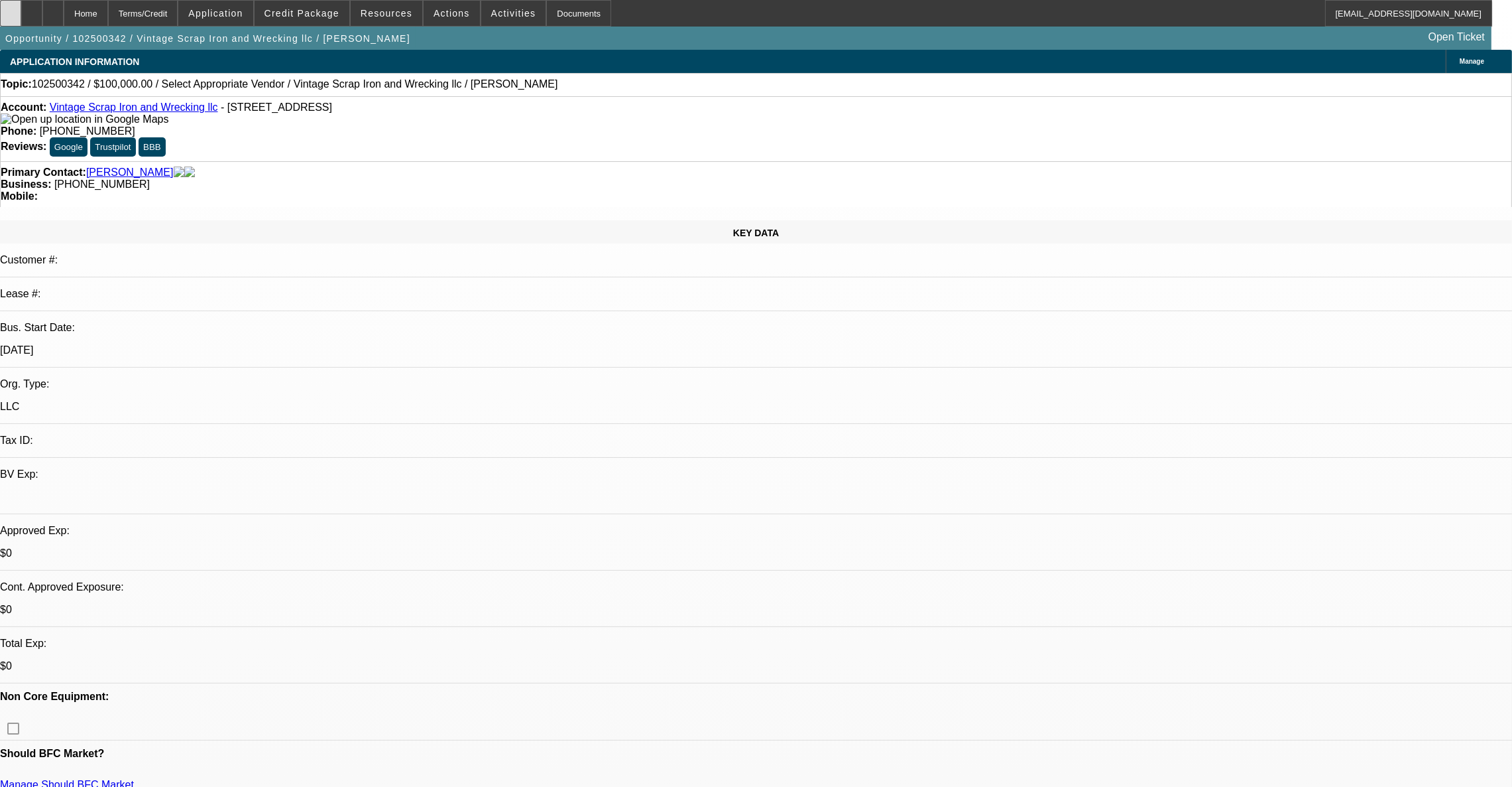
click at [20, 22] on div at bounding box center [11, 13] width 21 height 26
click at [43, 17] on div at bounding box center [32, 13] width 21 height 26
click at [239, 11] on span "Application" at bounding box center [215, 13] width 54 height 11
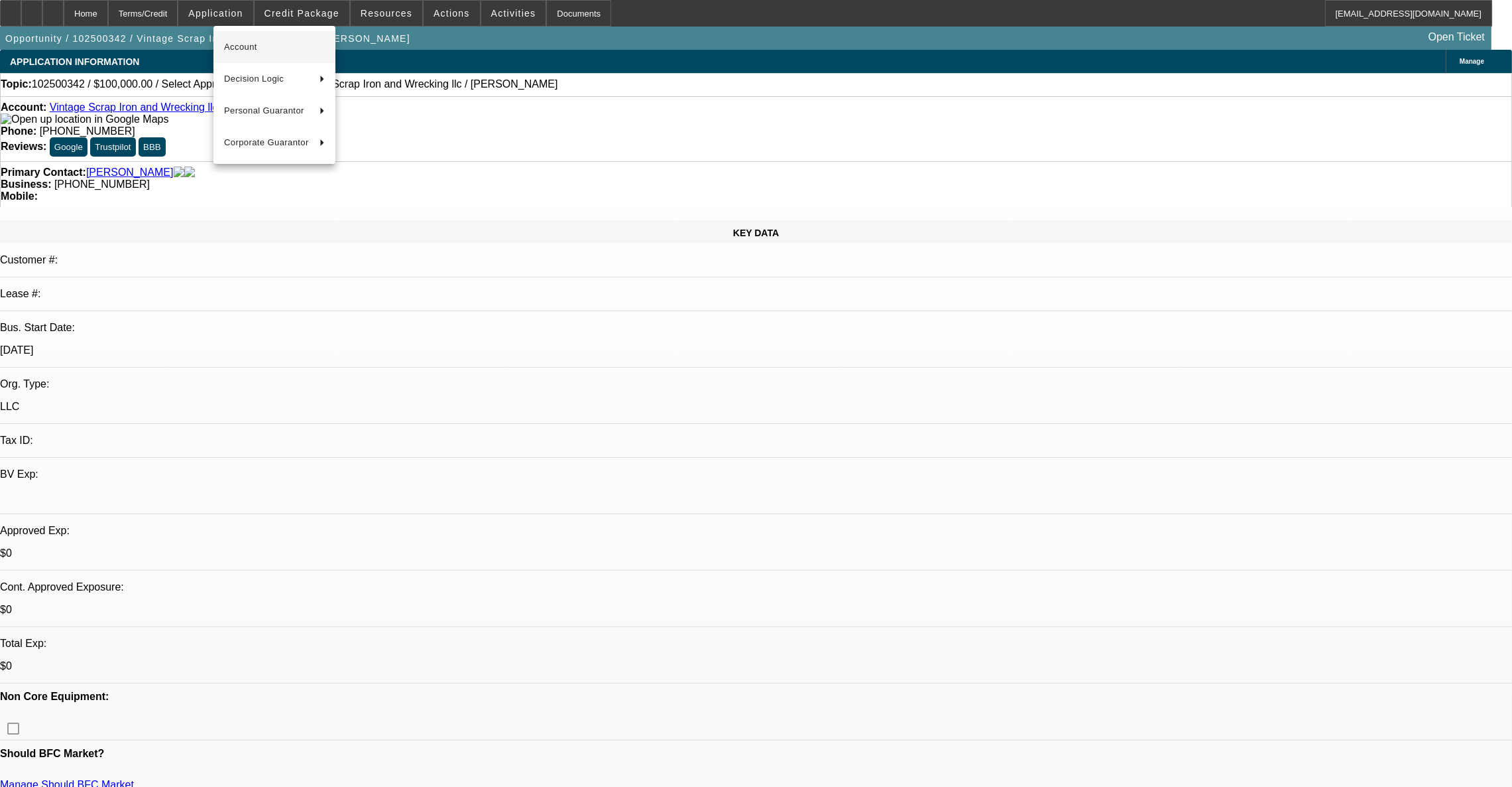
click at [243, 47] on span "Account" at bounding box center [274, 47] width 101 height 16
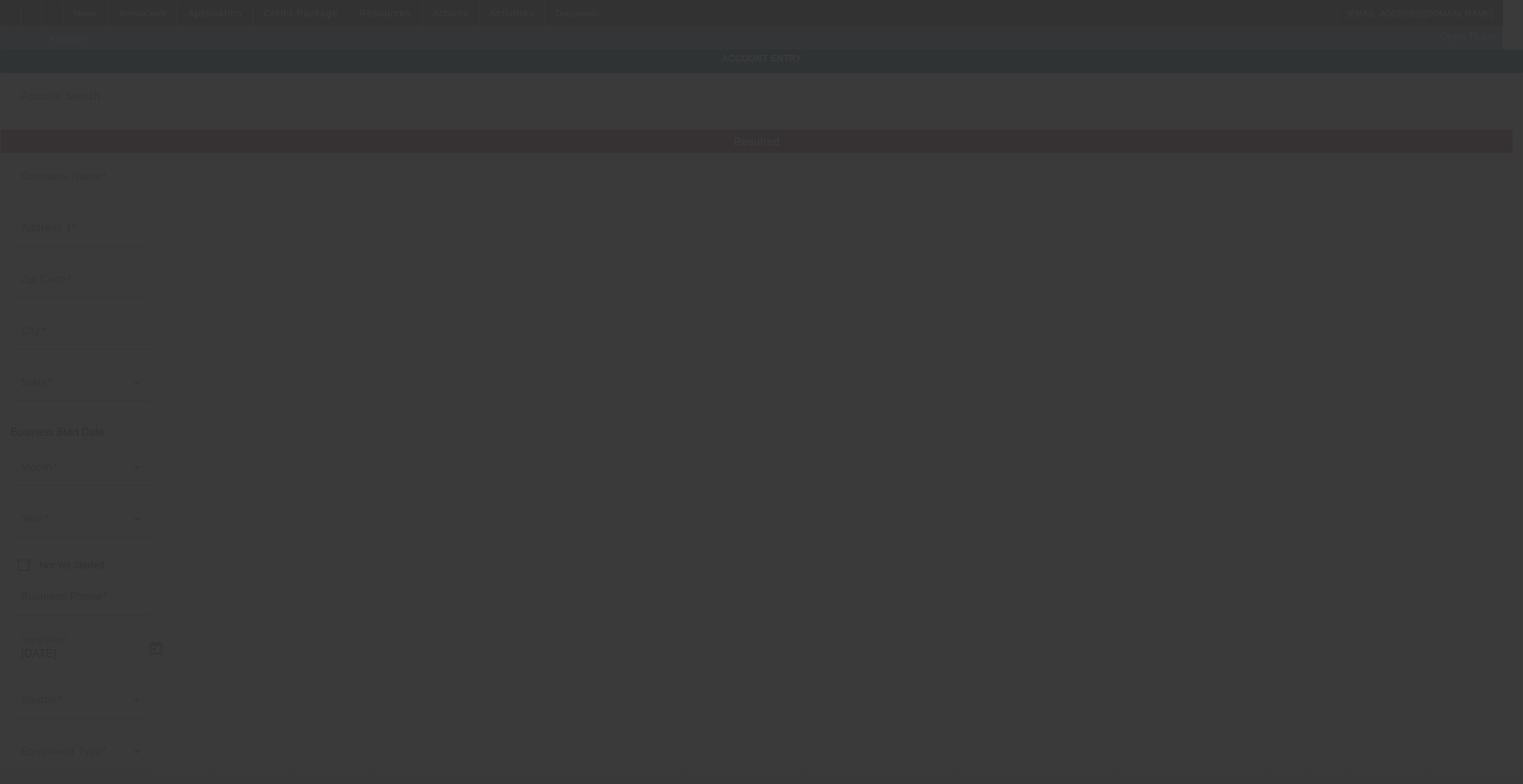
type input "Vintage Scrap Iron and Wrecking llc"
type input "[STREET_ADDRESS]"
type input "21917"
type input "Colora"
type input "[PHONE_NUMBER]"
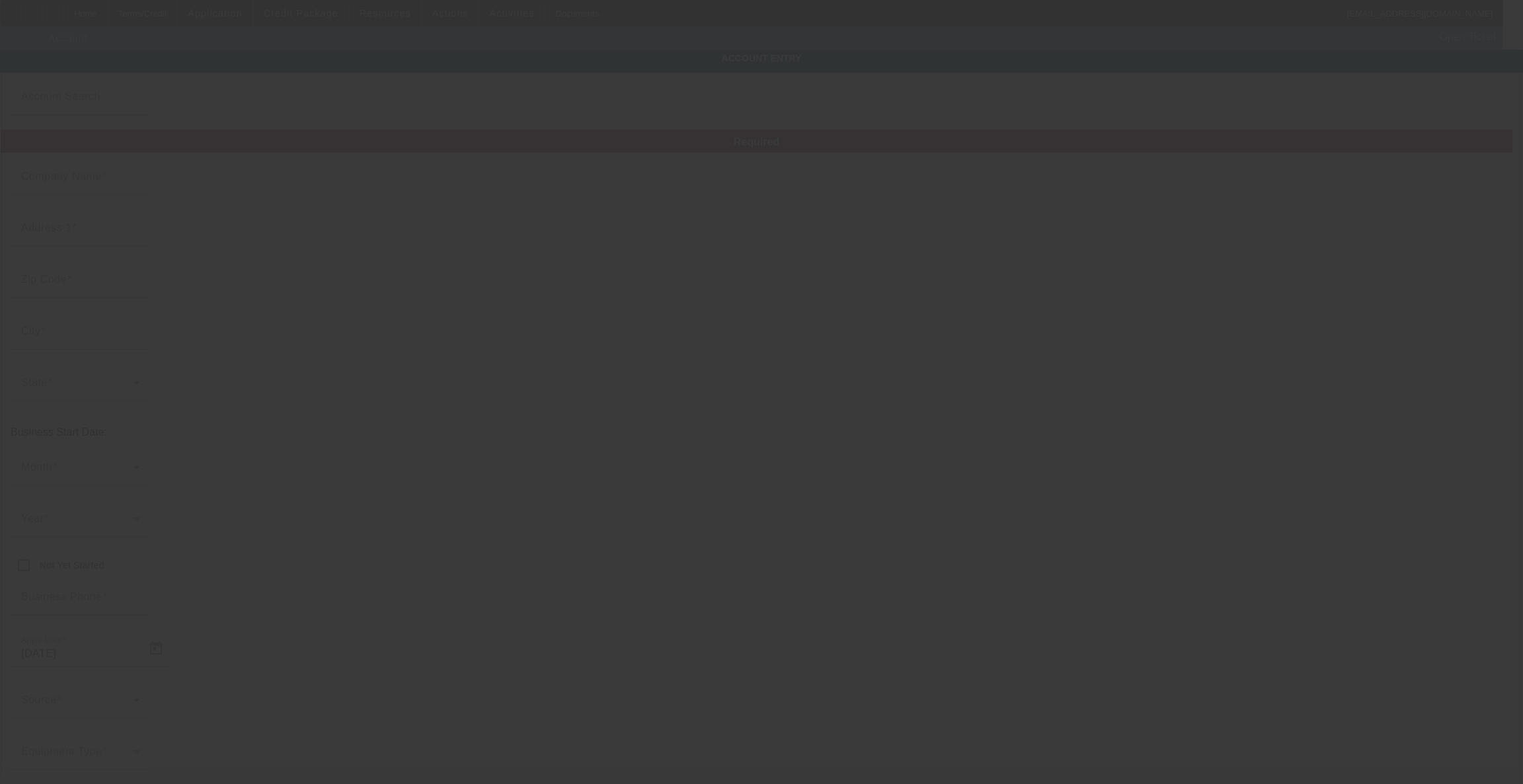
type input "[EMAIL_ADDRESS][DOMAIN_NAME]"
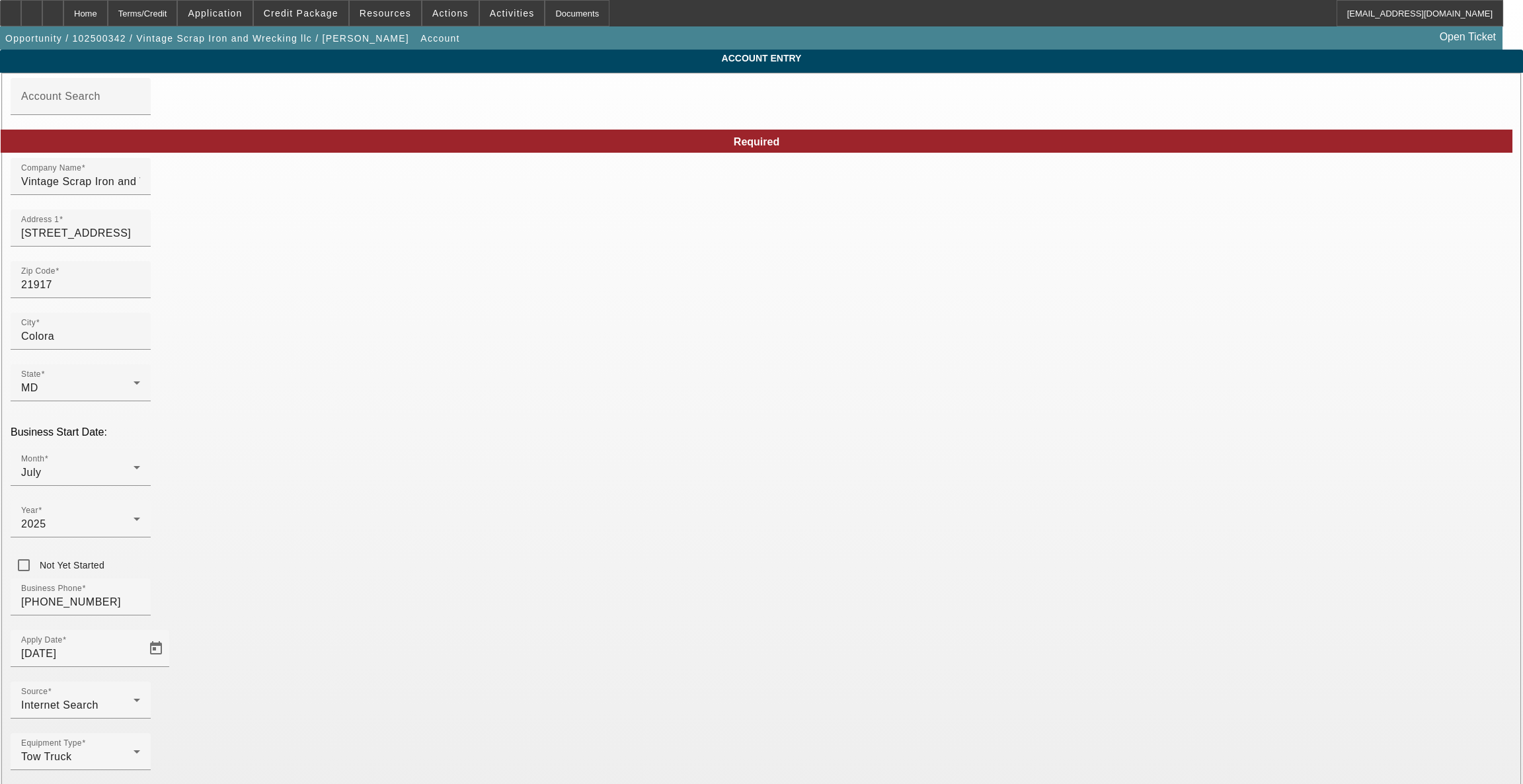
type input "393613783"
drag, startPoint x: 1052, startPoint y: 526, endPoint x: 989, endPoint y: 518, distance: 63.5
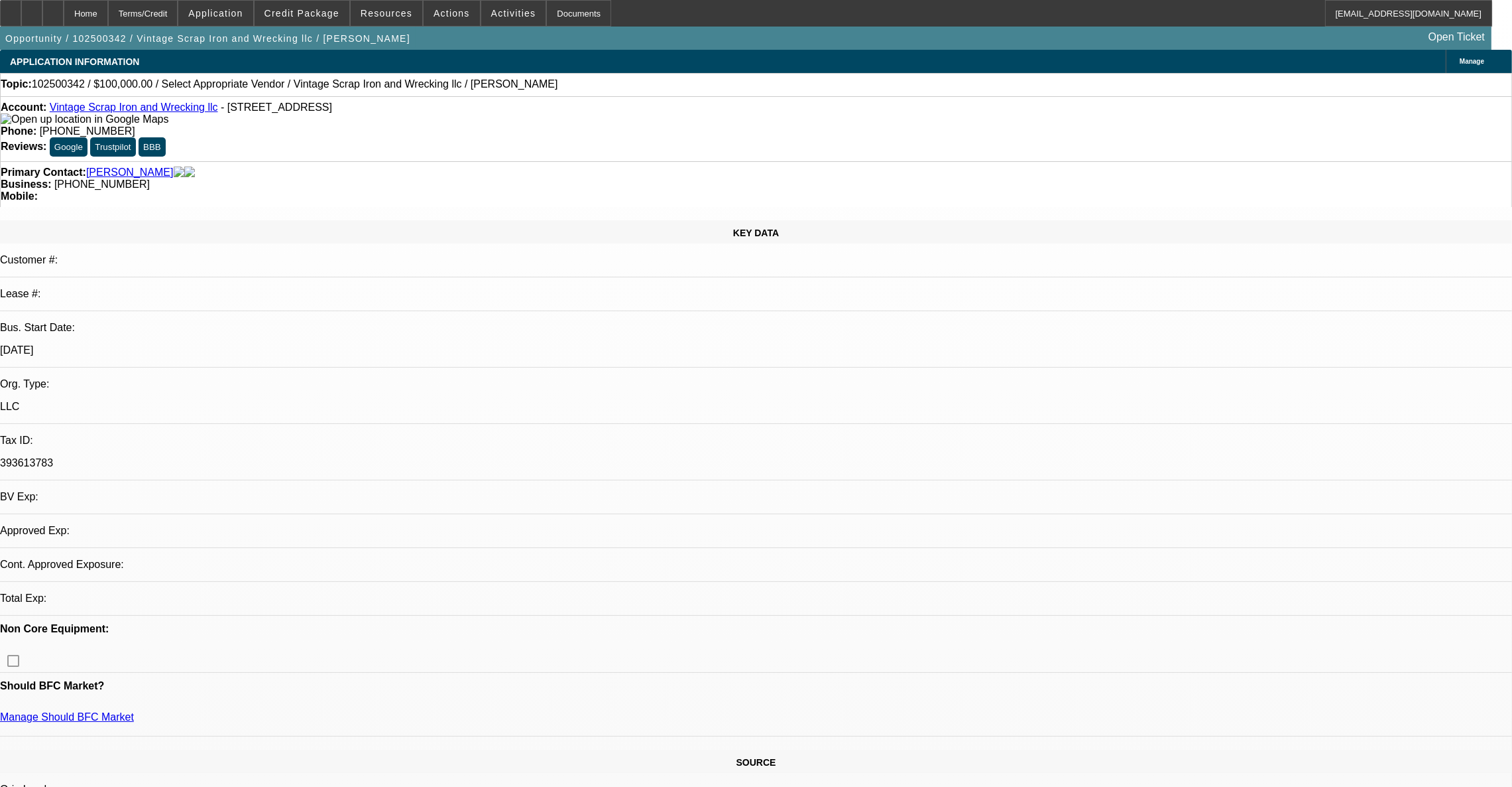
select select "0"
select select "2"
select select "0.1"
select select "4"
